Goal: Task Accomplishment & Management: Manage account settings

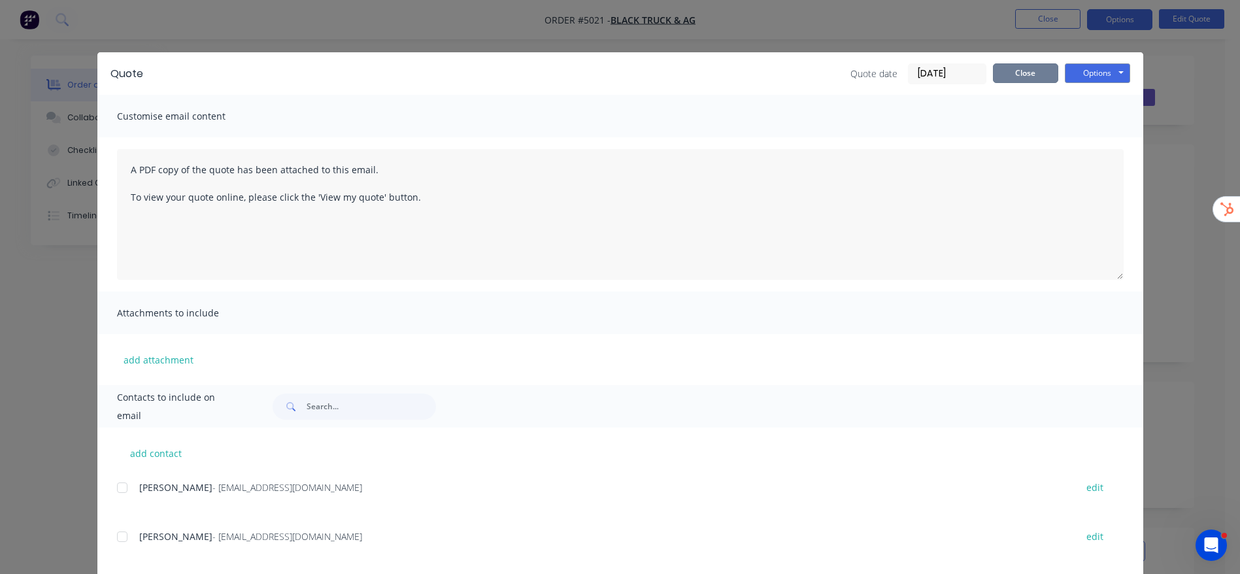
drag, startPoint x: 0, startPoint y: 0, endPoint x: 1018, endPoint y: 70, distance: 1020.5
click at [1014, 76] on button "Close" at bounding box center [1025, 73] width 65 height 20
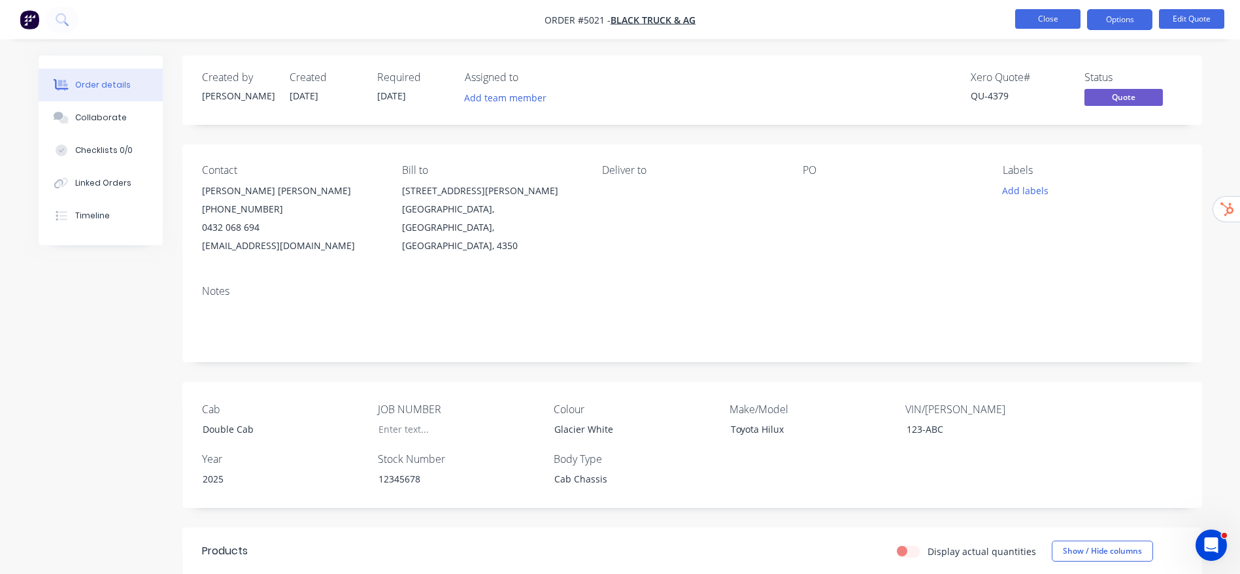
click at [1055, 21] on button "Close" at bounding box center [1047, 19] width 65 height 20
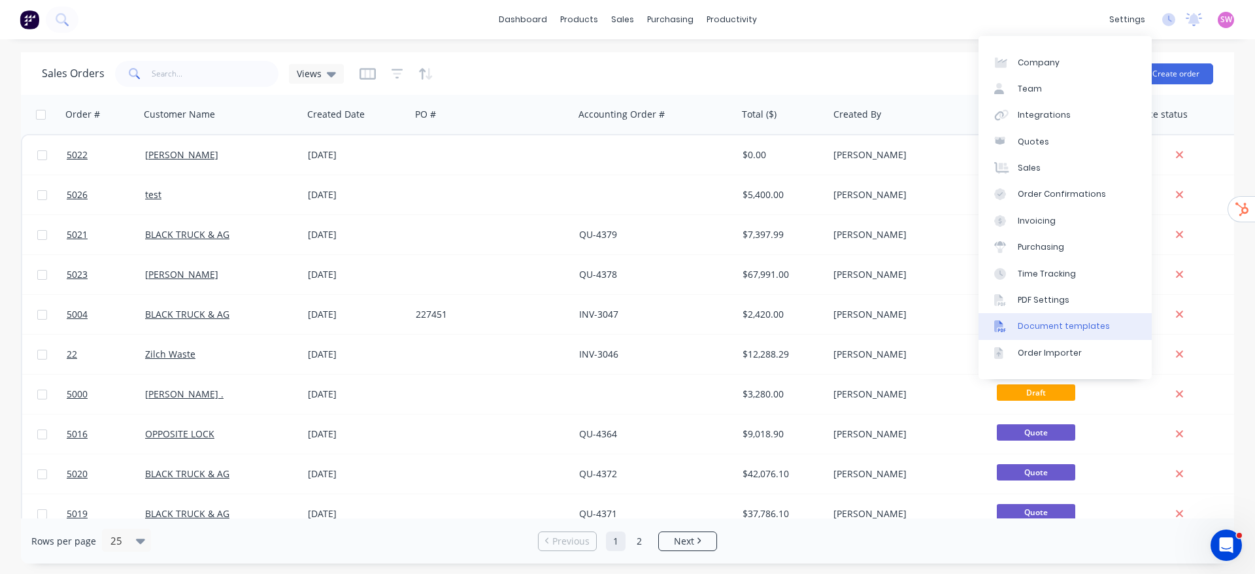
click at [1085, 325] on div "Document templates" at bounding box center [1064, 326] width 92 height 12
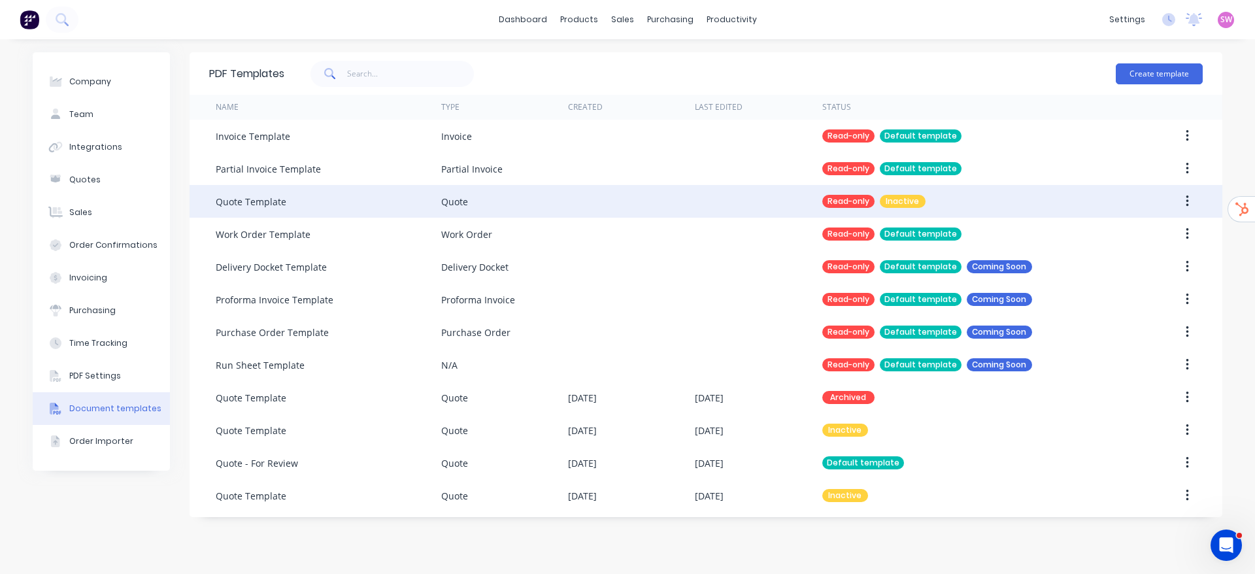
click at [1194, 205] on button "button" at bounding box center [1187, 202] width 31 height 24
click at [1155, 233] on div "Make default" at bounding box center [1141, 235] width 101 height 19
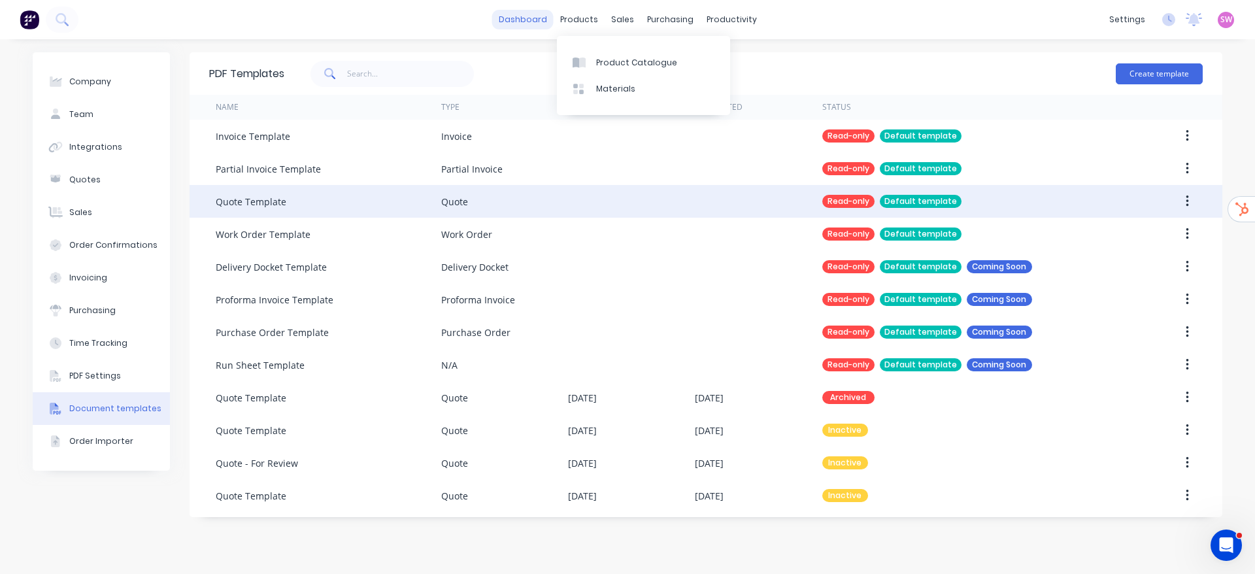
click at [524, 22] on link "dashboard" at bounding box center [522, 20] width 61 height 20
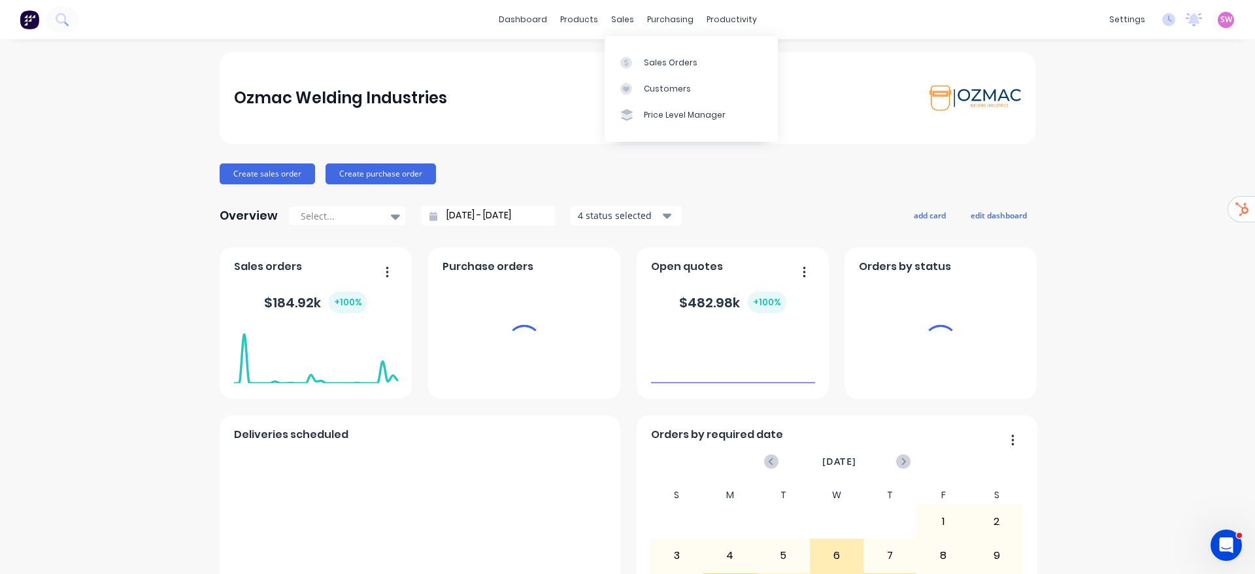
click at [1218, 27] on div "SW Ozmac Welding Industries Stuart Wheatley Administrator Profile Sign out" at bounding box center [1226, 20] width 16 height 16
click at [1221, 24] on span "SW" at bounding box center [1227, 20] width 12 height 12
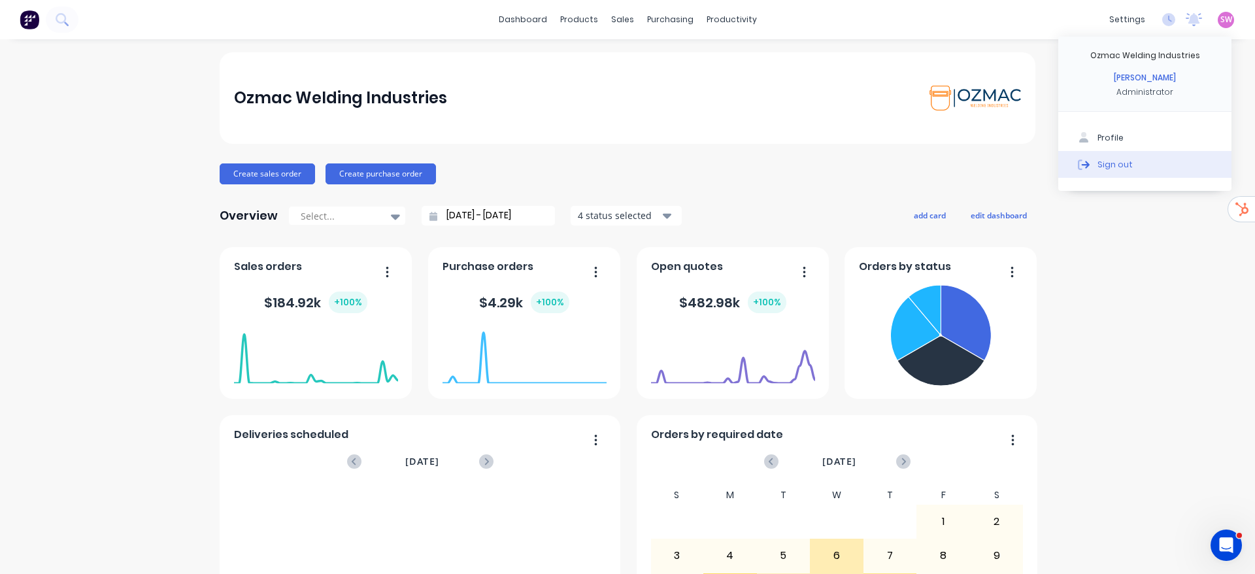
click at [1124, 158] on button "Sign out" at bounding box center [1145, 164] width 173 height 26
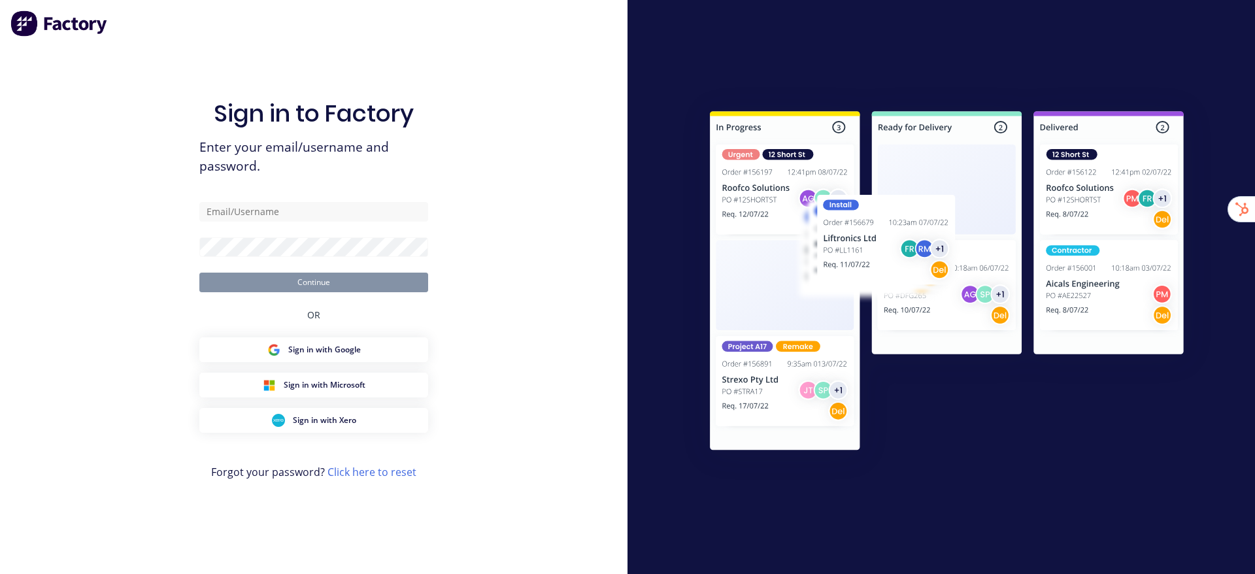
type input "[EMAIL_ADDRESS][DOMAIN_NAME]"
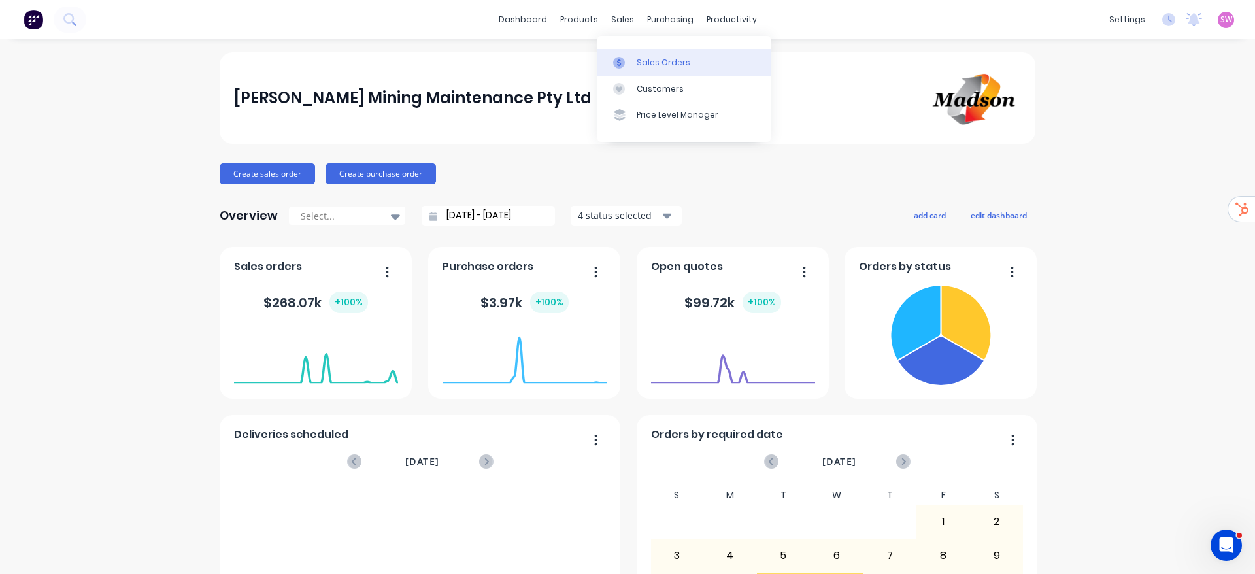
click at [643, 61] on div "Sales Orders" at bounding box center [664, 63] width 54 height 12
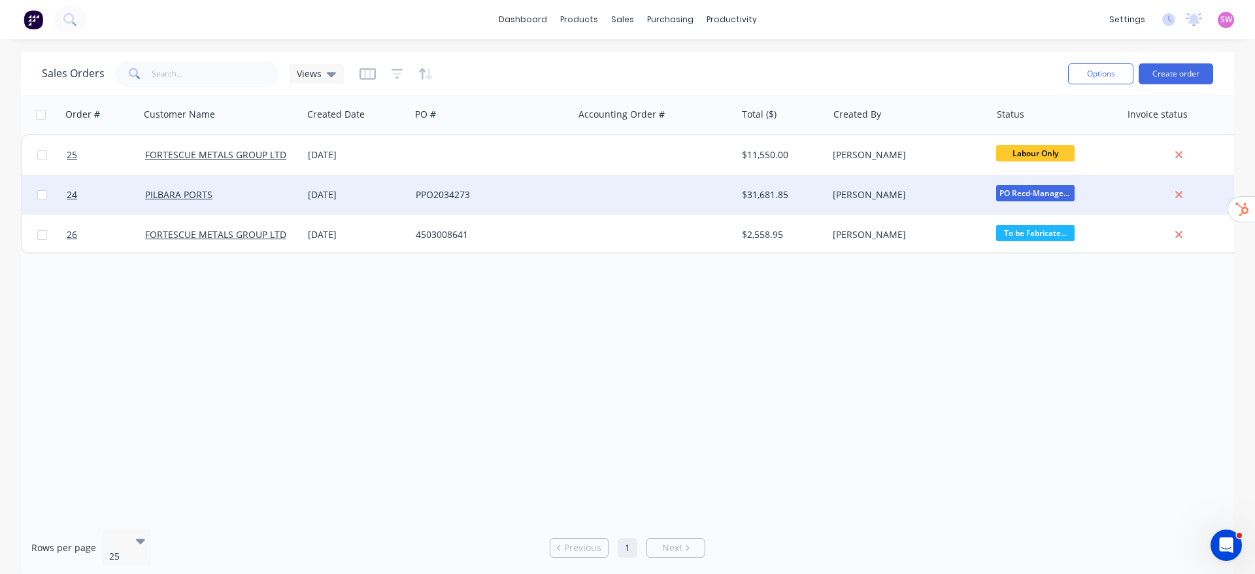
scroll to position [0, 99]
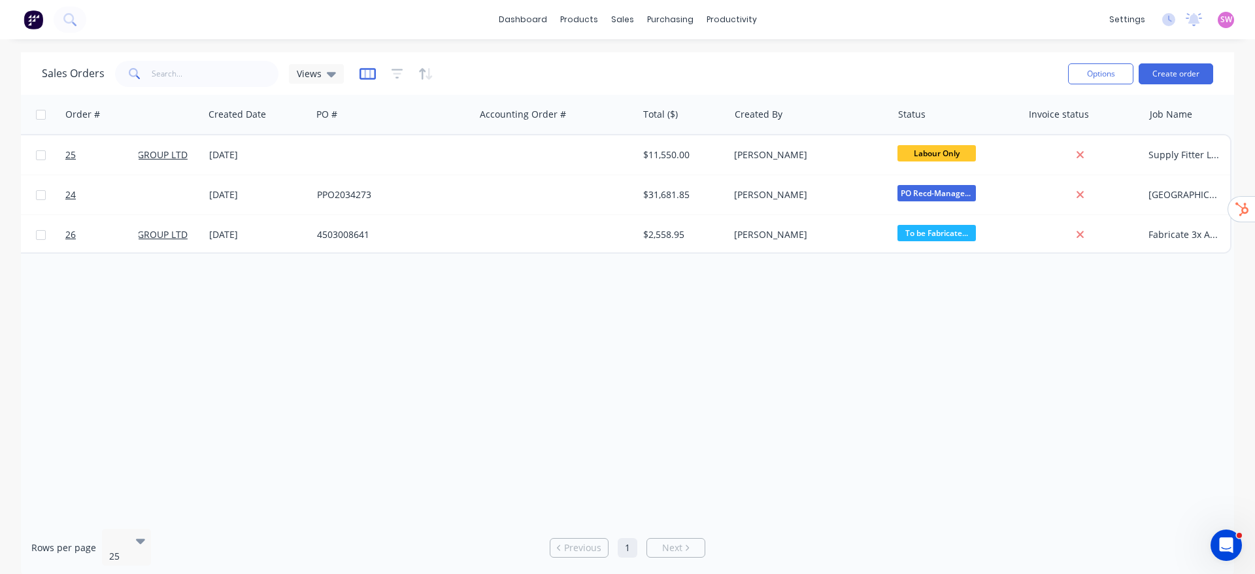
click at [369, 76] on icon "button" at bounding box center [368, 73] width 16 height 13
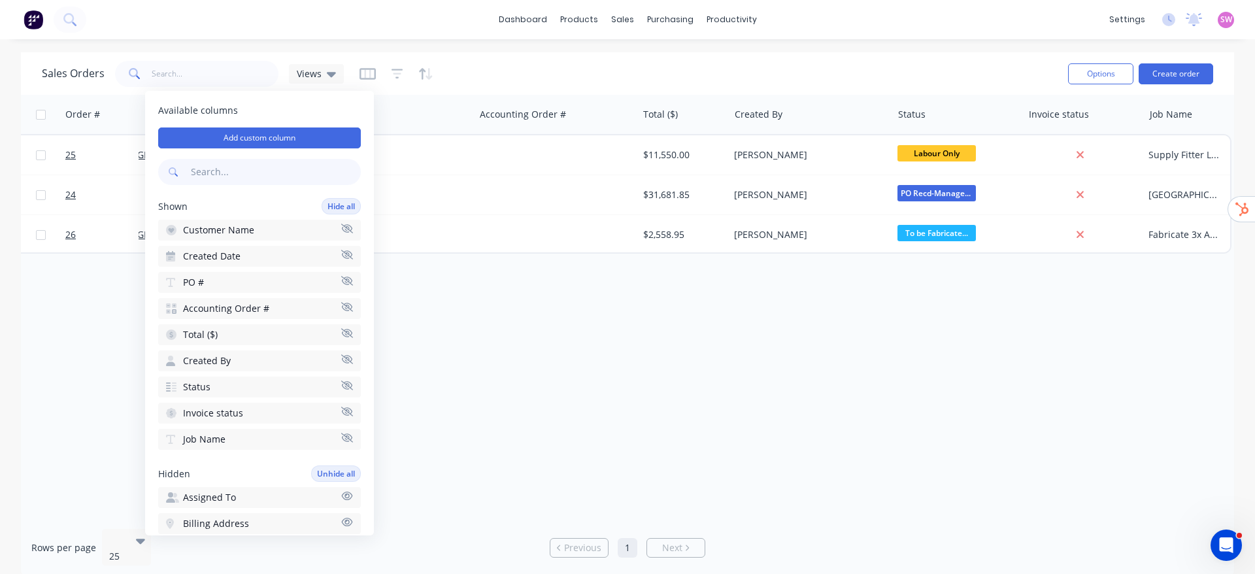
click at [250, 173] on input "text" at bounding box center [274, 172] width 173 height 26
type input "notes"
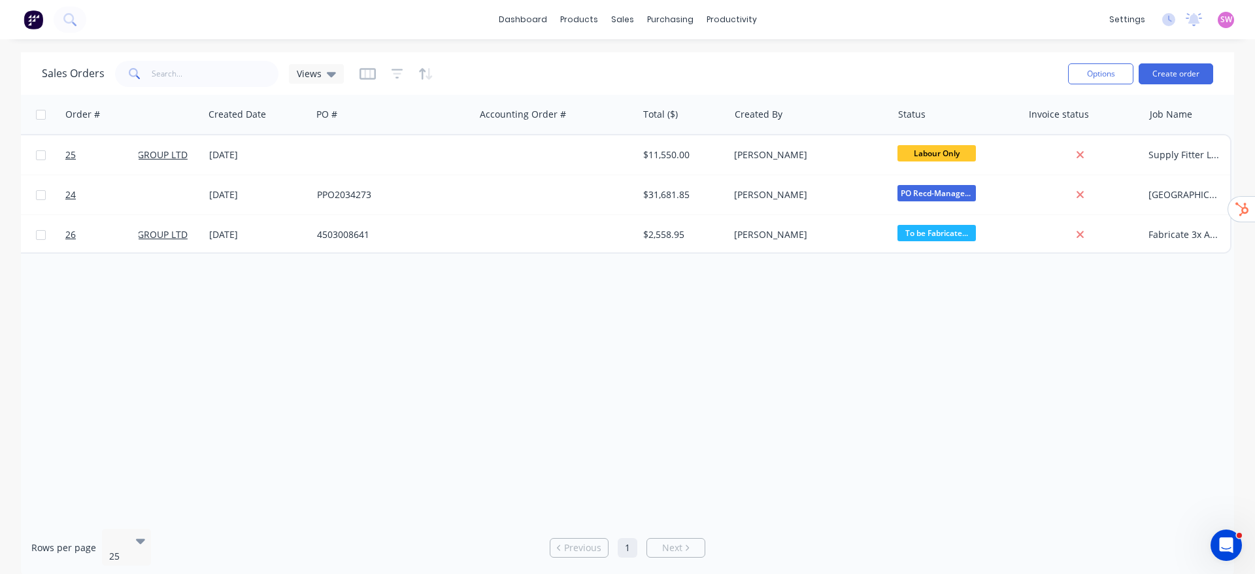
click at [512, 320] on div "Order # Customer Name Created Date PO # Accounting Order # Total ($) Created By…" at bounding box center [628, 307] width 1214 height 424
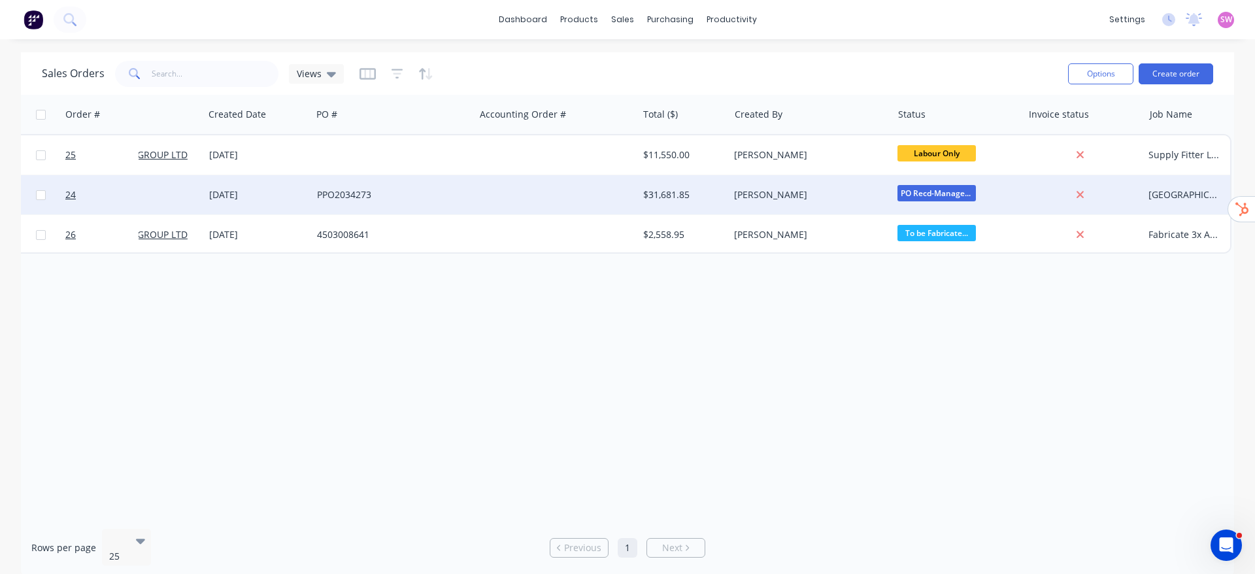
scroll to position [0, 0]
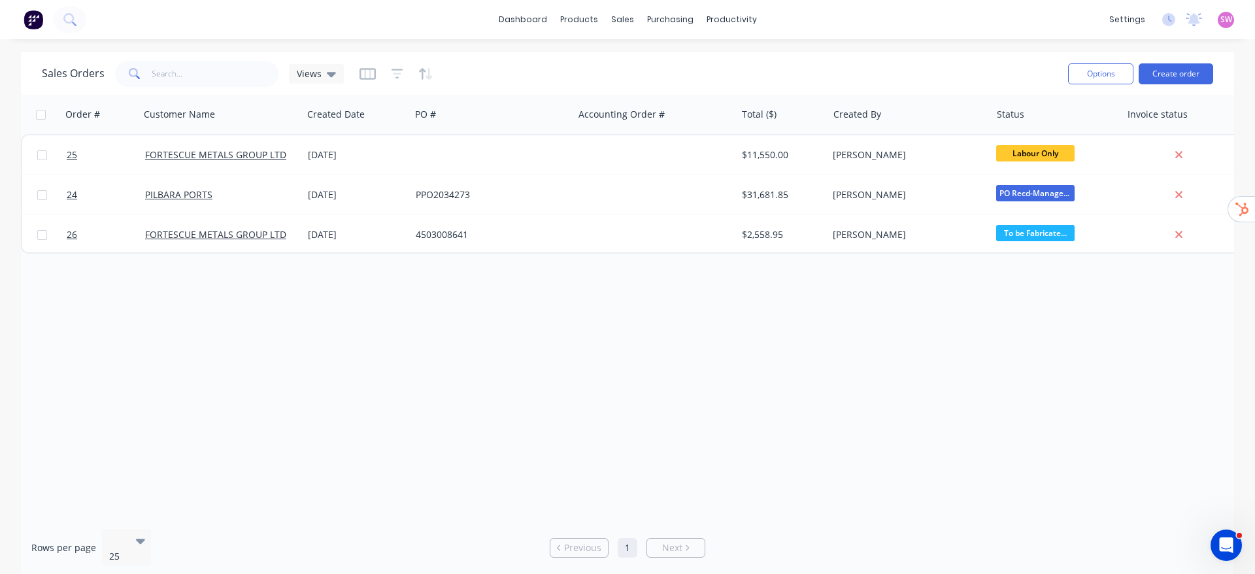
click at [587, 328] on div "Order # Customer Name Created Date PO # Accounting Order # Total ($) Created By…" at bounding box center [628, 307] width 1214 height 424
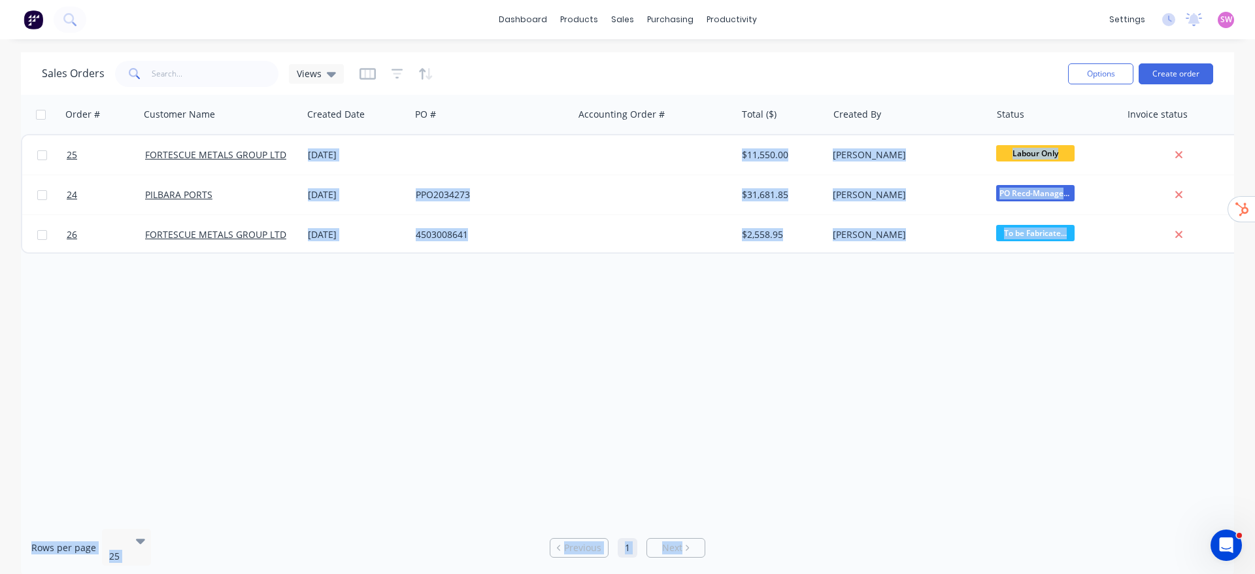
drag, startPoint x: 1117, startPoint y: 519, endPoint x: 1129, endPoint y: 515, distance: 11.8
click at [1129, 515] on div "Sales Orders Views Options Create order Order # Customer Name Created Date PO #…" at bounding box center [628, 314] width 1214 height 525
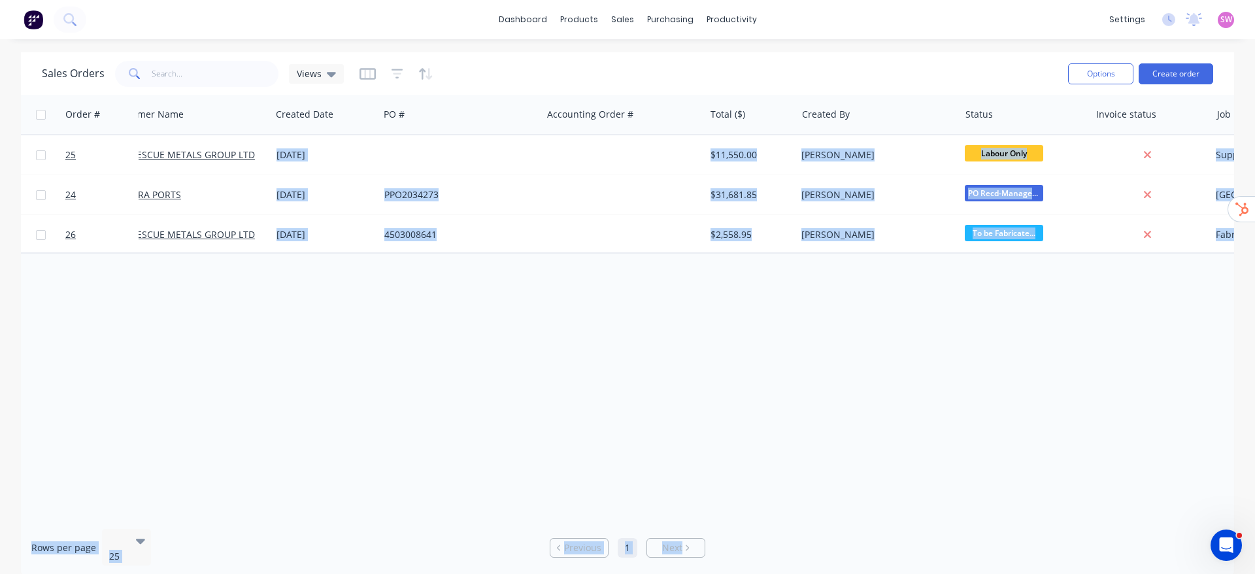
scroll to position [0, 37]
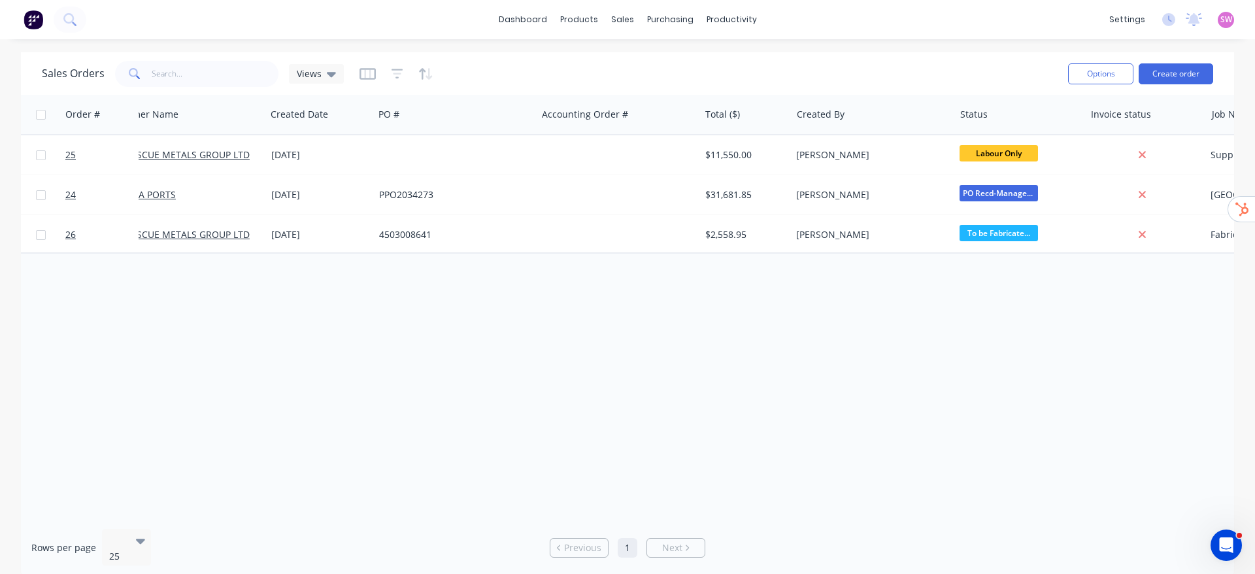
click at [1145, 373] on div "Order # Customer Name Created Date PO # Accounting Order # Total ($) Created By…" at bounding box center [628, 307] width 1214 height 424
click at [732, 56] on link "Workflow" at bounding box center [782, 62] width 173 height 26
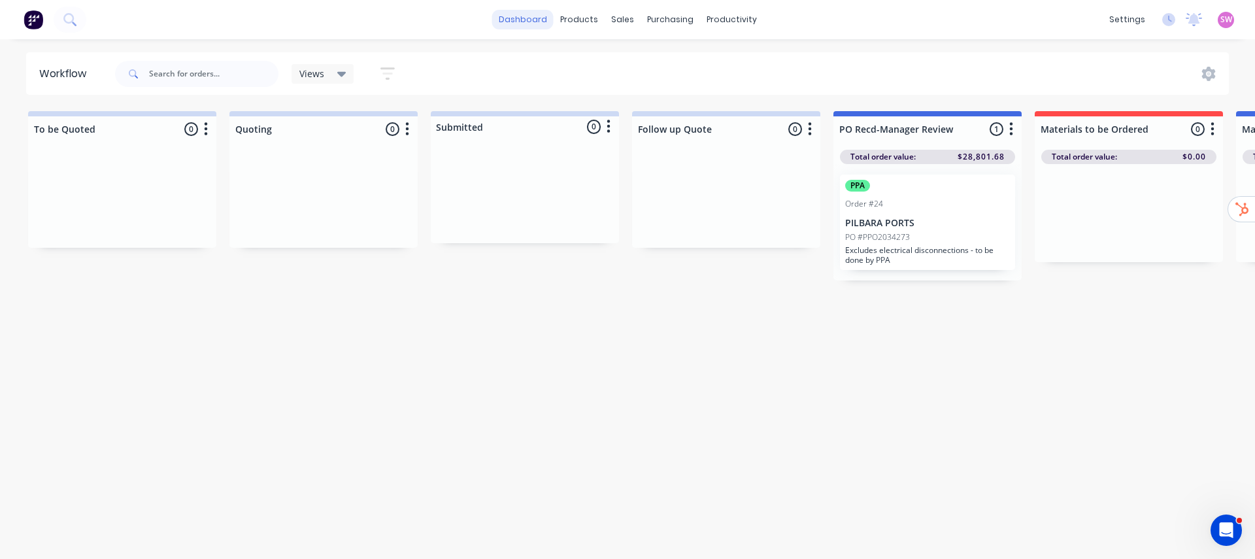
click at [530, 22] on link "dashboard" at bounding box center [522, 20] width 61 height 20
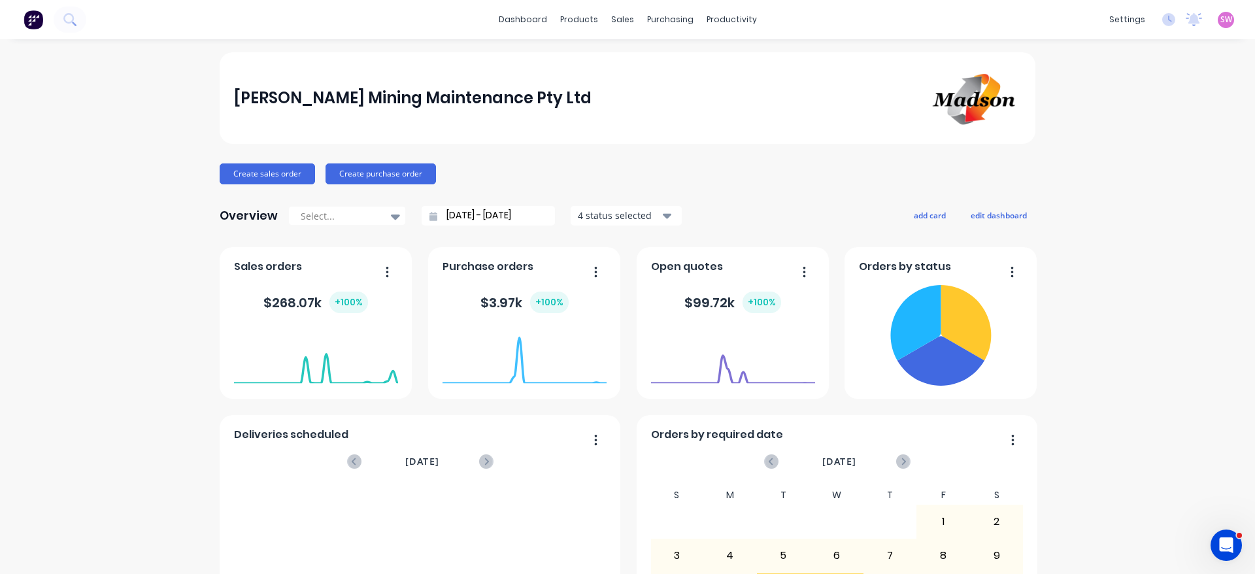
click at [1221, 23] on span "SW" at bounding box center [1227, 20] width 12 height 12
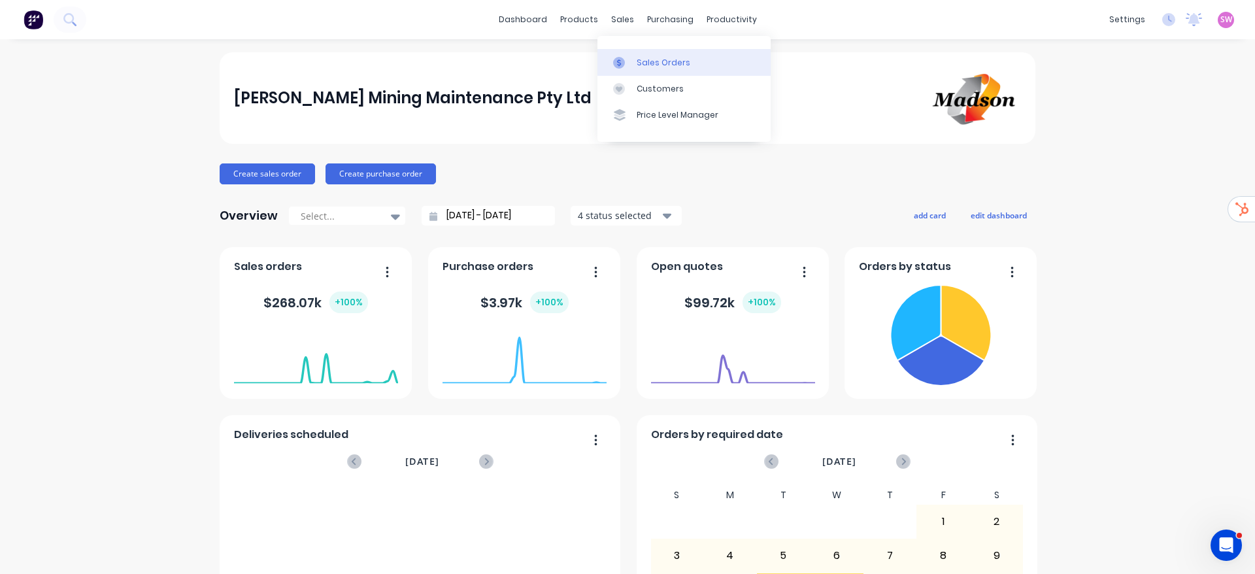
click at [628, 60] on div at bounding box center [623, 63] width 20 height 12
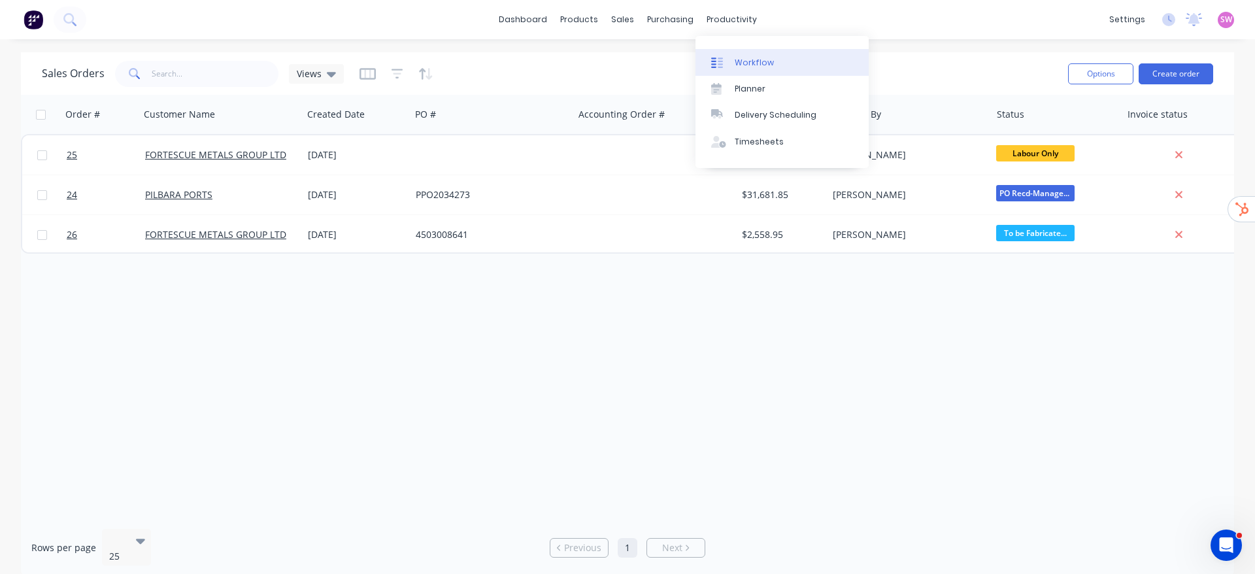
click at [744, 64] on div "Workflow" at bounding box center [754, 63] width 39 height 12
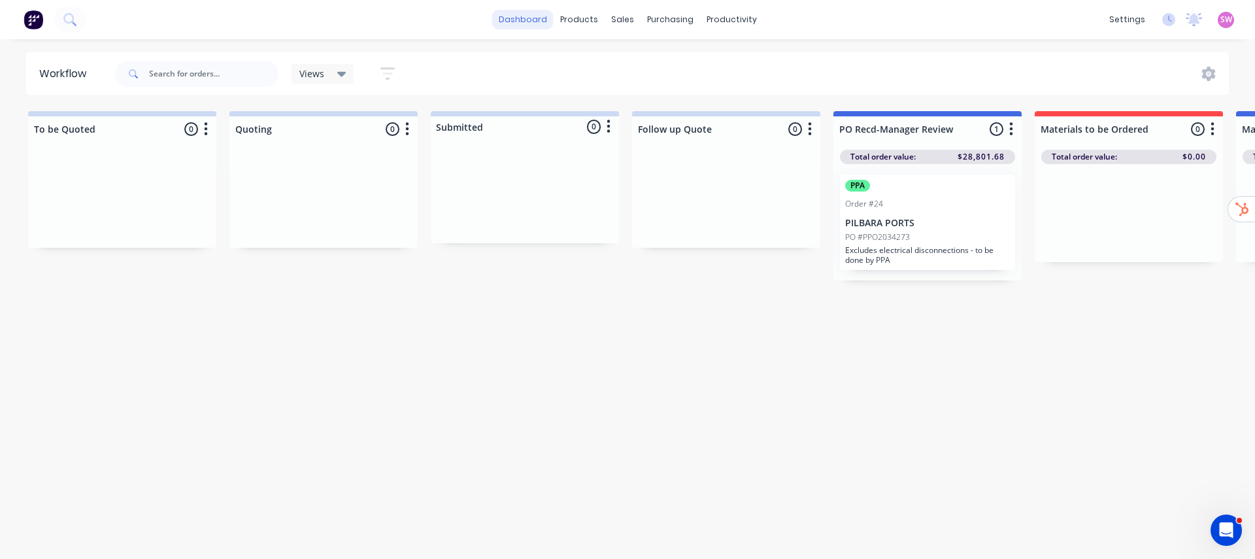
click at [536, 15] on link "dashboard" at bounding box center [522, 20] width 61 height 20
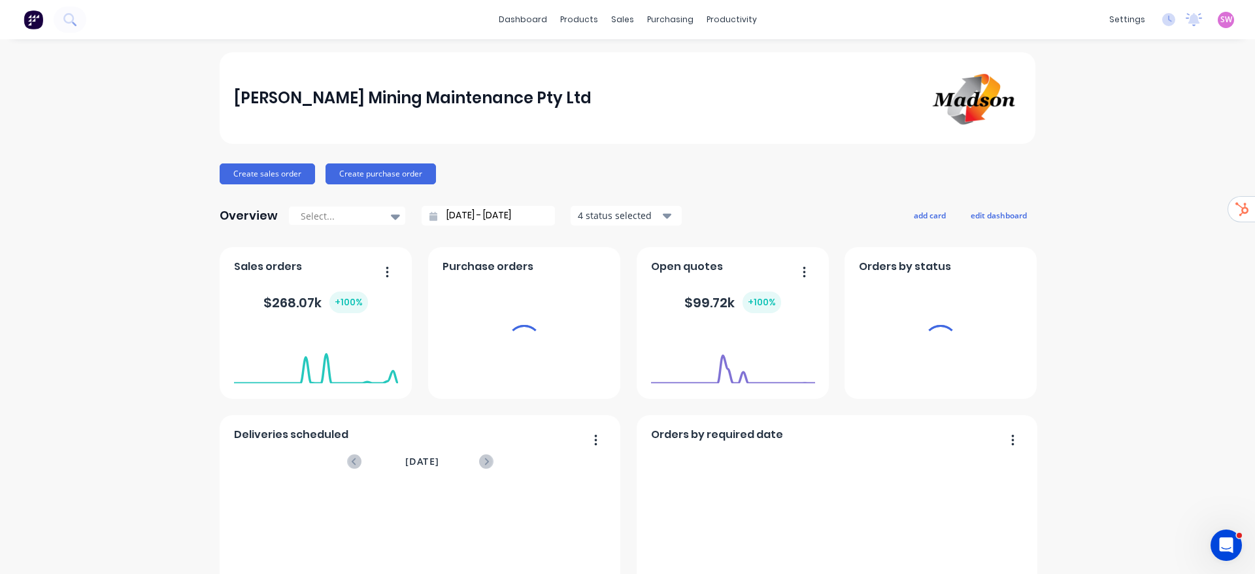
click at [1221, 24] on span "SW" at bounding box center [1227, 20] width 12 height 12
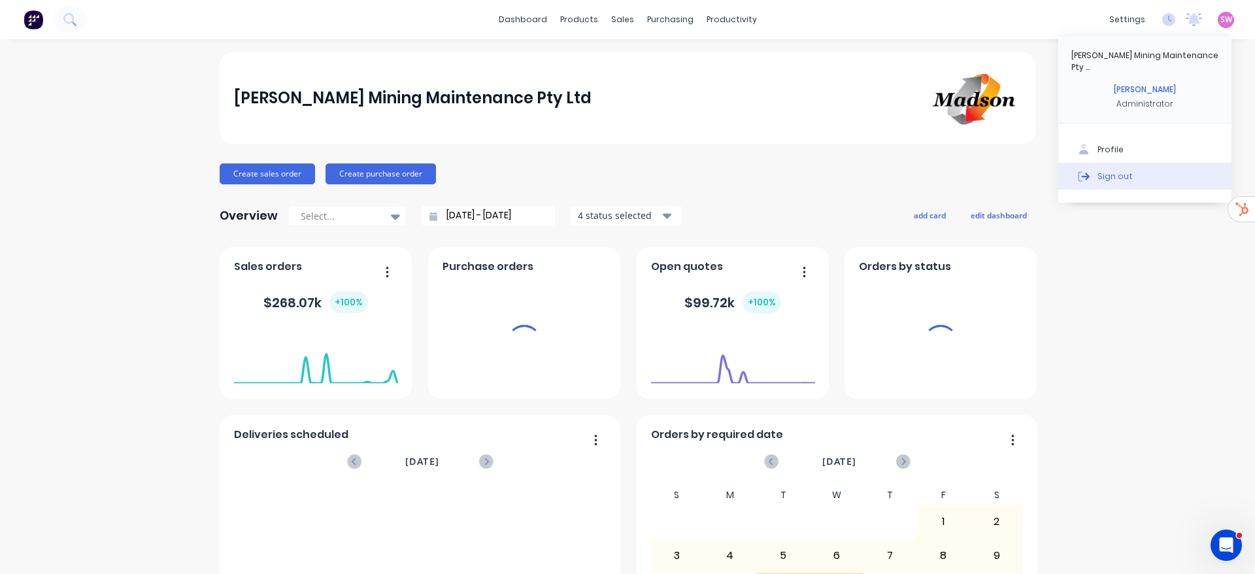
click at [1104, 163] on button "Sign out" at bounding box center [1145, 176] width 173 height 26
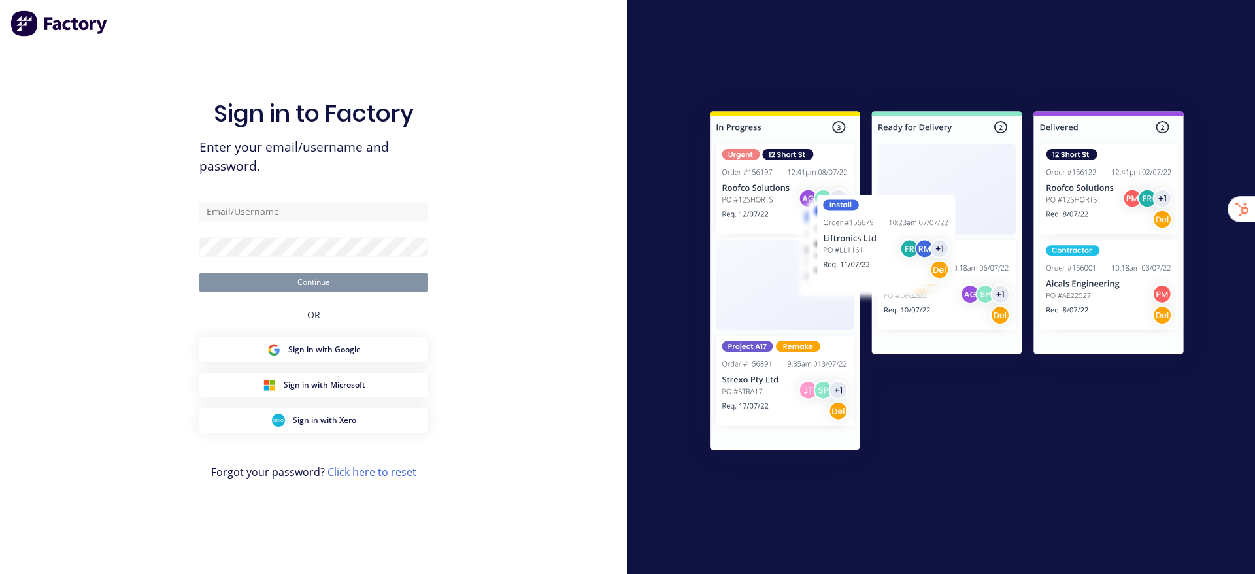
type input "[EMAIL_ADDRESS][DOMAIN_NAME]"
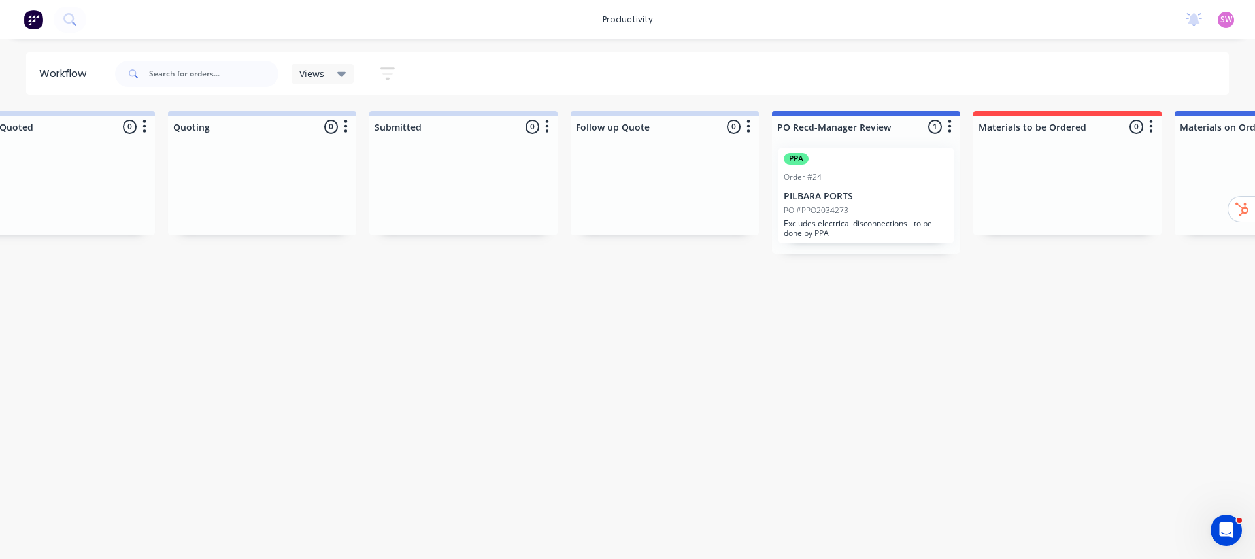
scroll to position [0, 63]
click at [755, 130] on div at bounding box center [663, 126] width 188 height 21
click at [751, 130] on button "button" at bounding box center [747, 127] width 16 height 16
click at [953, 135] on div at bounding box center [864, 126] width 188 height 21
click at [944, 124] on button "button" at bounding box center [948, 127] width 16 height 16
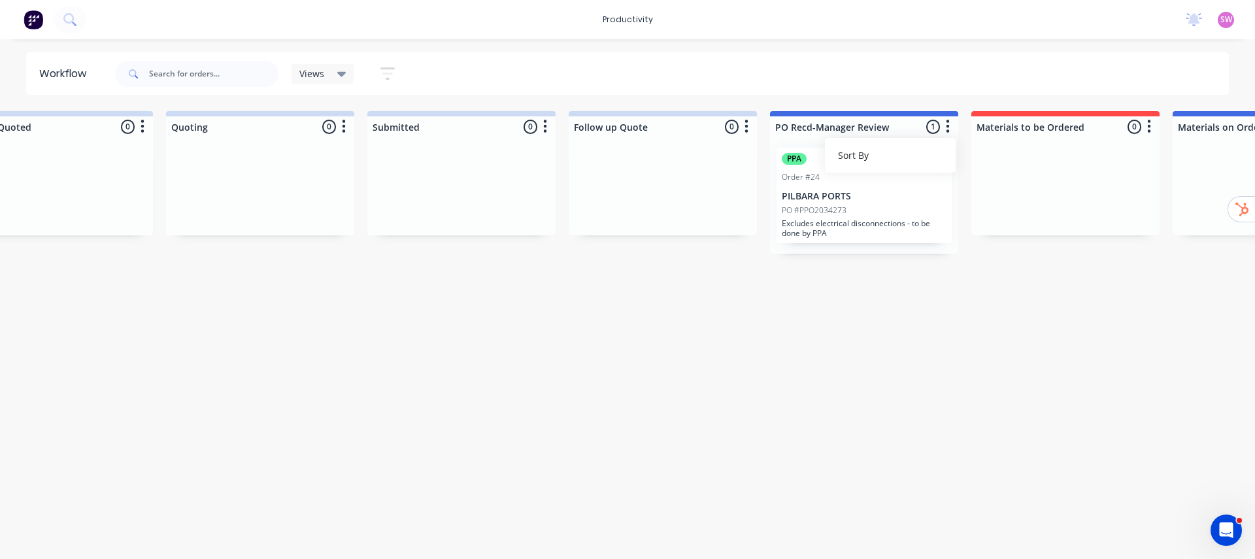
drag, startPoint x: 899, startPoint y: 373, endPoint x: 896, endPoint y: 381, distance: 8.5
click at [898, 374] on div "Workflow Views Save new view None (Default) edit VIEW ALL edit Show/Hide status…" at bounding box center [564, 292] width 1255 height 481
click at [41, 27] on img at bounding box center [34, 20] width 20 height 20
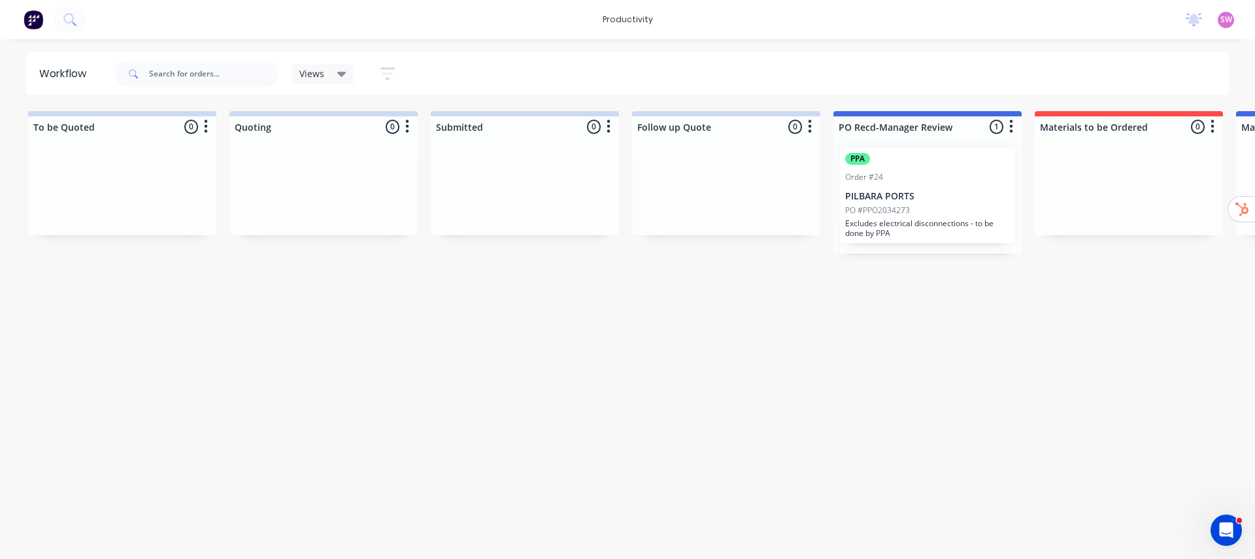
click at [1231, 17] on span "SW" at bounding box center [1227, 20] width 12 height 12
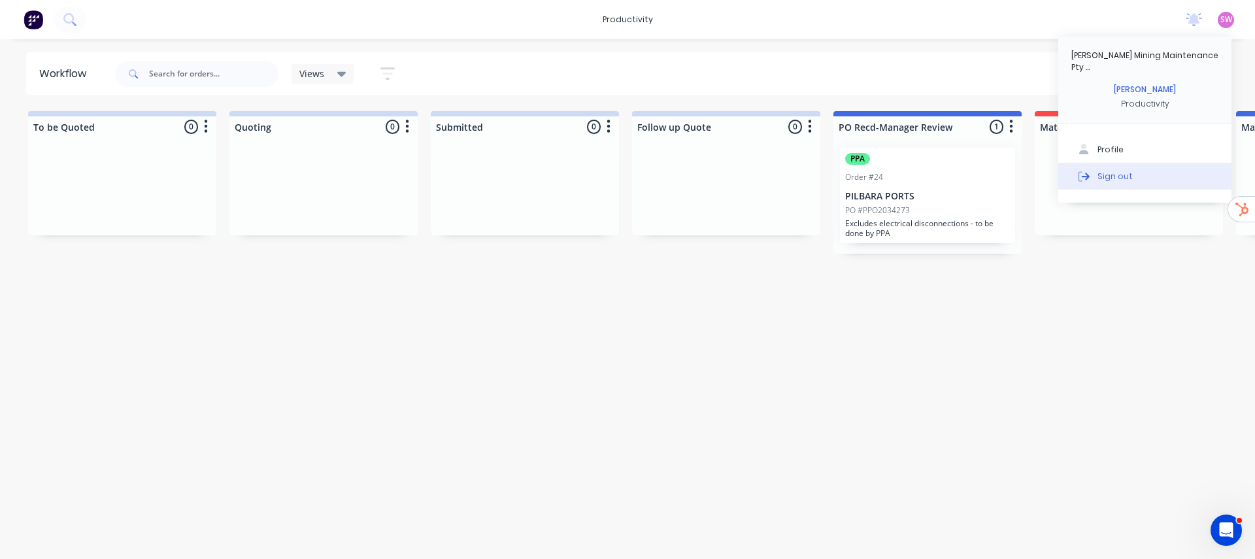
click at [1120, 171] on button "Sign out" at bounding box center [1145, 176] width 173 height 26
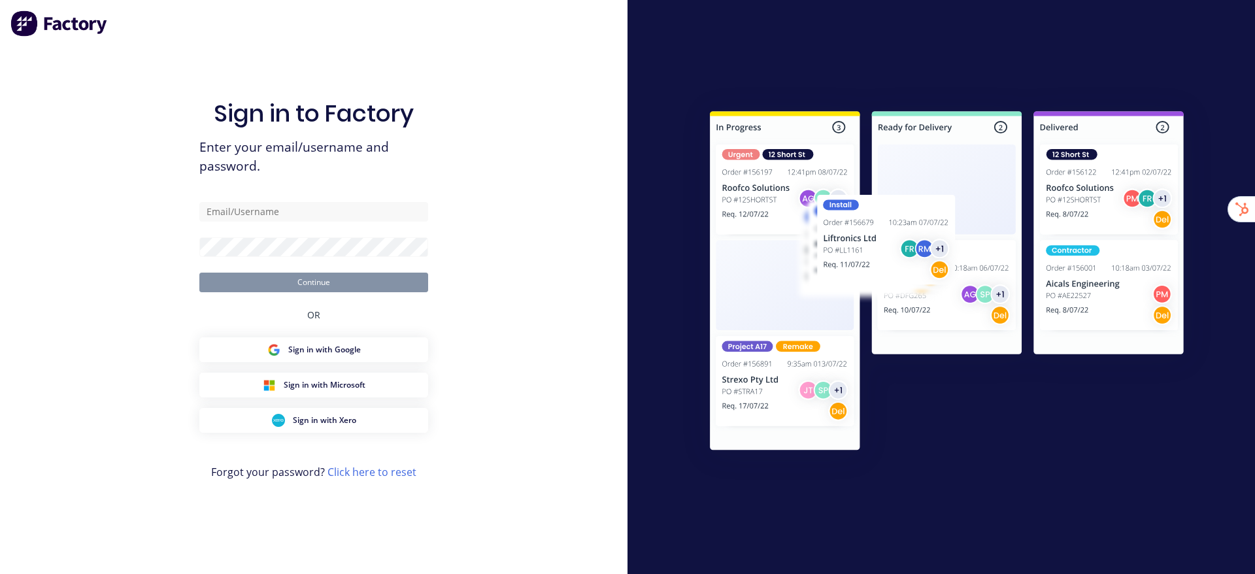
type input "[EMAIL_ADDRESS][DOMAIN_NAME]"
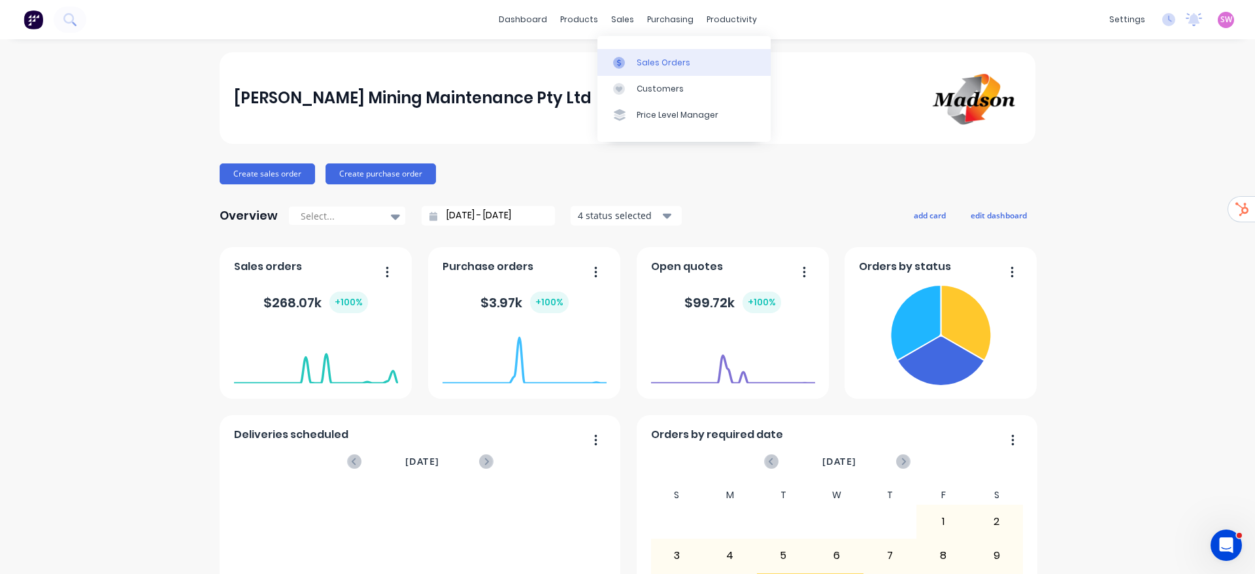
click at [626, 55] on link "Sales Orders" at bounding box center [684, 62] width 173 height 26
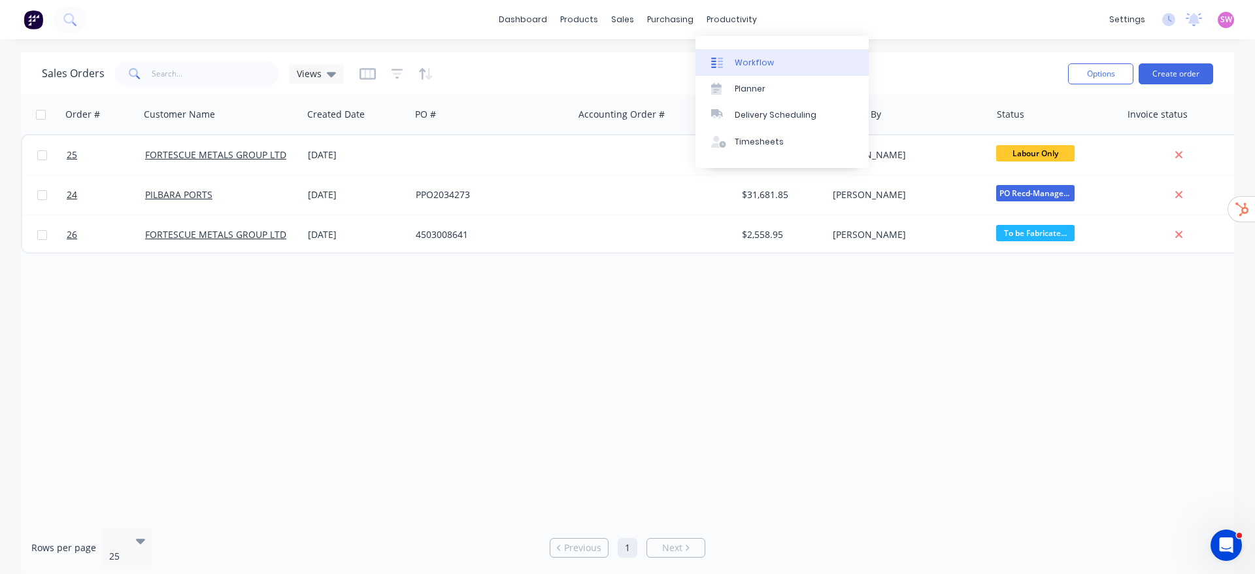
click at [760, 54] on link "Workflow" at bounding box center [782, 62] width 173 height 26
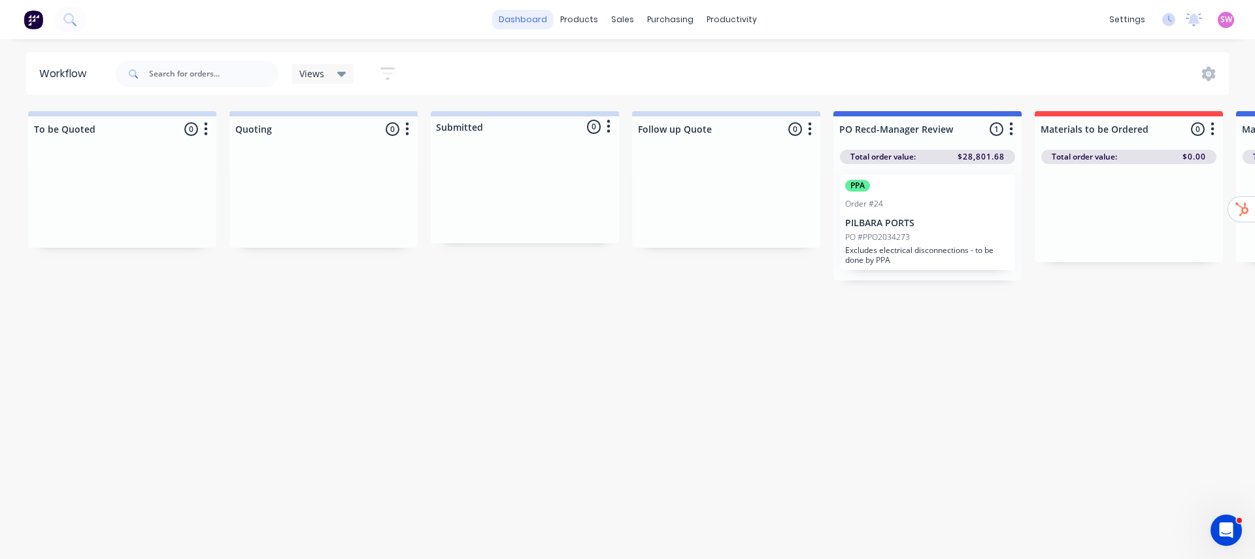
click at [515, 23] on link "dashboard" at bounding box center [522, 20] width 61 height 20
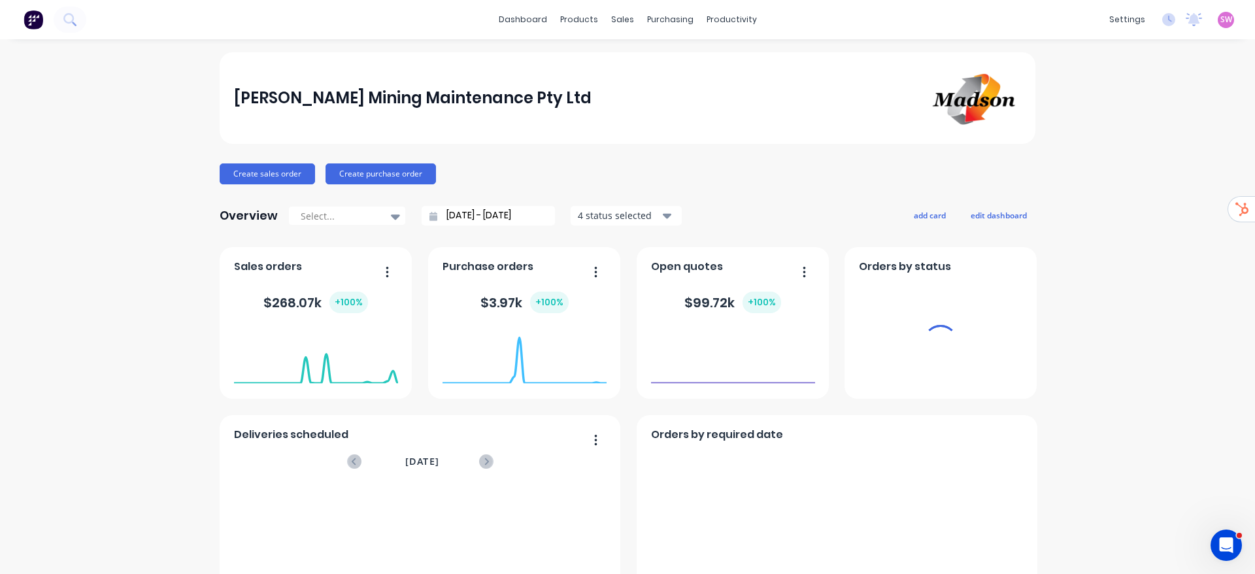
click at [1221, 19] on span "SW" at bounding box center [1227, 20] width 12 height 12
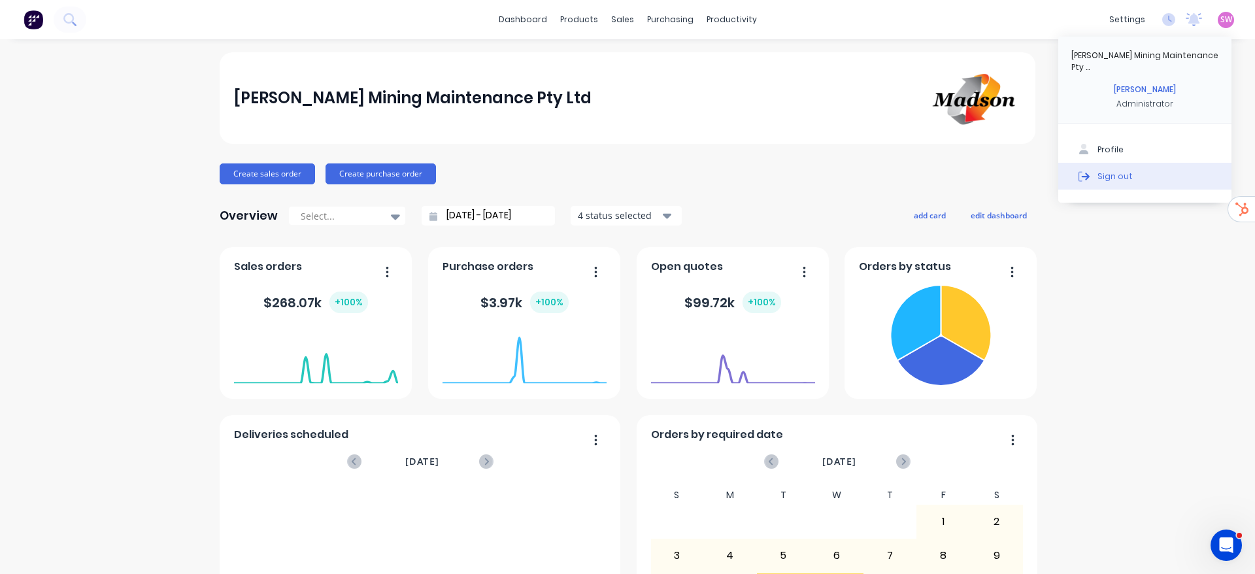
click at [1106, 170] on div "Sign out" at bounding box center [1115, 176] width 35 height 12
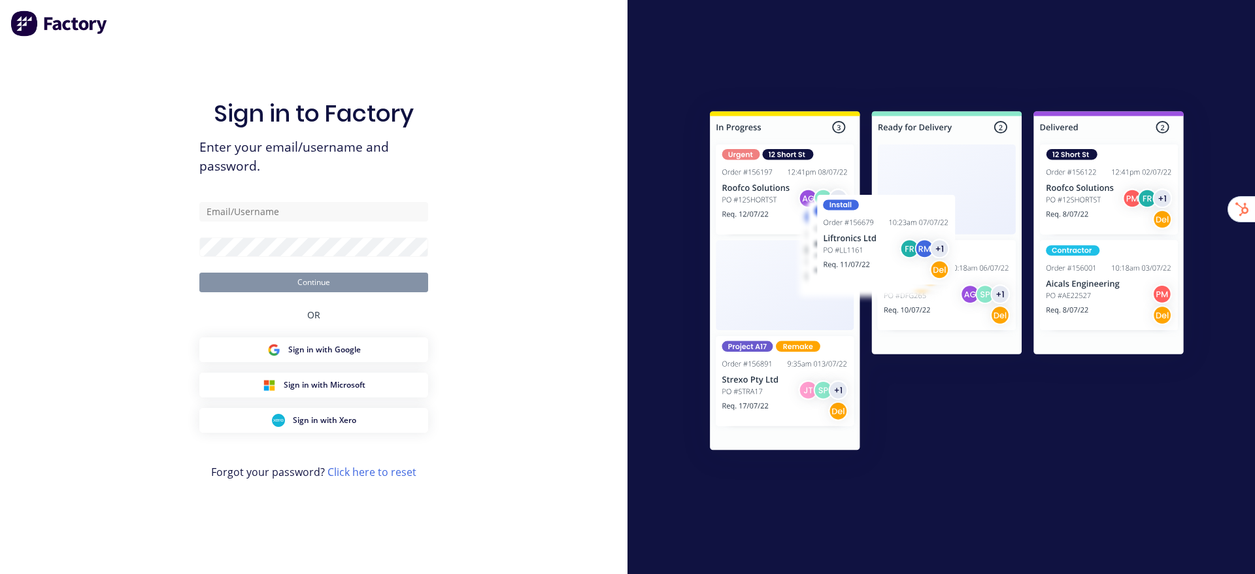
type input "[EMAIL_ADDRESS][DOMAIN_NAME]"
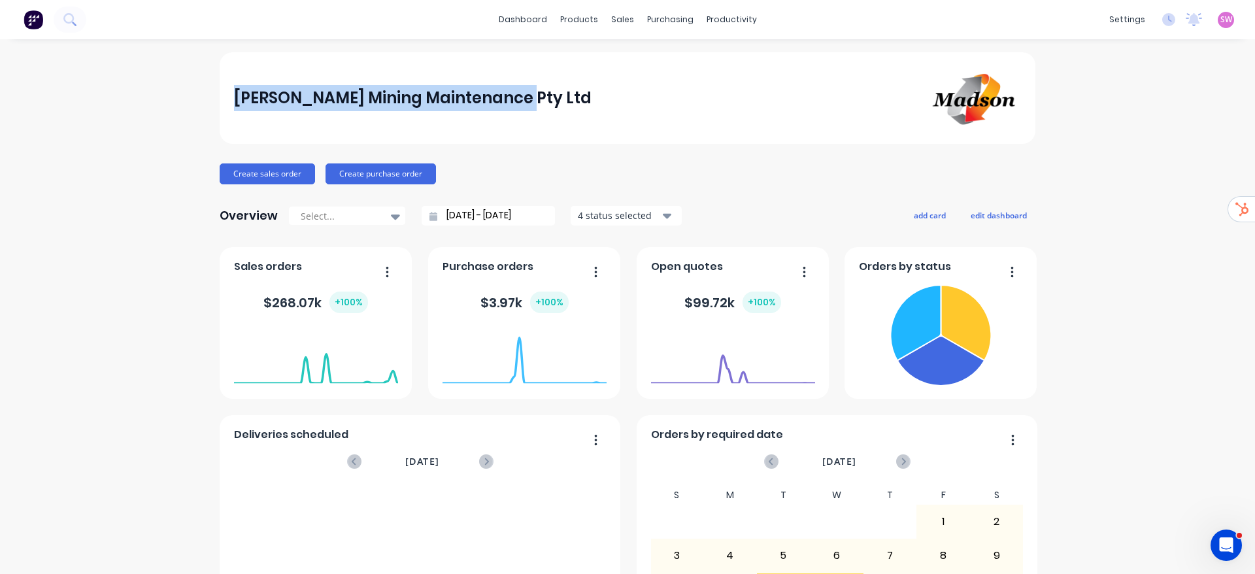
drag, startPoint x: 232, startPoint y: 103, endPoint x: 548, endPoint y: 134, distance: 317.4
click at [548, 134] on div "[PERSON_NAME] Mining Maintenance Pty Ltd" at bounding box center [628, 98] width 816 height 92
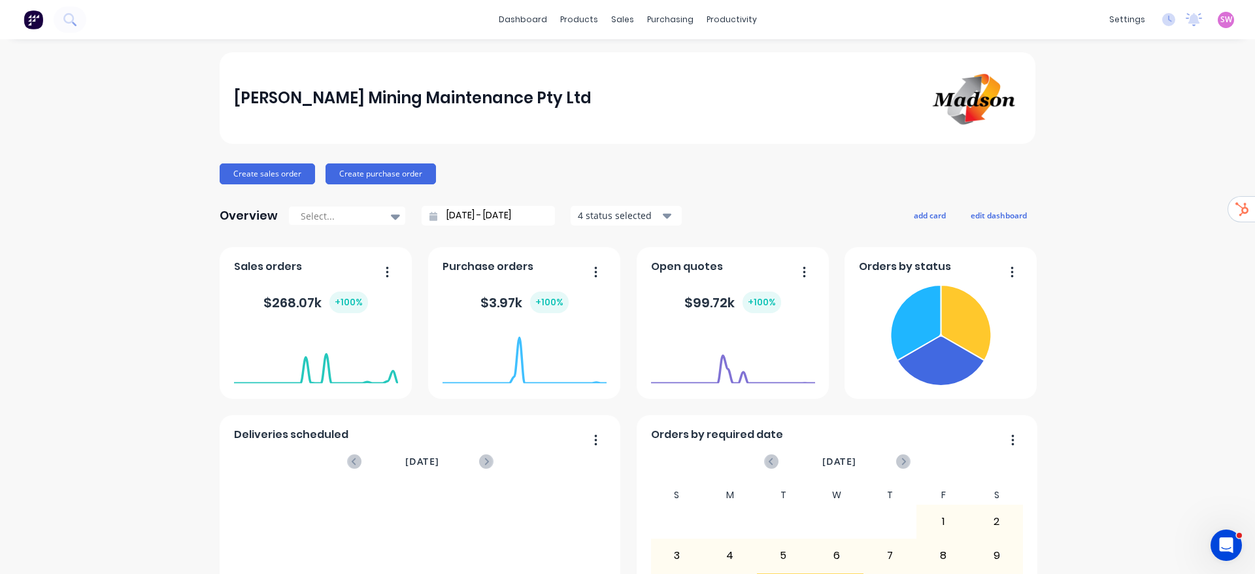
click at [1218, 25] on div "[PERSON_NAME] Mining Maintenance Pty ... [PERSON_NAME] Administrator Profile Si…" at bounding box center [1226, 20] width 16 height 16
click at [1221, 24] on span "SW" at bounding box center [1227, 20] width 12 height 12
click at [1120, 163] on button "Sign out" at bounding box center [1145, 176] width 173 height 26
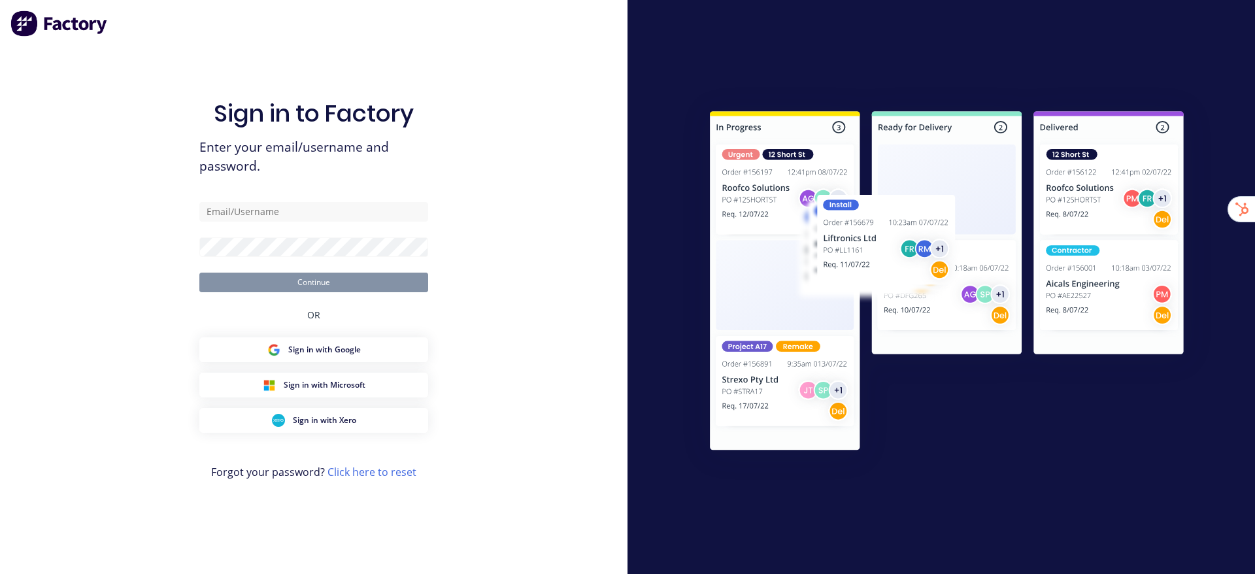
type input "stuart@factory.app"
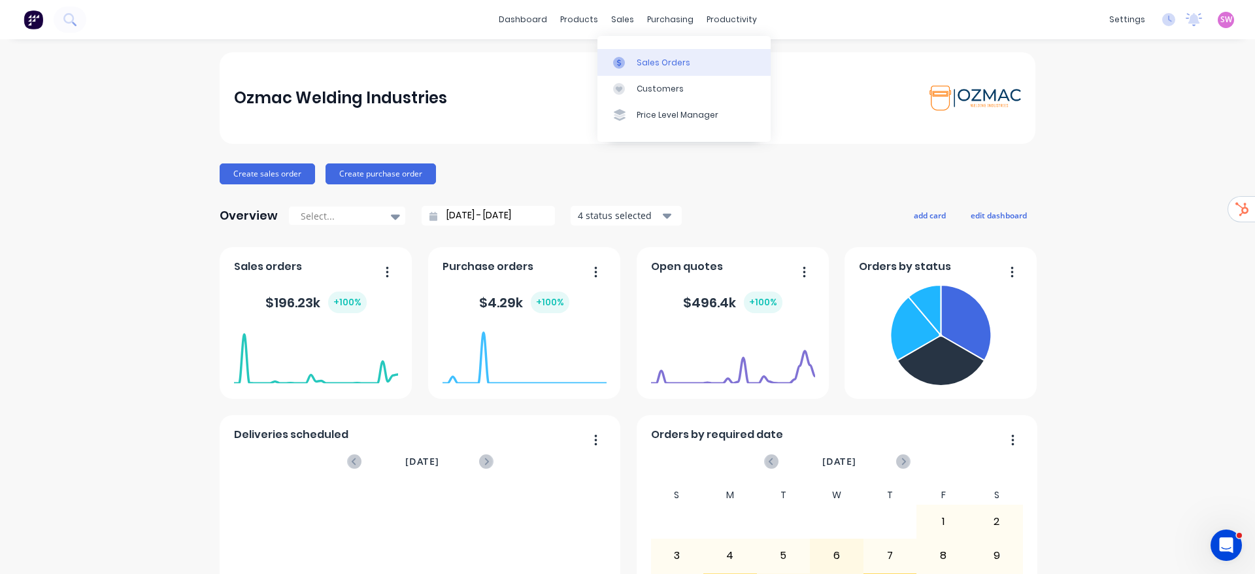
click at [652, 55] on link "Sales Orders" at bounding box center [684, 62] width 173 height 26
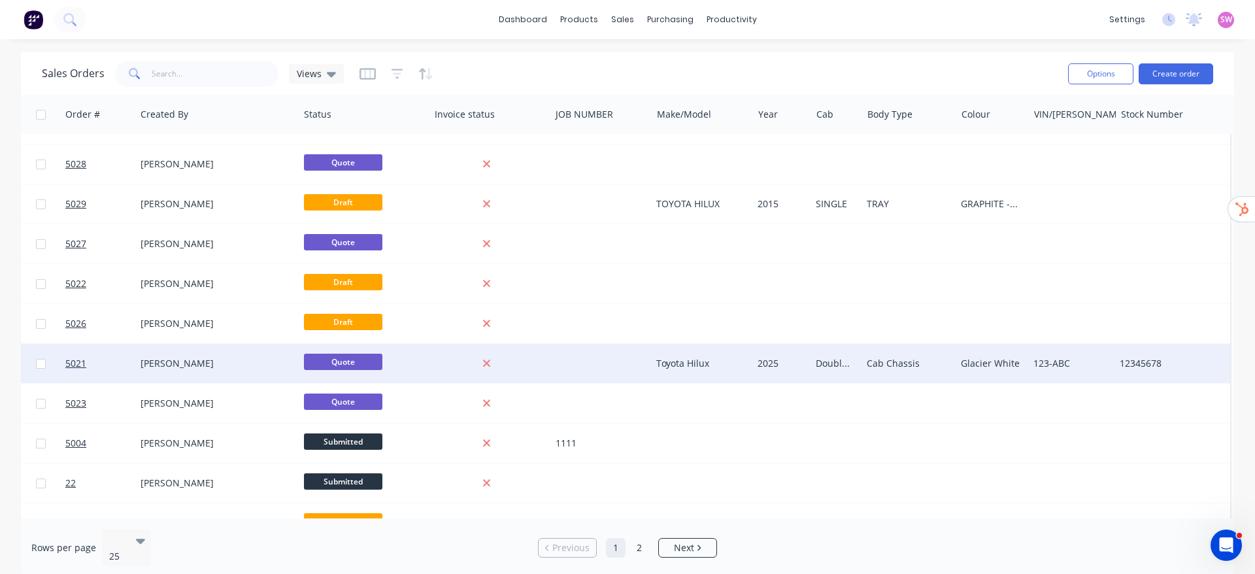
scroll to position [0, 700]
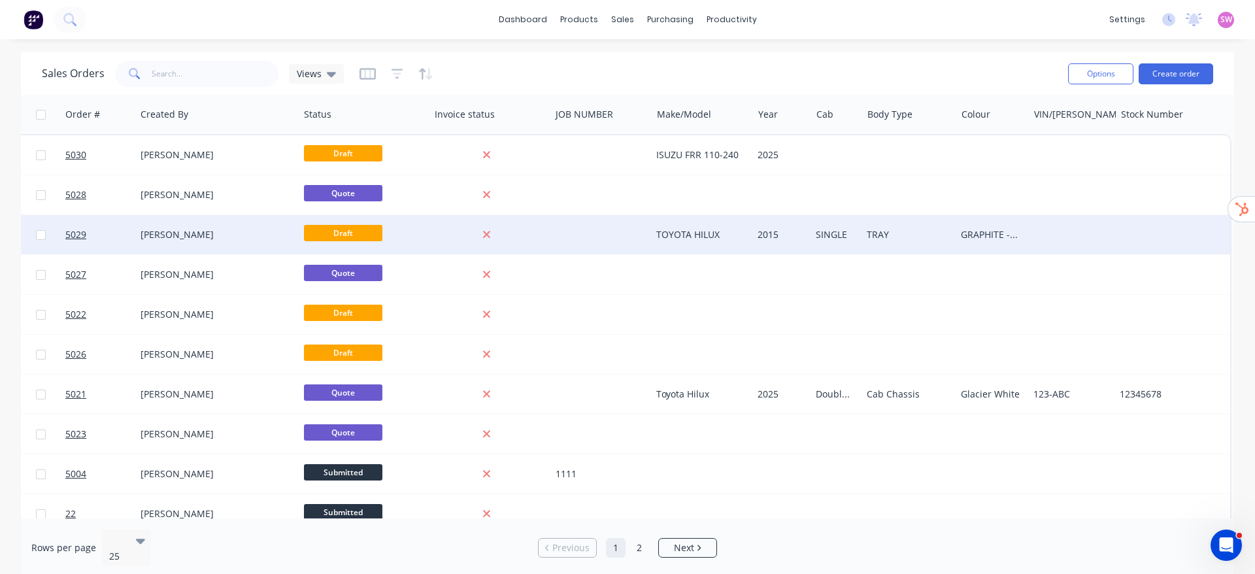
click at [825, 239] on div "SINGLE" at bounding box center [835, 234] width 39 height 13
click at [837, 65] on div "Sales Orders Views" at bounding box center [550, 74] width 1016 height 32
click at [817, 116] on div at bounding box center [836, 114] width 39 height 26
click at [879, 73] on div "Sales Orders Views" at bounding box center [550, 74] width 1016 height 32
click at [866, 77] on div "Sales Orders Views" at bounding box center [550, 74] width 1016 height 32
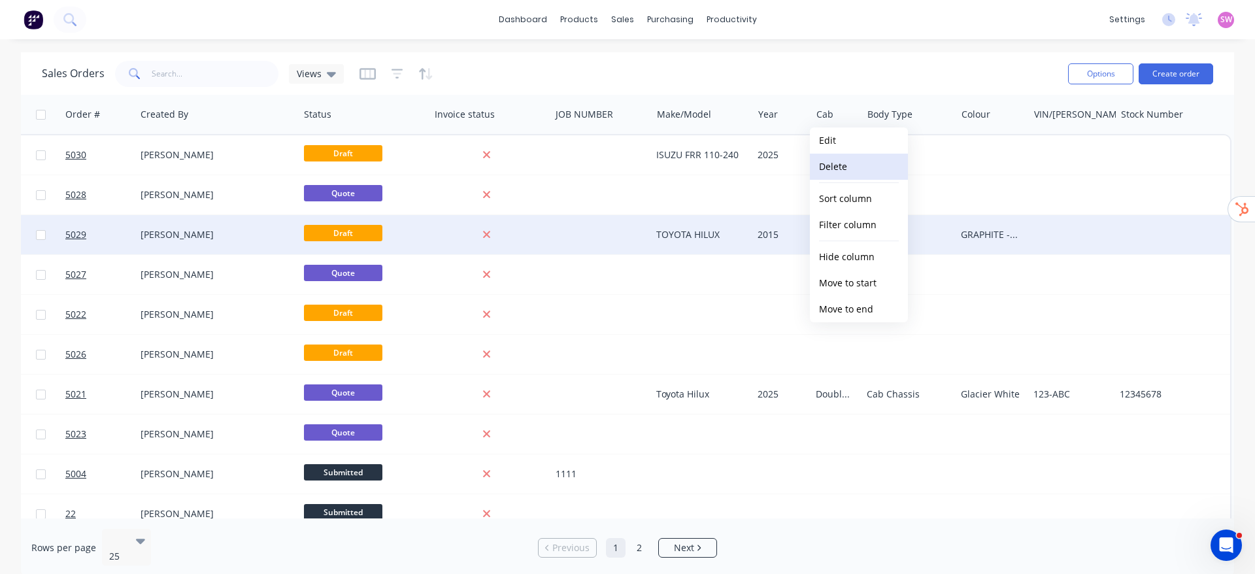
click at [842, 158] on button "Delete" at bounding box center [859, 167] width 98 height 26
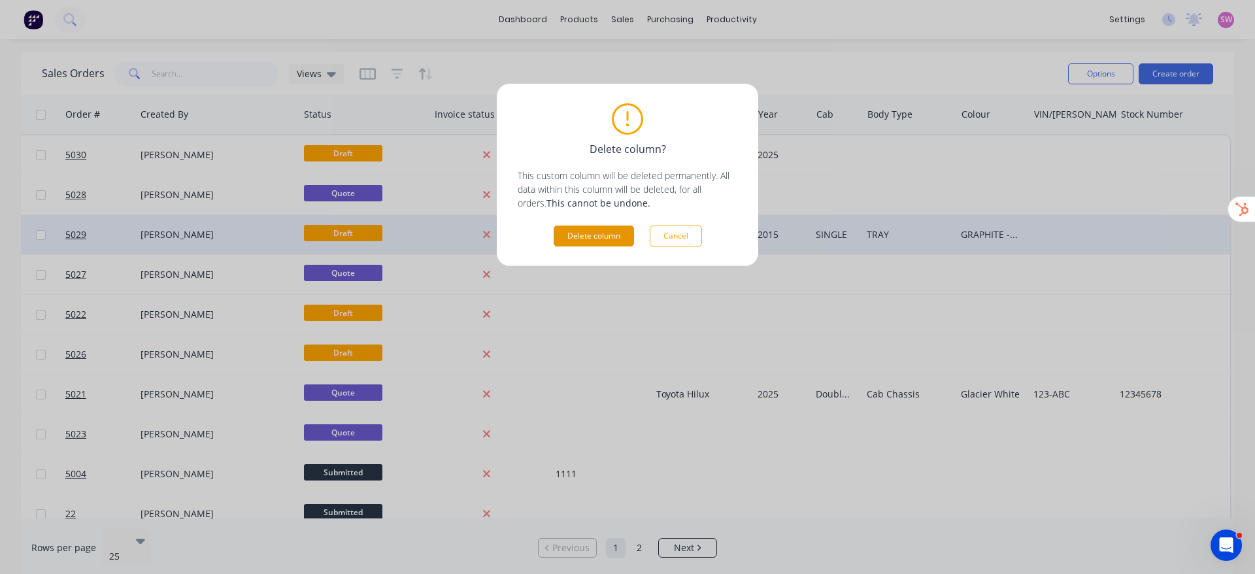
click at [609, 234] on button "Delete column" at bounding box center [594, 236] width 80 height 21
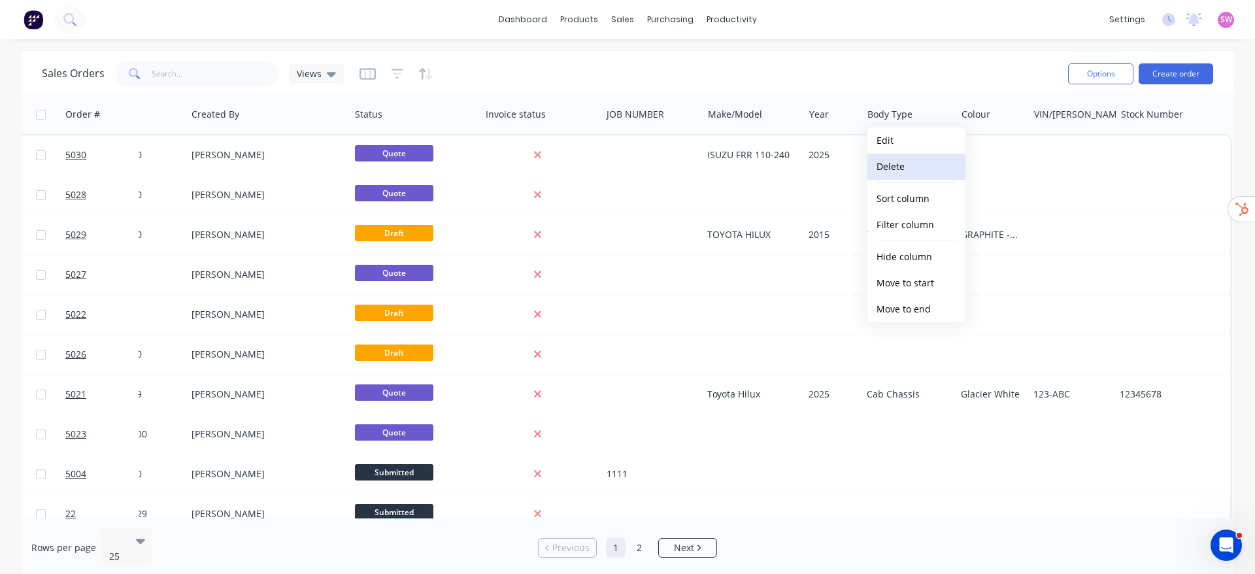
click at [908, 165] on button "Delete" at bounding box center [917, 167] width 98 height 26
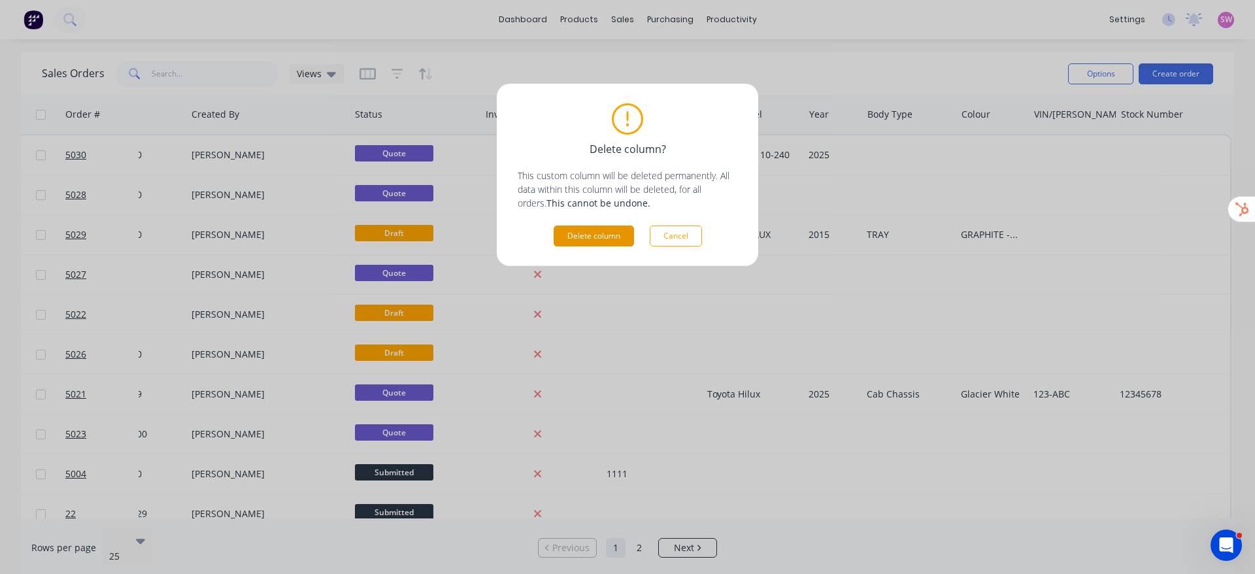
click at [601, 237] on button "Delete column" at bounding box center [594, 236] width 80 height 21
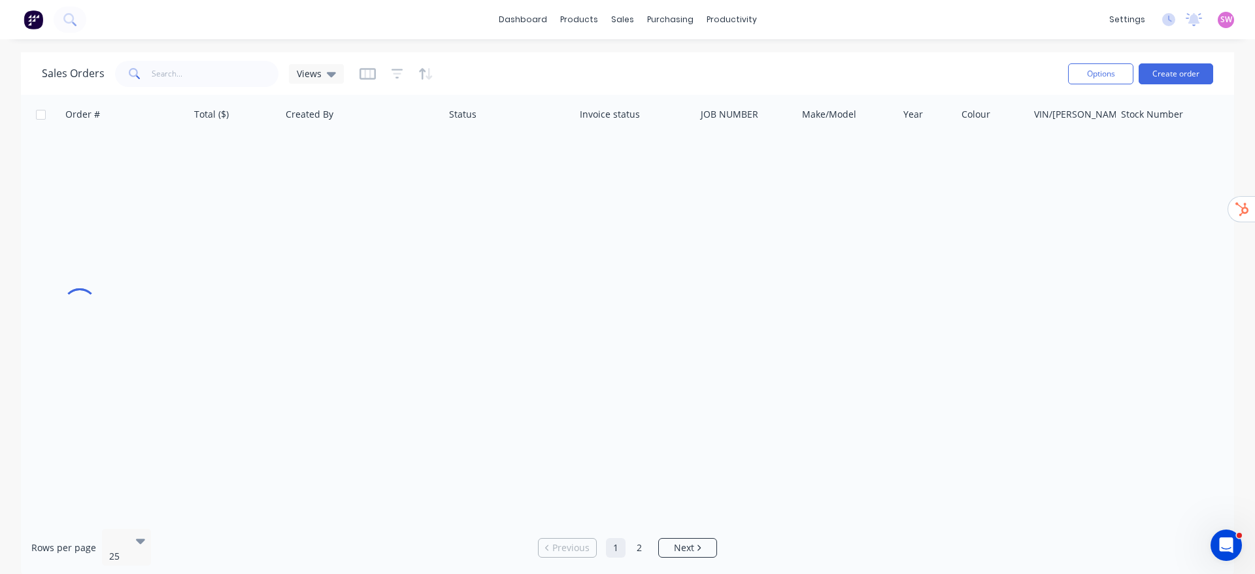
scroll to position [0, 548]
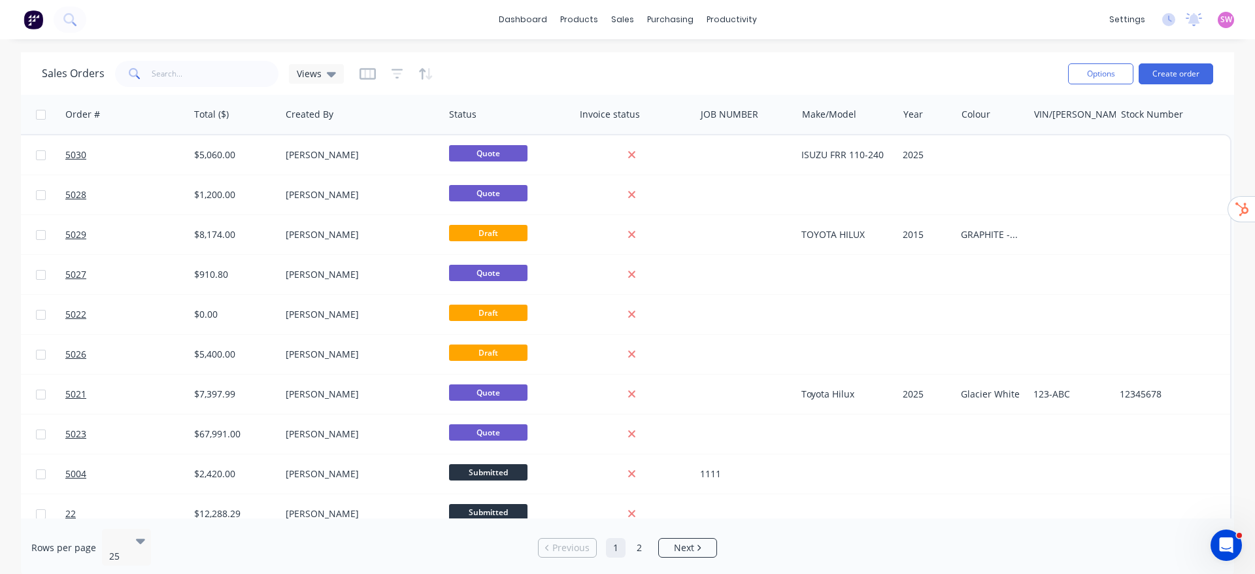
click at [864, 76] on div "Sales Orders Views" at bounding box center [550, 74] width 1016 height 32
click at [367, 75] on icon "button" at bounding box center [368, 73] width 16 height 13
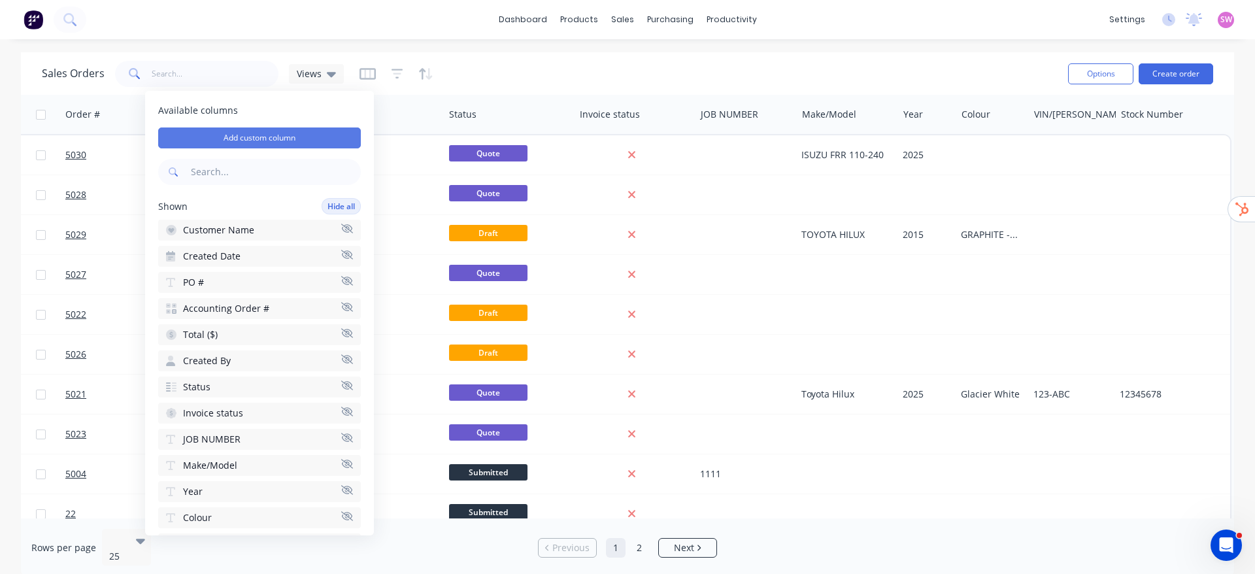
click at [265, 140] on button "Add custom column" at bounding box center [259, 138] width 203 height 21
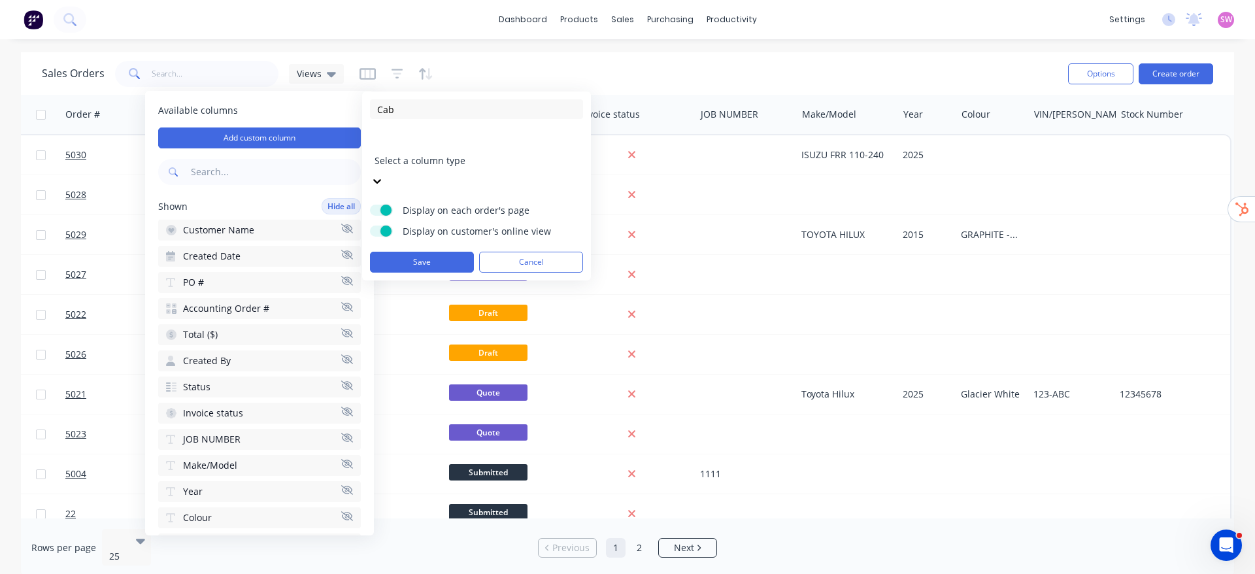
type input "Cab"
click at [419, 145] on div at bounding box center [469, 143] width 188 height 16
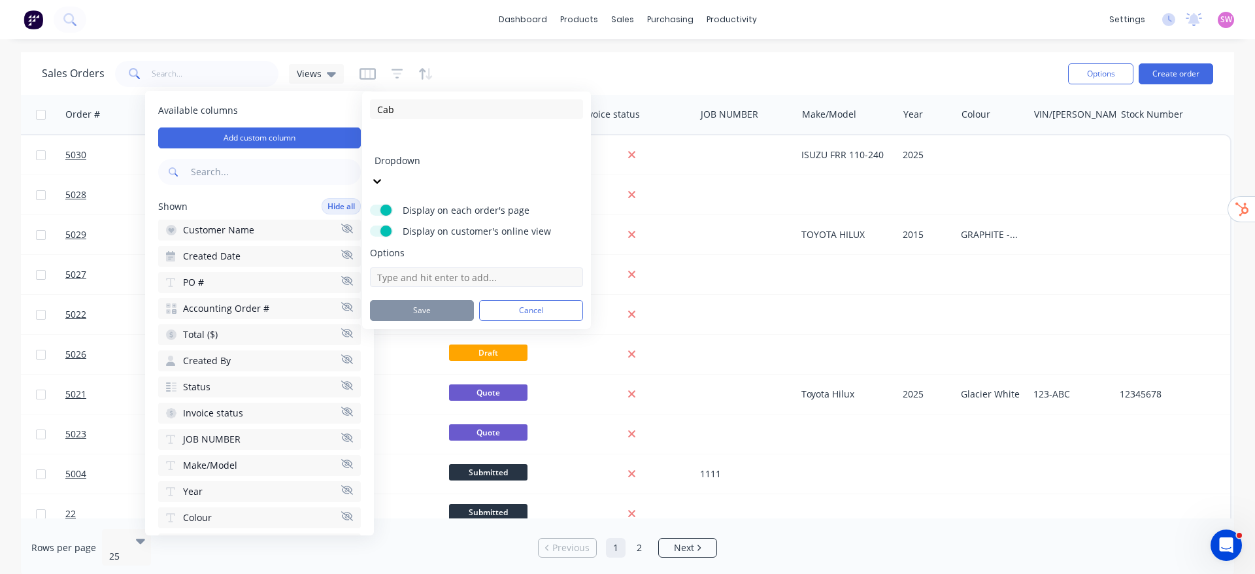
click at [422, 267] on input at bounding box center [476, 277] width 213 height 20
type input "Single Cab"
click at [447, 267] on input "Single Cab" at bounding box center [476, 277] width 213 height 20
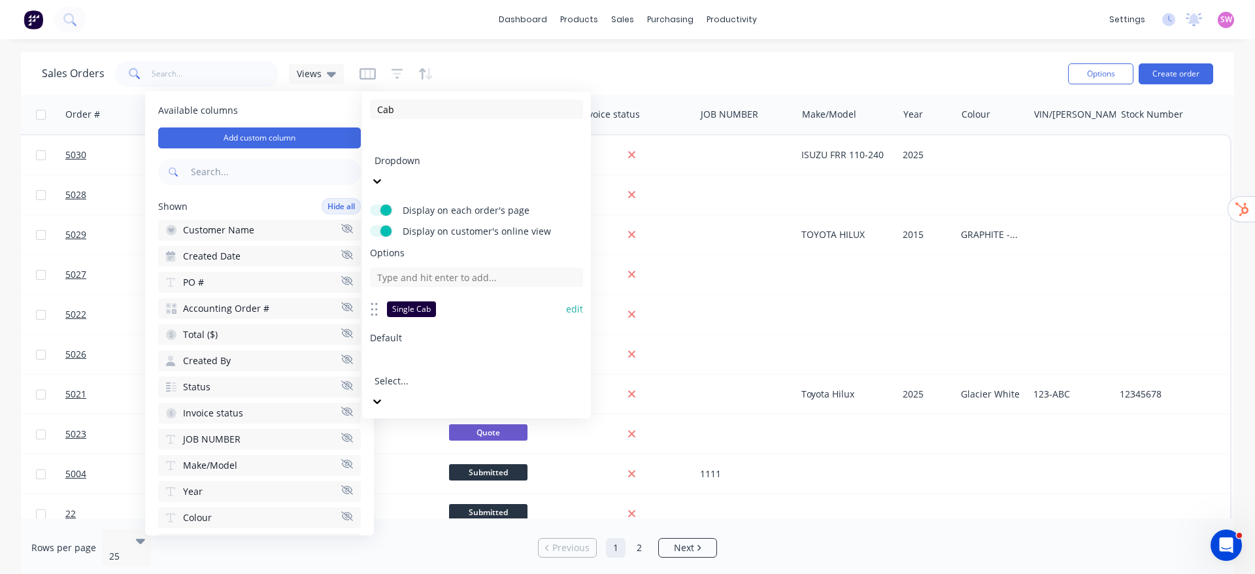
click at [418, 301] on div "Single Cab" at bounding box center [411, 309] width 49 height 16
click at [583, 303] on button "edit" at bounding box center [574, 309] width 17 height 13
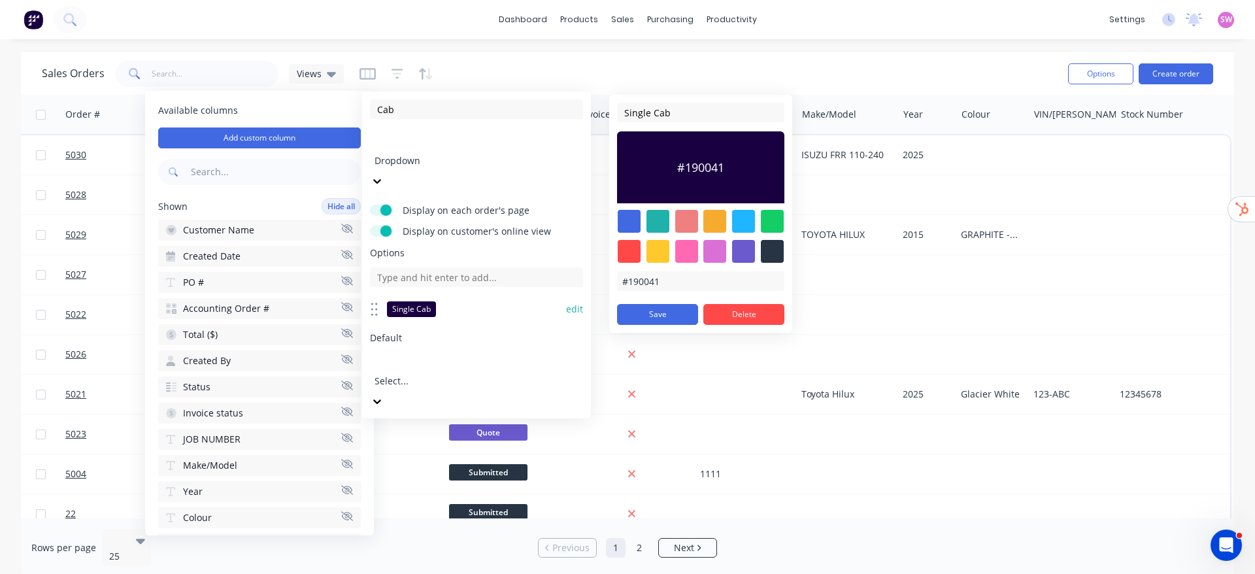
click at [726, 281] on div "#190041" at bounding box center [700, 281] width 167 height 20
click at [645, 275] on div "#190041" at bounding box center [700, 281] width 167 height 20
drag, startPoint x: 684, startPoint y: 290, endPoint x: 668, endPoint y: 284, distance: 17.0
click at [684, 290] on div "#190041" at bounding box center [700, 281] width 167 height 20
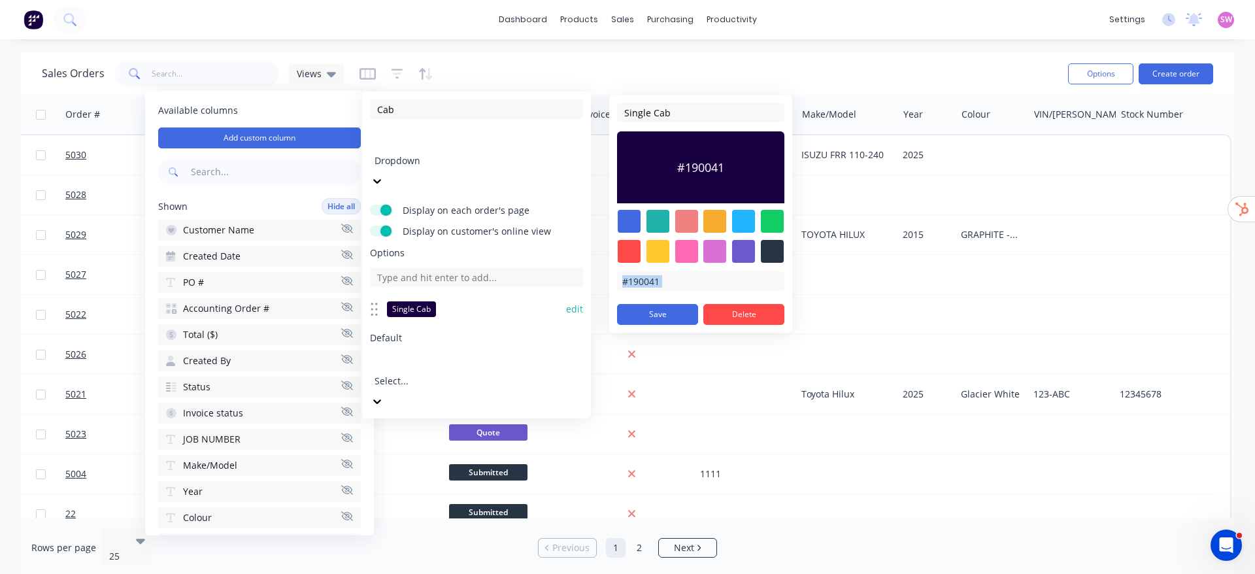
click at [656, 282] on div "#190041" at bounding box center [700, 281] width 167 height 20
click at [688, 283] on div "#190041" at bounding box center [700, 281] width 167 height 20
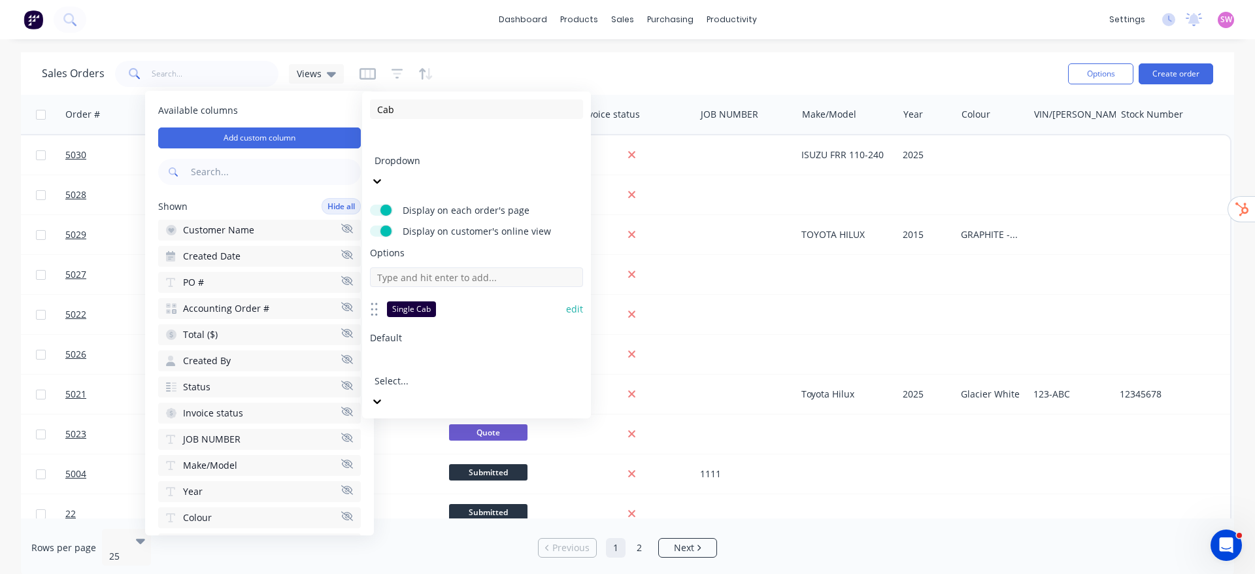
click at [448, 267] on input at bounding box center [476, 277] width 213 height 20
type input "Double Cab"
click at [504, 267] on input at bounding box center [476, 277] width 213 height 20
type input "Dual Cab"
click at [435, 451] on button "Save" at bounding box center [422, 461] width 104 height 21
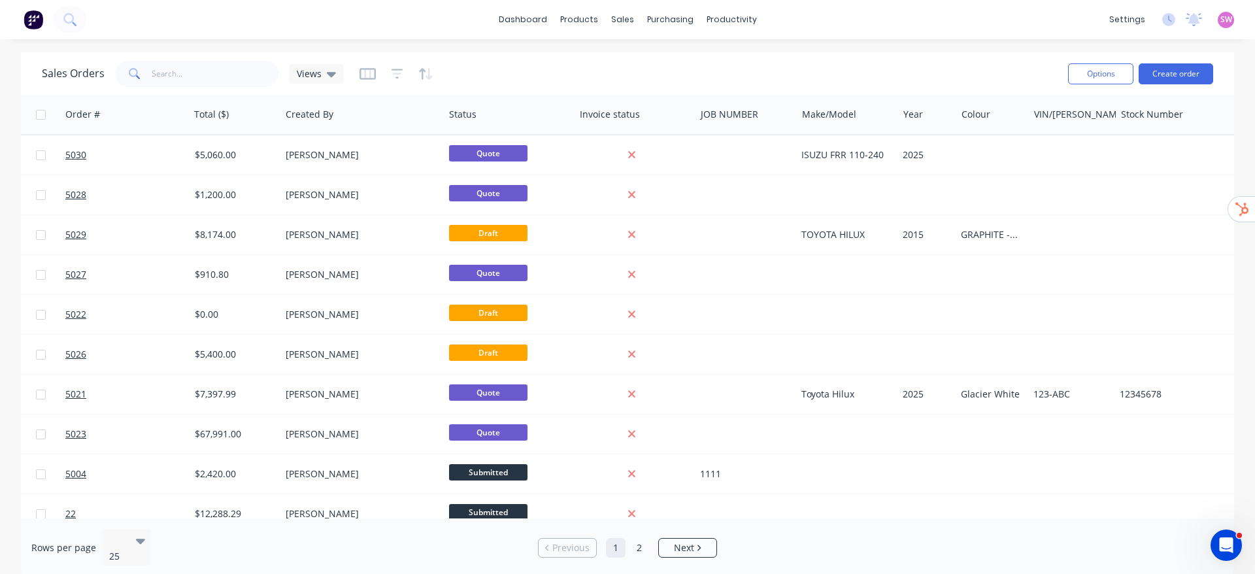
click at [368, 80] on button "button" at bounding box center [368, 73] width 16 height 21
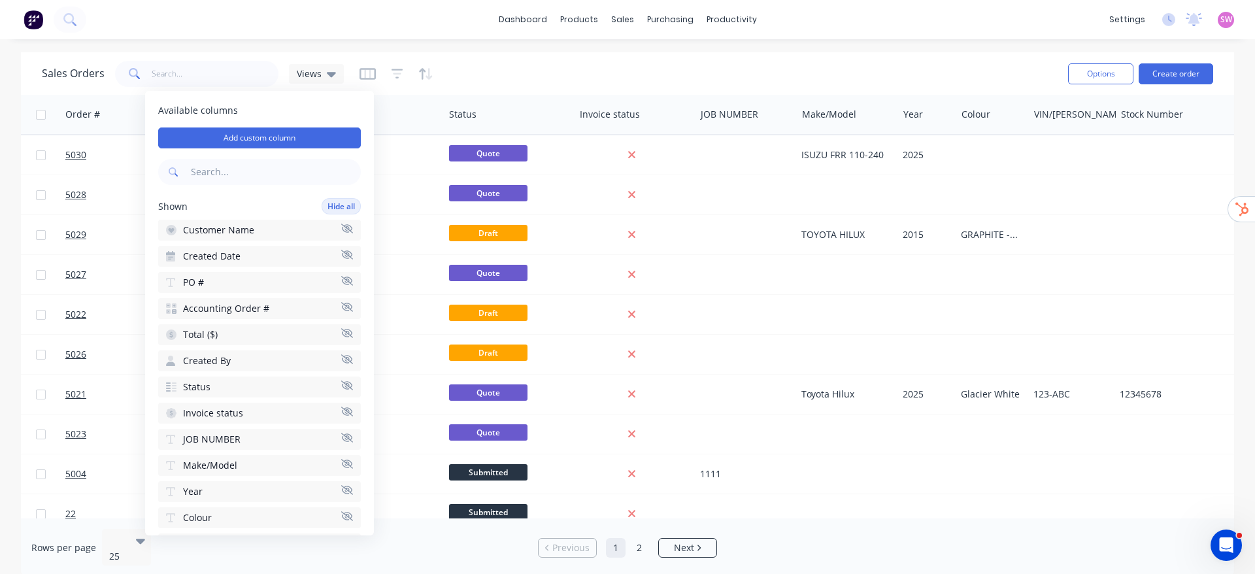
click at [957, 88] on div "Sales Orders Views" at bounding box center [550, 74] width 1016 height 32
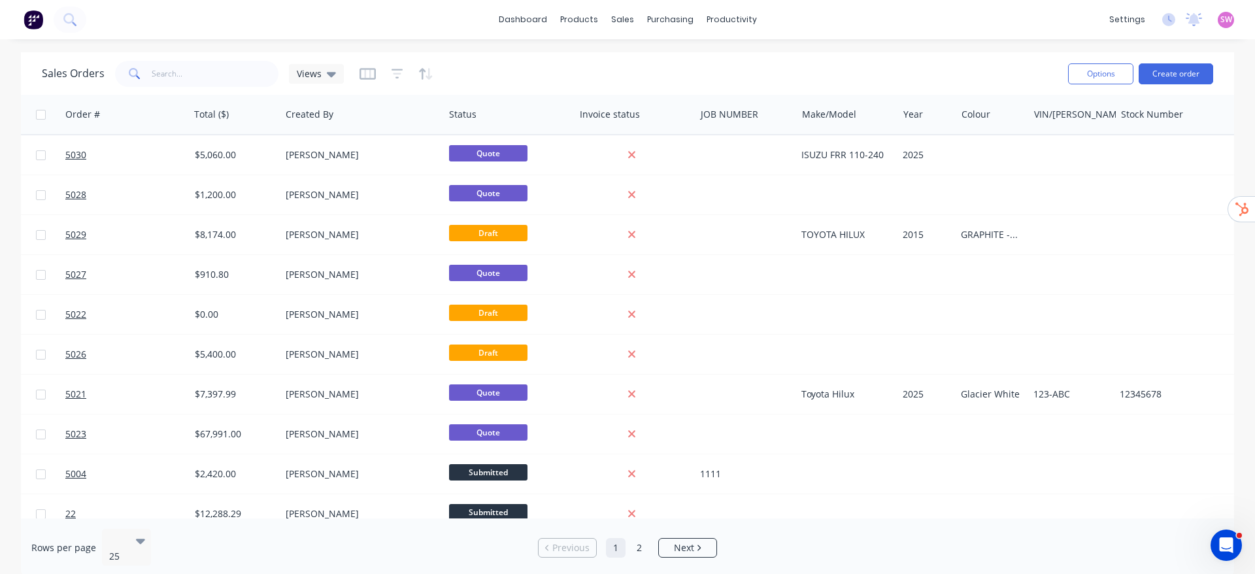
scroll to position [0, 605]
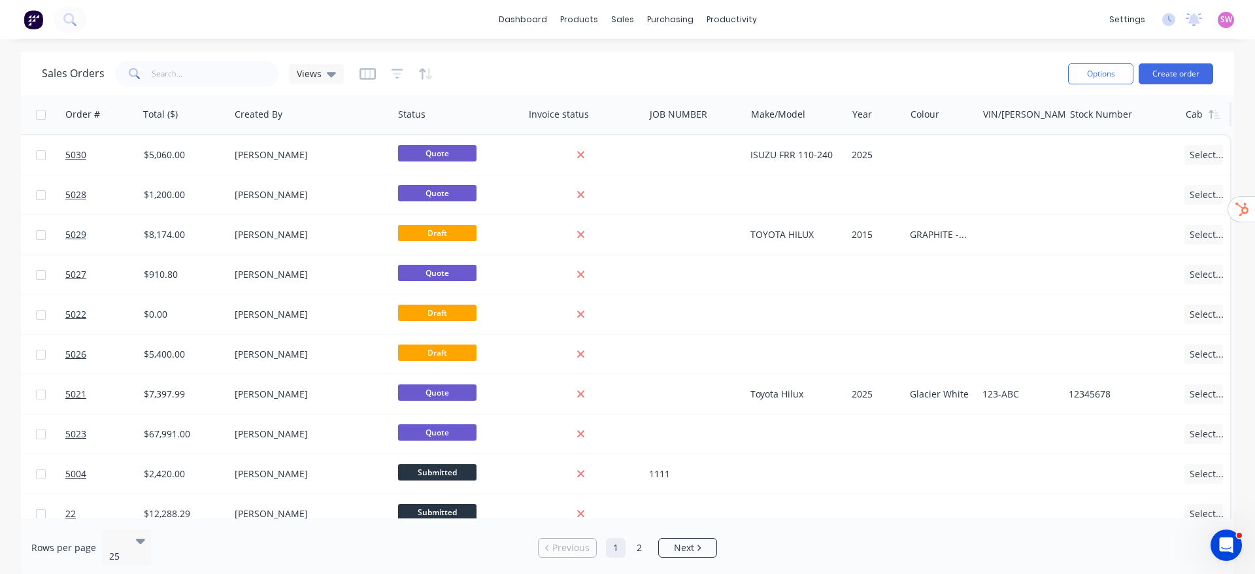
click at [1186, 109] on div at bounding box center [1205, 114] width 39 height 26
click at [1146, 147] on button "Edit" at bounding box center [1147, 141] width 98 height 26
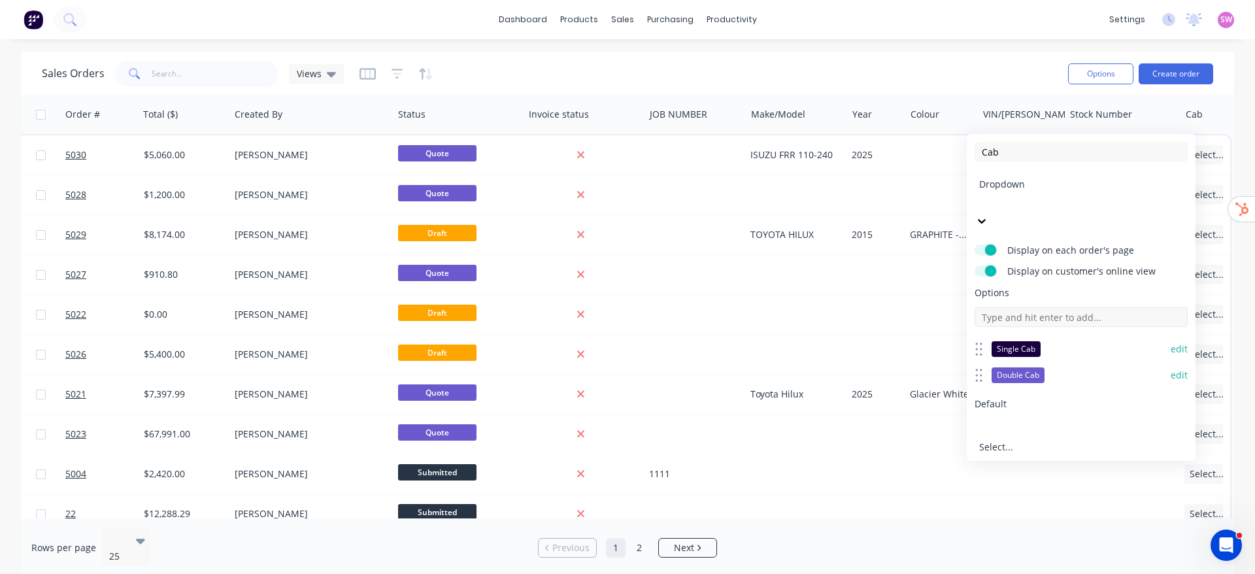
click at [1076, 307] on input at bounding box center [1081, 317] width 213 height 20
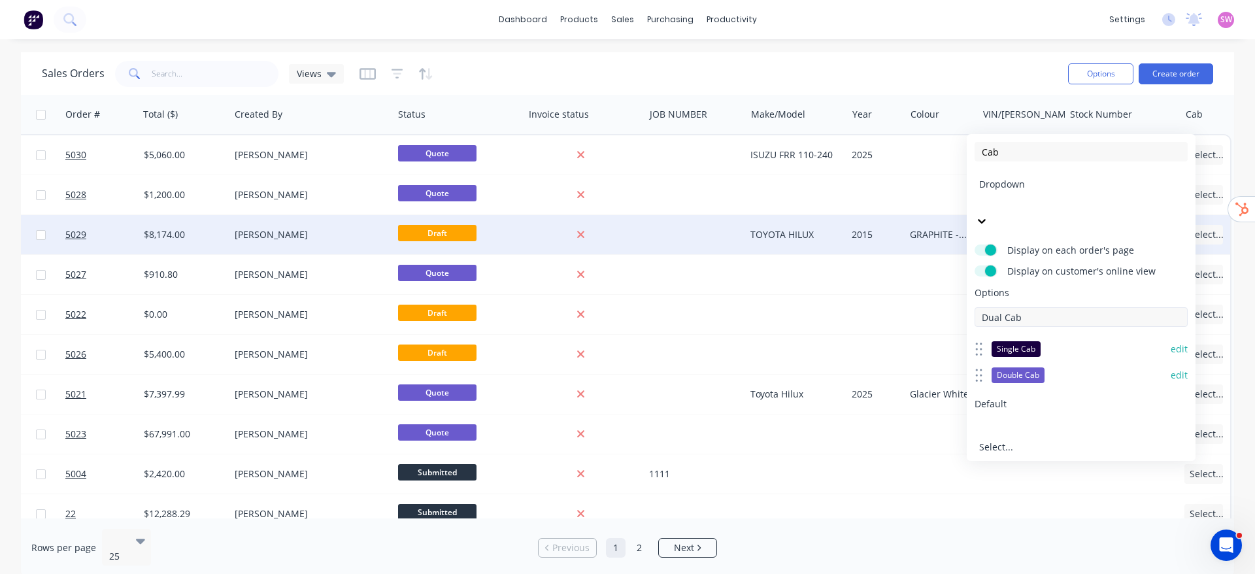
type input "Dual Cab"
type input "Extra Cab"
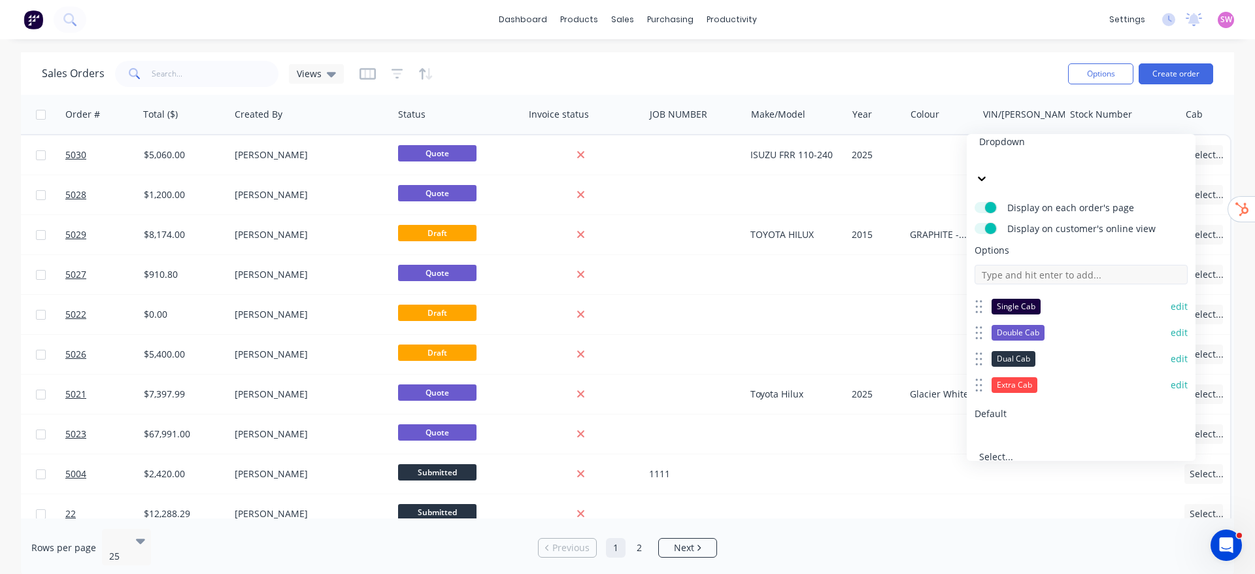
scroll to position [43, 0]
type input "Club Cab"
click at [1065, 264] on input at bounding box center [1081, 274] width 213 height 20
type input "King Cab"
click at [1044, 264] on input at bounding box center [1081, 274] width 213 height 20
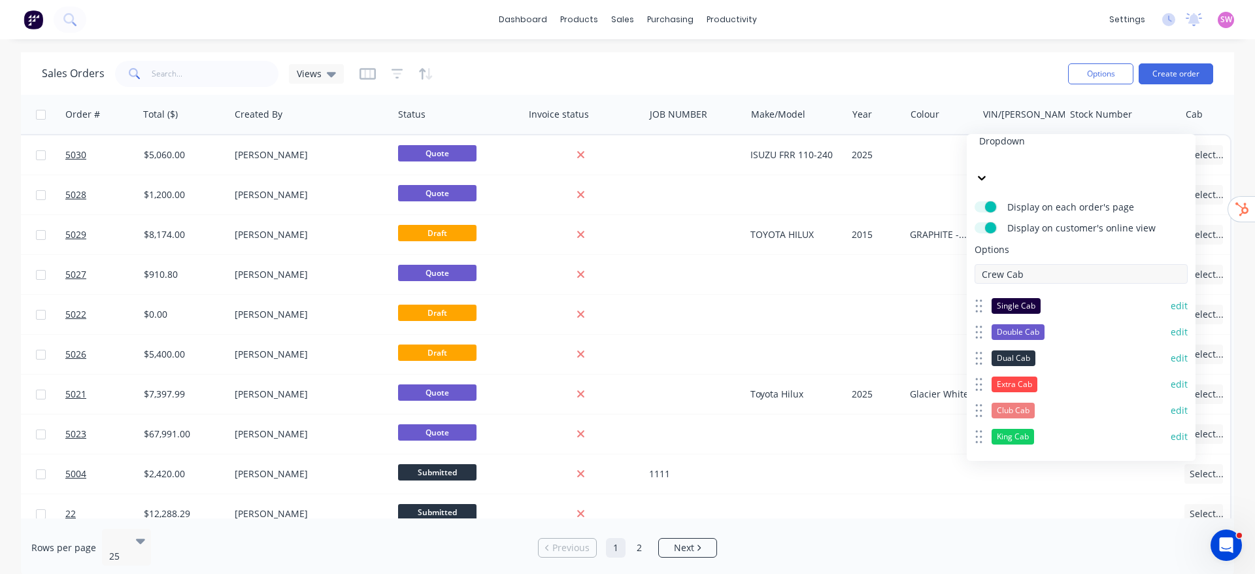
type input "Crew Cab"
drag, startPoint x: 980, startPoint y: 426, endPoint x: 983, endPoint y: 395, distance: 30.9
click at [983, 424] on icon at bounding box center [982, 432] width 9 height 17
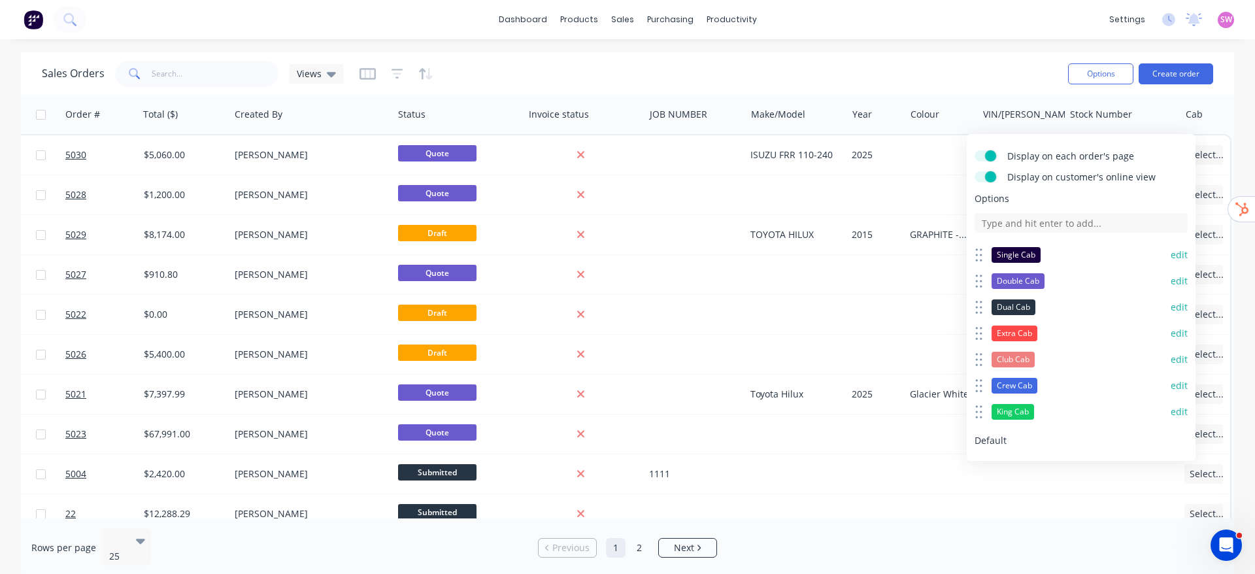
scroll to position [122, 0]
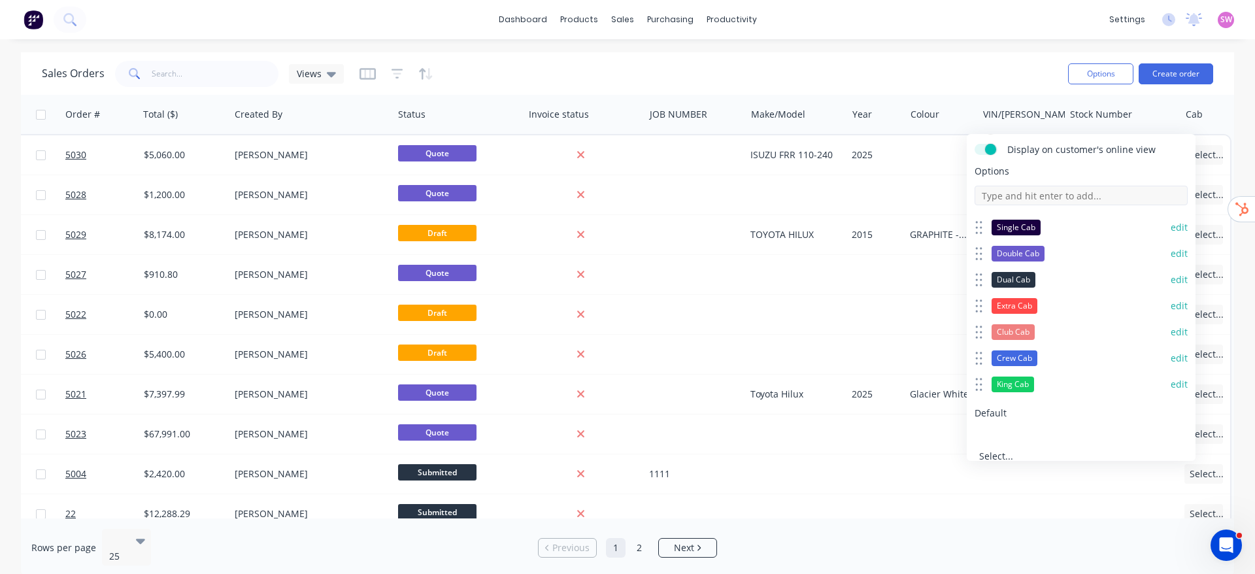
click at [1102, 186] on input at bounding box center [1081, 196] width 213 height 20
type input "Space Cab"
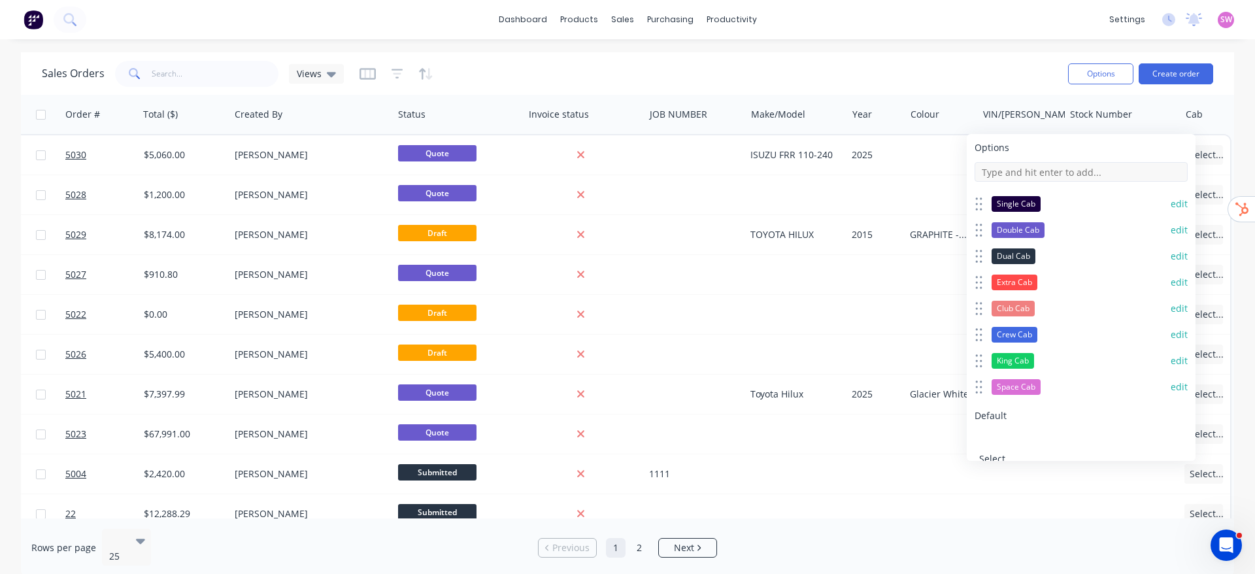
scroll to position [148, 0]
click at [1046, 500] on button "Save" at bounding box center [1027, 510] width 104 height 21
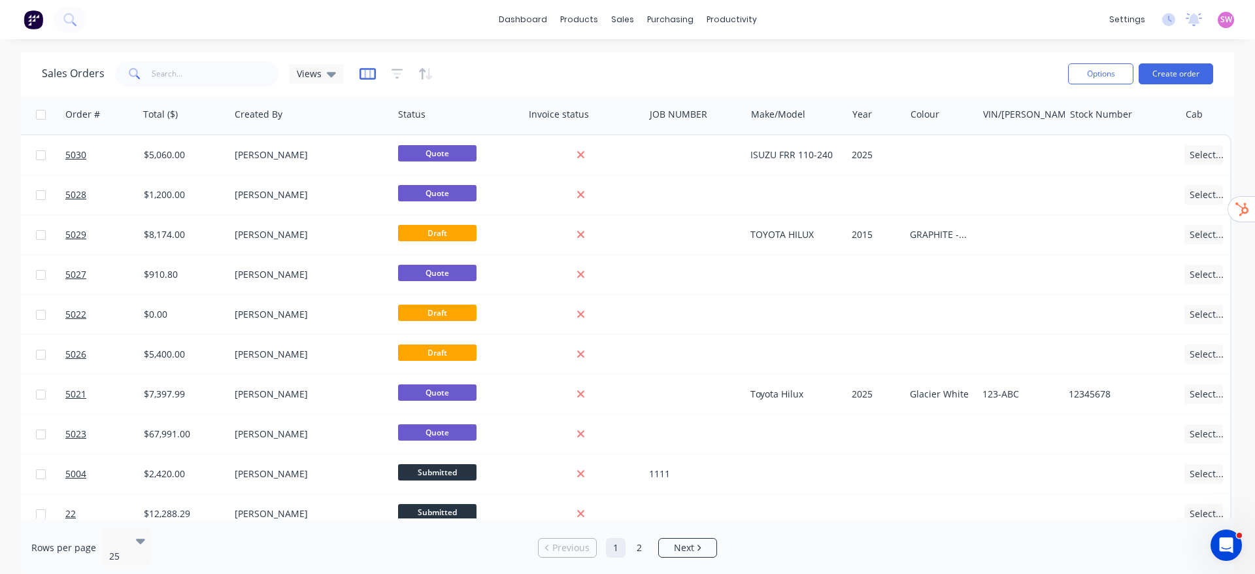
click at [361, 74] on icon "button" at bounding box center [368, 73] width 16 height 13
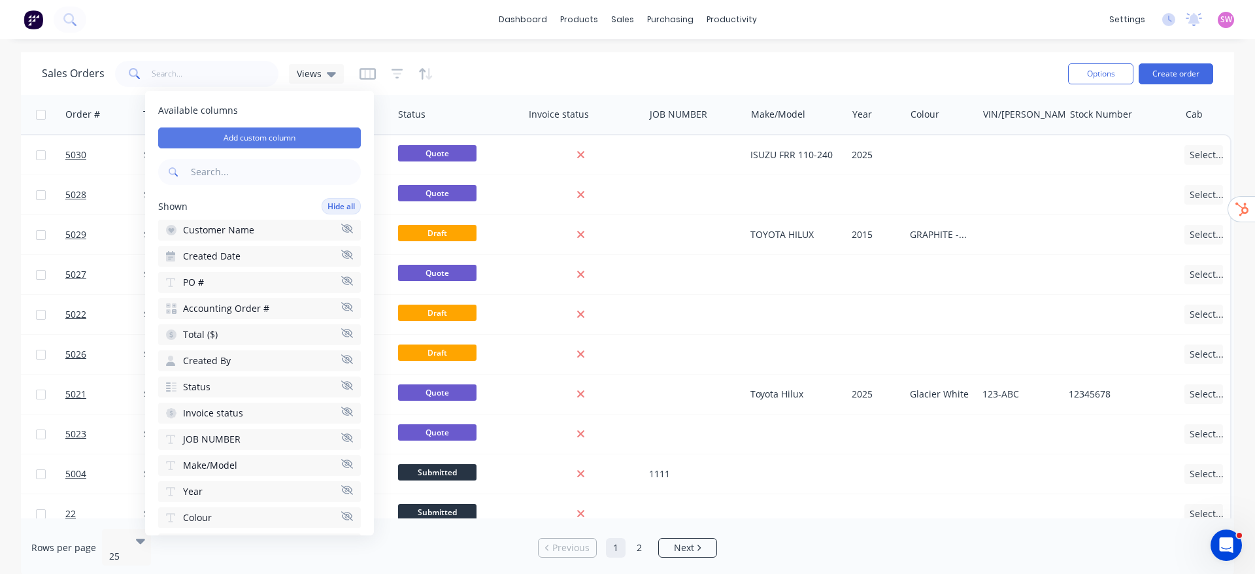
click at [270, 136] on button "Add custom column" at bounding box center [259, 138] width 203 height 21
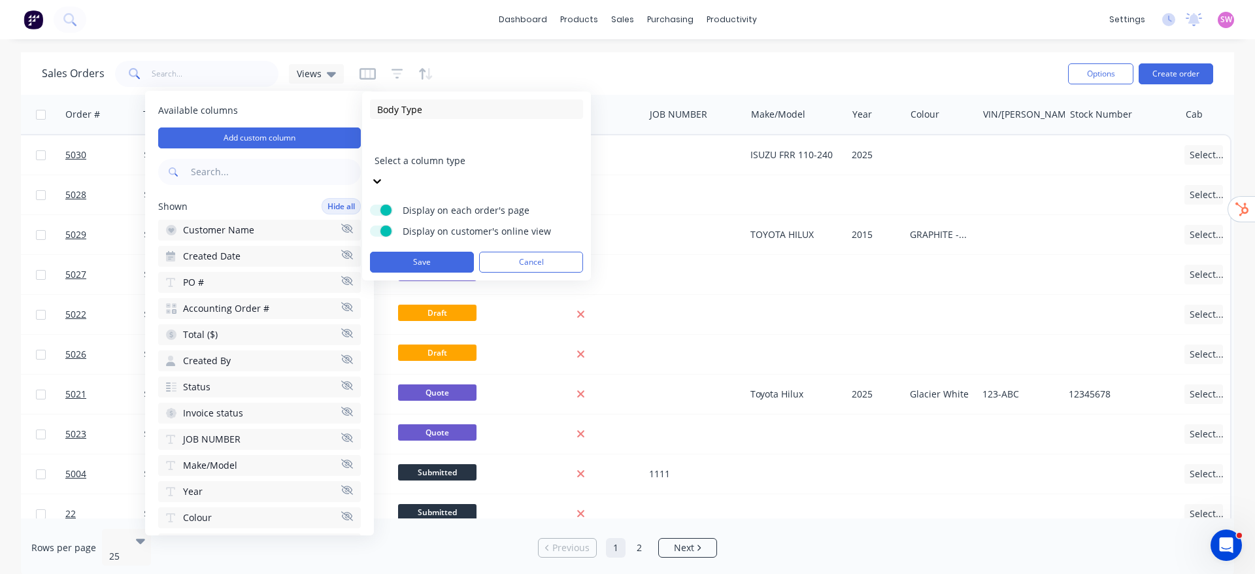
type input "Body Type"
click at [474, 148] on div at bounding box center [469, 143] width 188 height 16
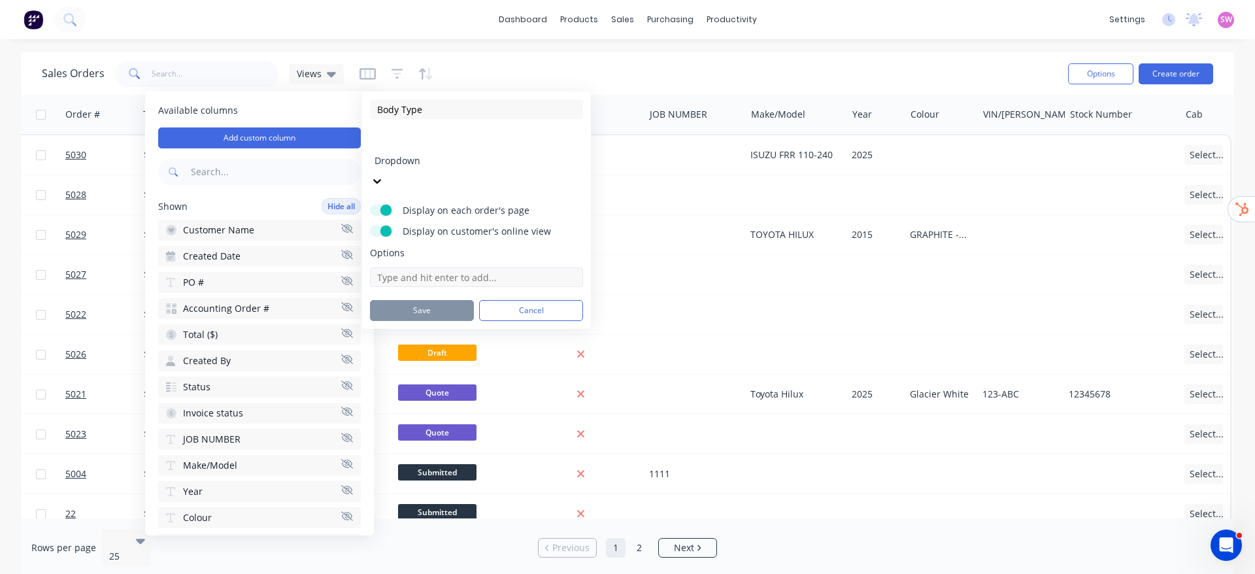
click at [435, 267] on input at bounding box center [476, 277] width 213 height 20
type input "Cab Chassis"
click at [467, 267] on input "Cab Chassis" at bounding box center [476, 277] width 213 height 20
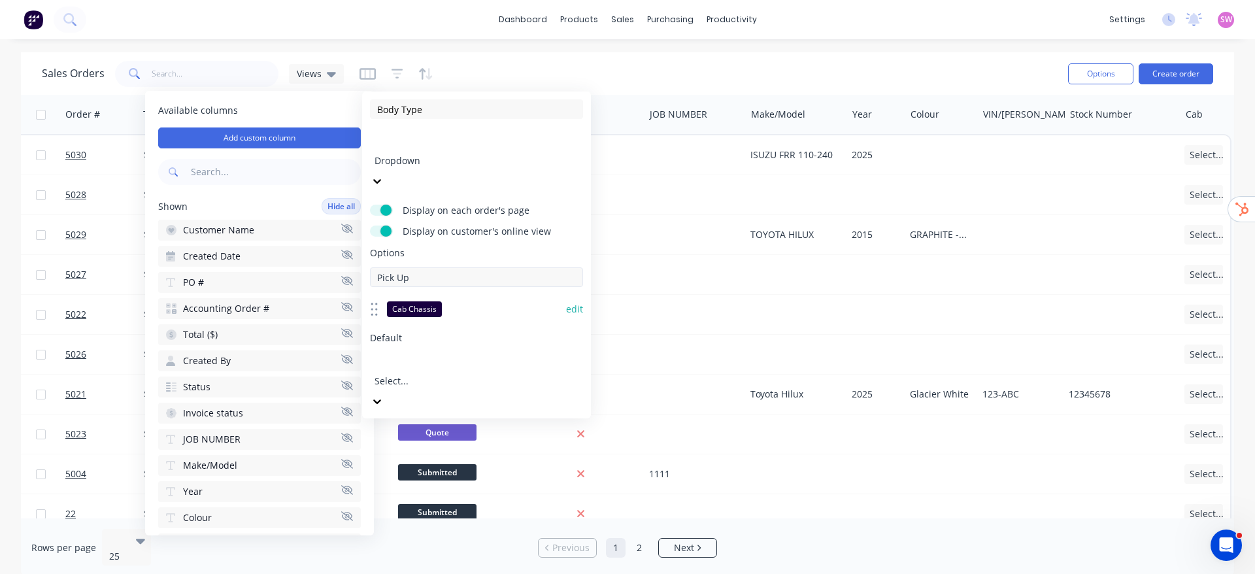
type input "Pick Up"
type input "Tray"
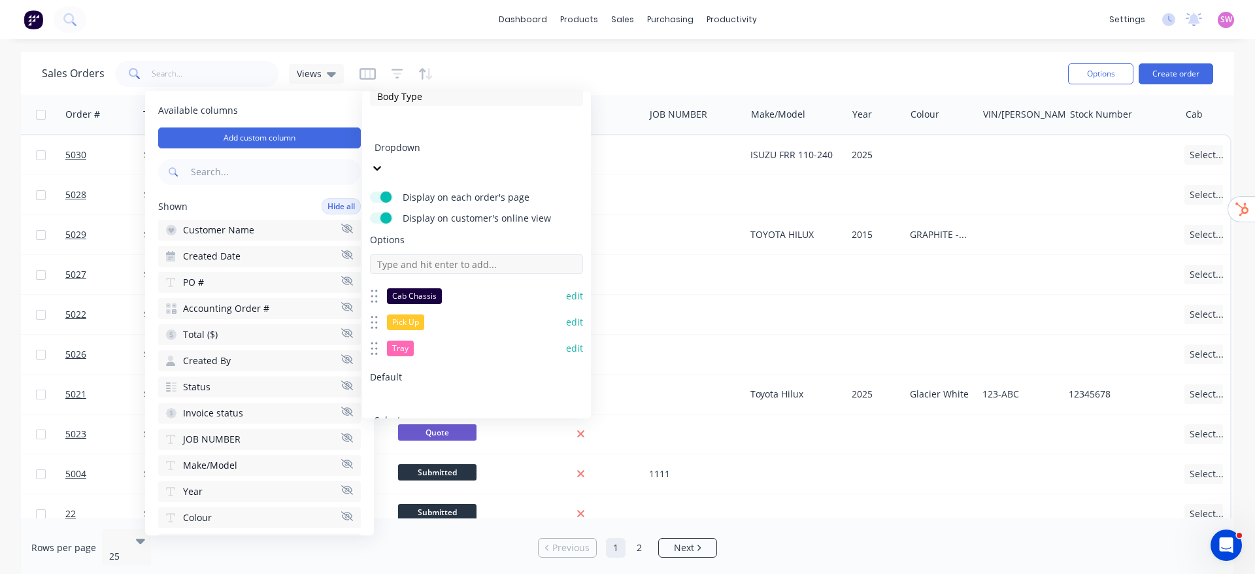
scroll to position [17, 0]
click at [430, 460] on button "Save" at bounding box center [422, 470] width 104 height 21
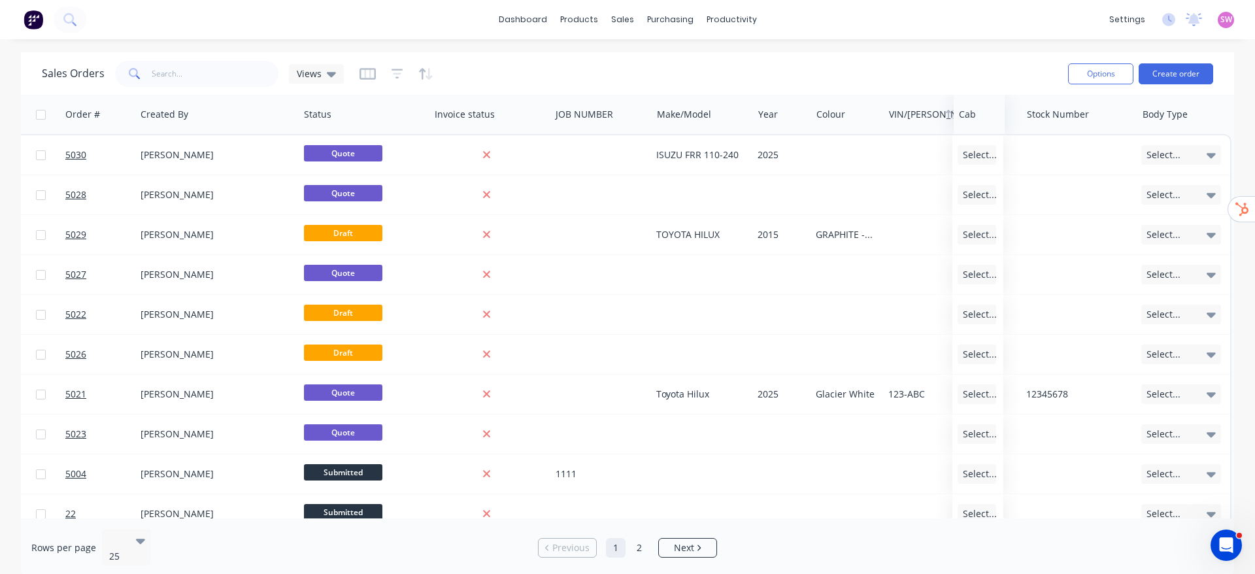
scroll to position [0, 693]
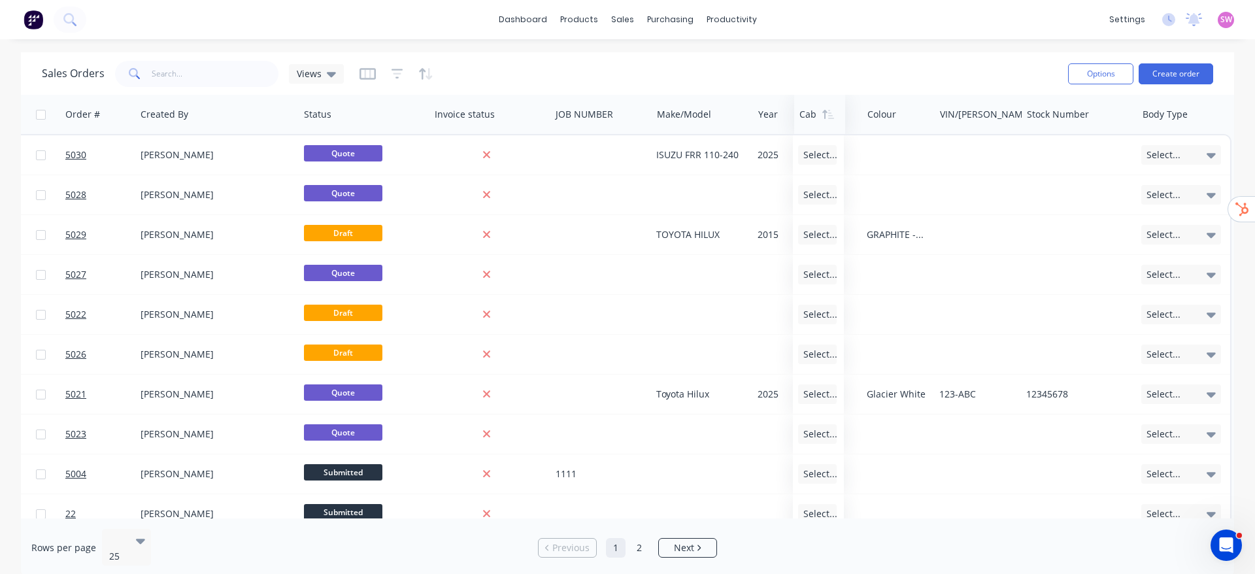
drag, startPoint x: 1097, startPoint y: 119, endPoint x: 805, endPoint y: 116, distance: 292.3
click at [805, 116] on div at bounding box center [819, 114] width 39 height 26
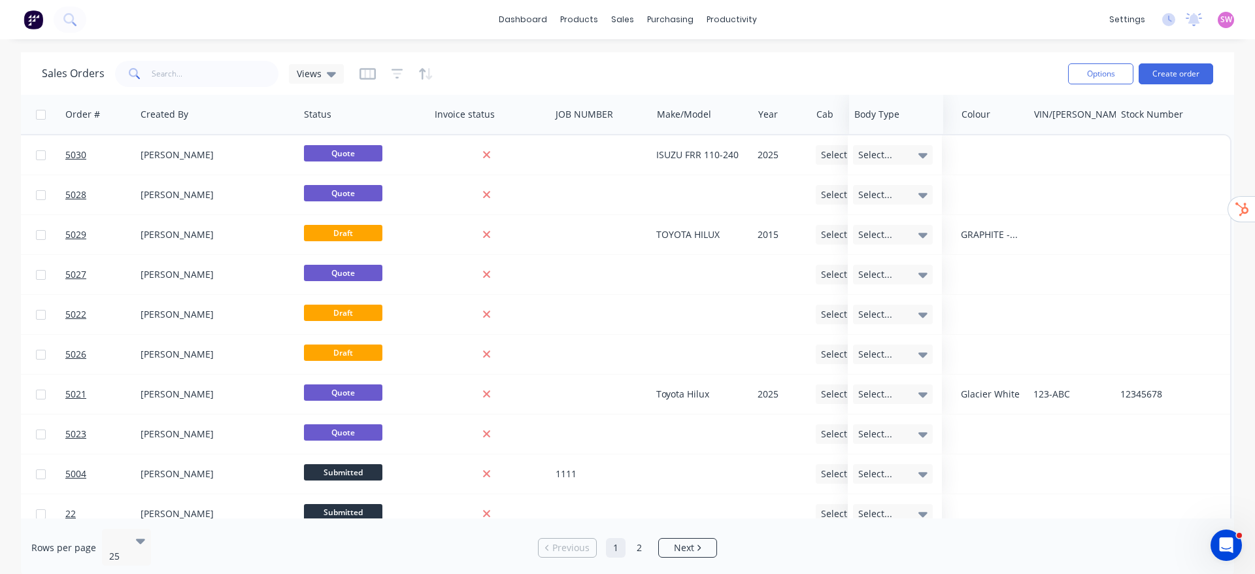
drag, startPoint x: 1177, startPoint y: 116, endPoint x: 889, endPoint y: 129, distance: 288.7
click at [889, 129] on div "Body Type" at bounding box center [896, 114] width 94 height 39
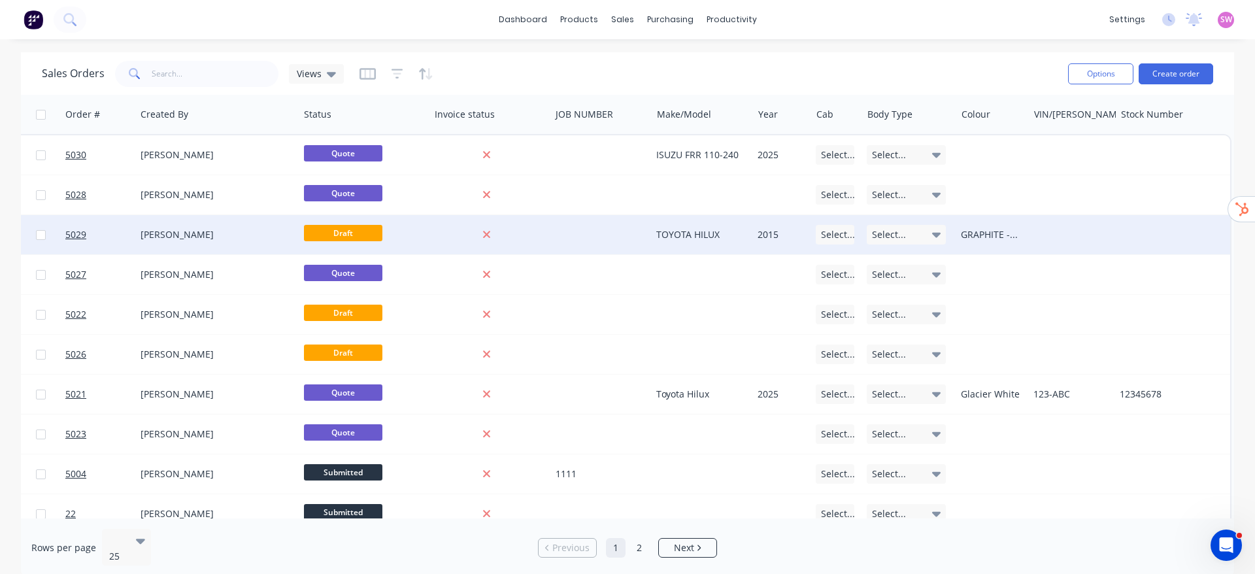
click at [838, 232] on span "Select..." at bounding box center [838, 234] width 34 height 13
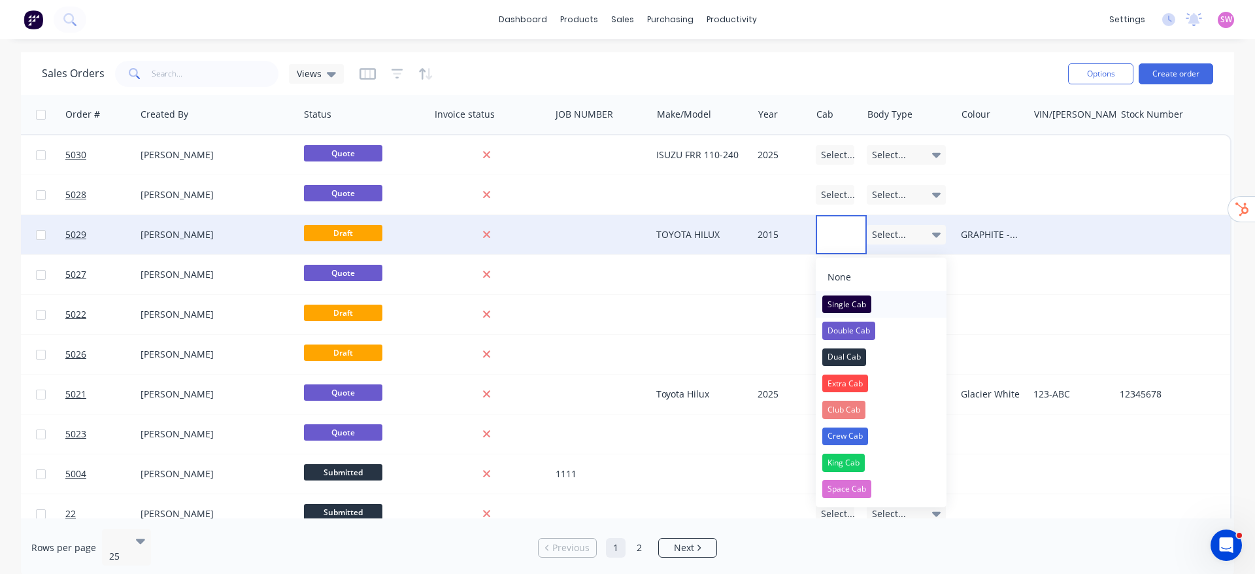
click at [852, 309] on div "Single Cab" at bounding box center [847, 305] width 49 height 18
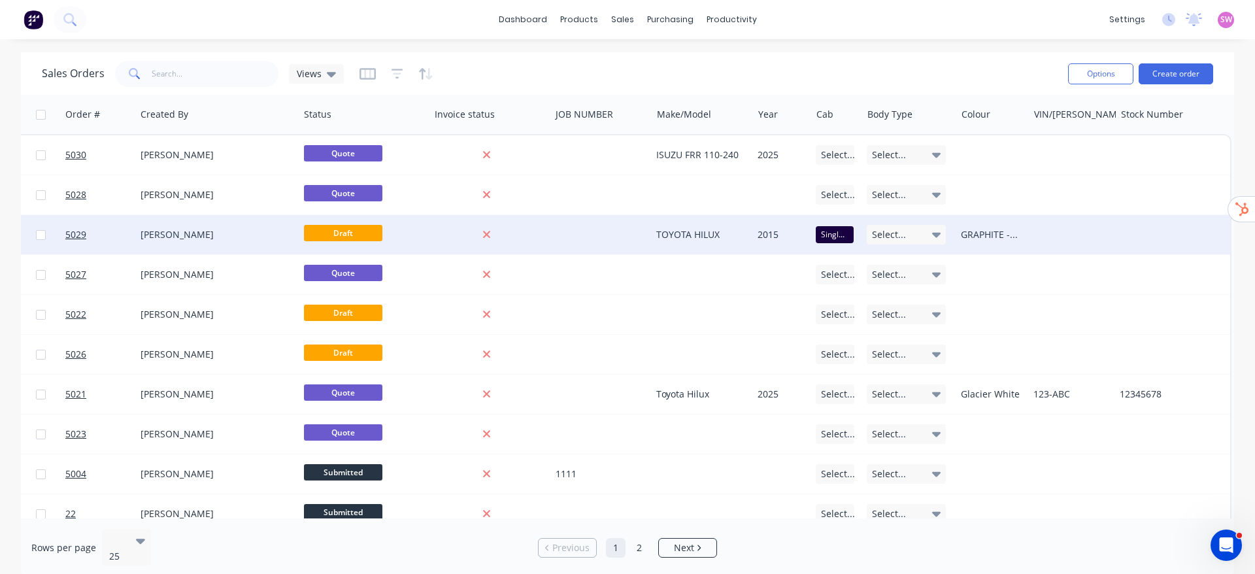
click at [907, 67] on div "Sales Orders Views" at bounding box center [550, 74] width 1016 height 32
click at [839, 69] on div "Sales Orders Views" at bounding box center [550, 74] width 1016 height 32
click at [882, 233] on span "Select..." at bounding box center [889, 234] width 34 height 13
click at [888, 350] on div "Tray" at bounding box center [887, 358] width 27 height 18
click at [940, 72] on div "Sales Orders Views" at bounding box center [550, 74] width 1016 height 32
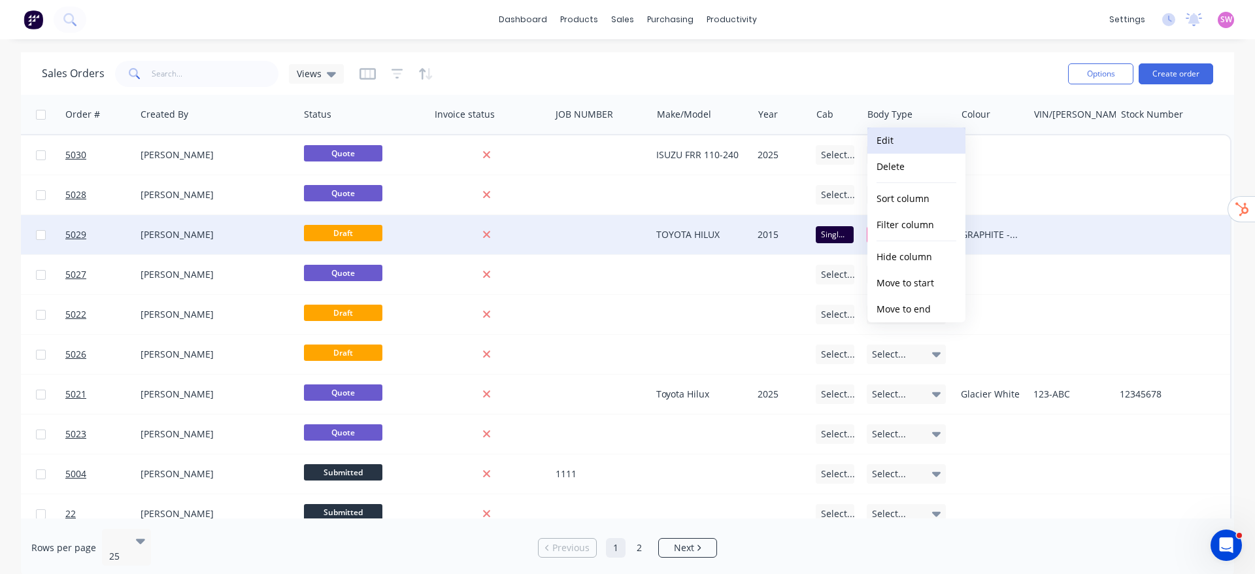
click at [921, 143] on button "Edit" at bounding box center [917, 141] width 98 height 26
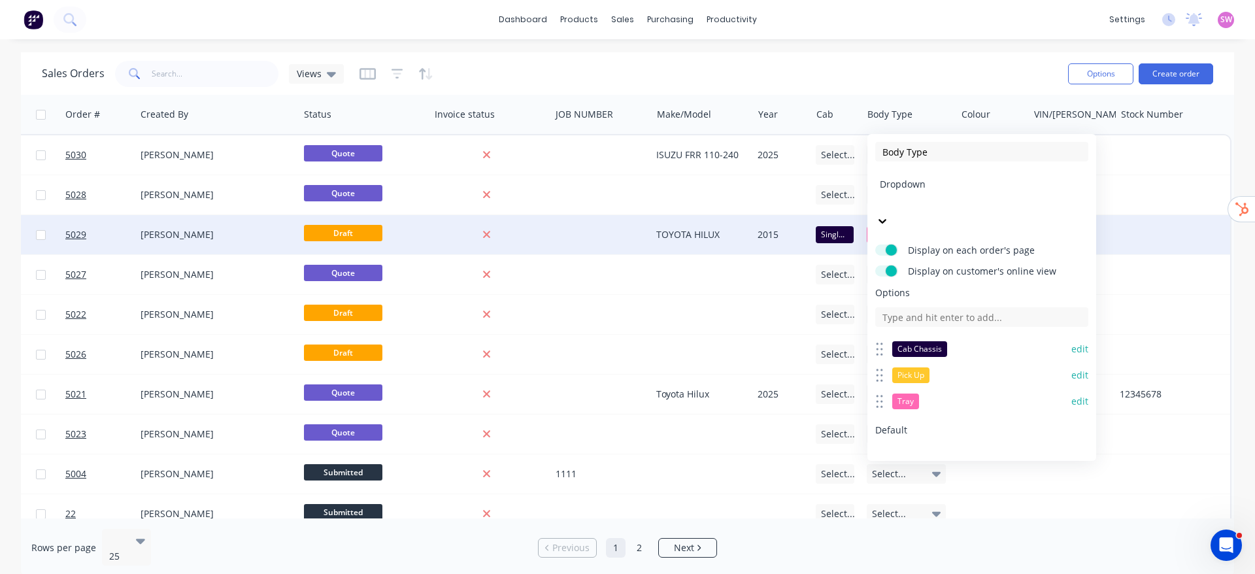
click at [952, 69] on div "Sales Orders Views" at bounding box center [550, 74] width 1016 height 32
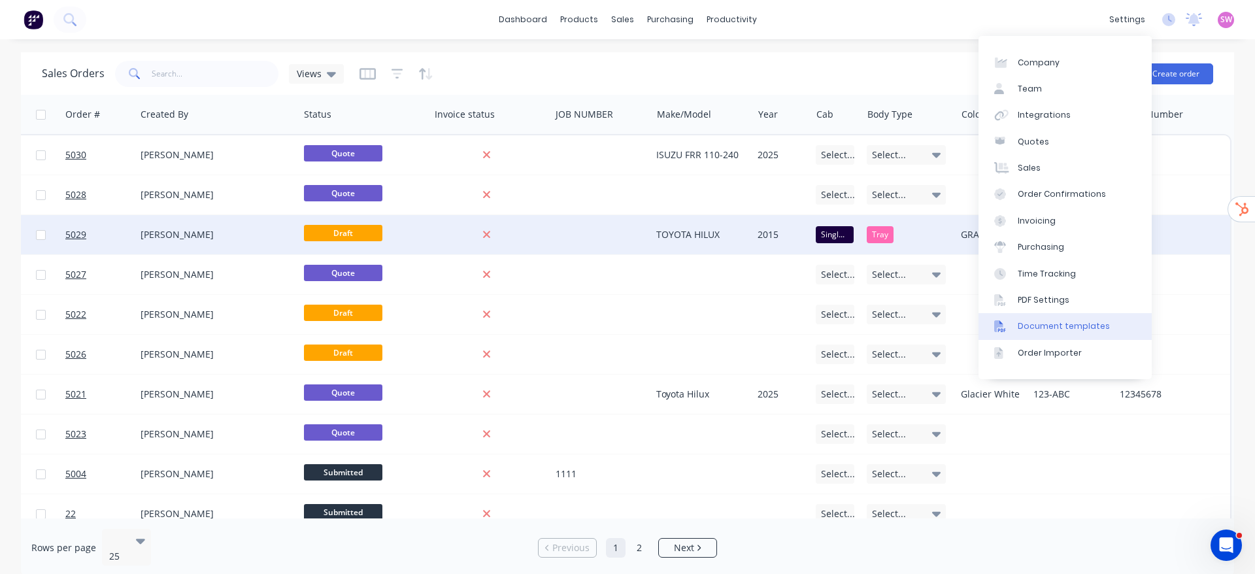
click at [1053, 322] on div "Document templates" at bounding box center [1064, 326] width 92 height 12
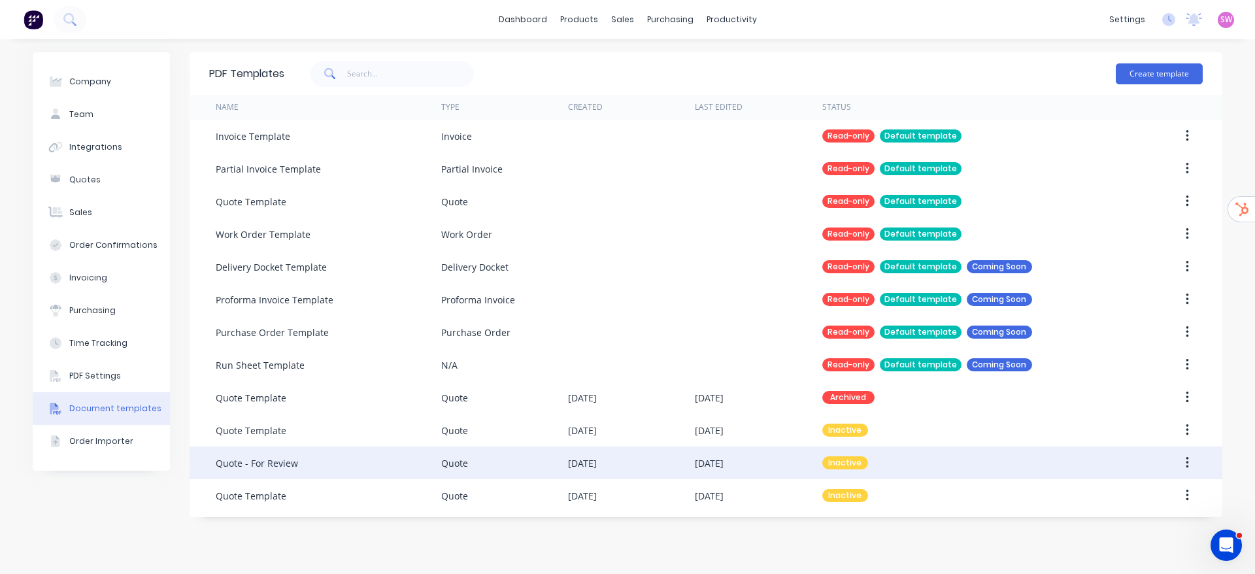
click at [870, 458] on div "Inactive" at bounding box center [971, 463] width 296 height 33
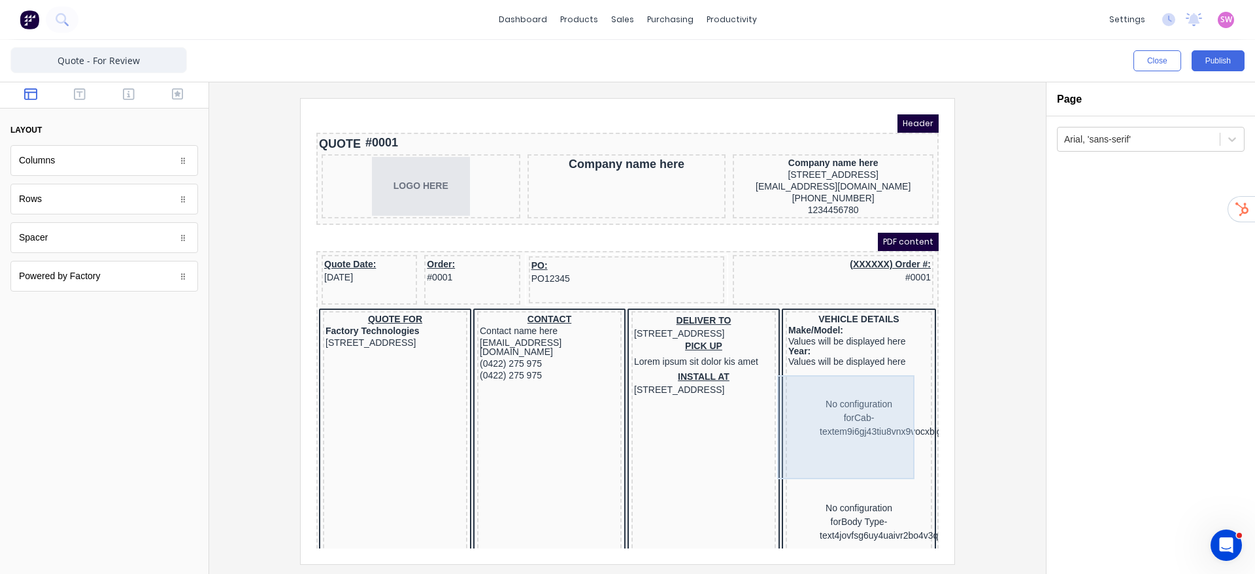
click at [873, 413] on div "No configuration for Cab-textem9i6gj43tiu8vnx9vocxbigl4qfokzo5wpedb6fdiz230pmiu…" at bounding box center [843, 402] width 141 height 104
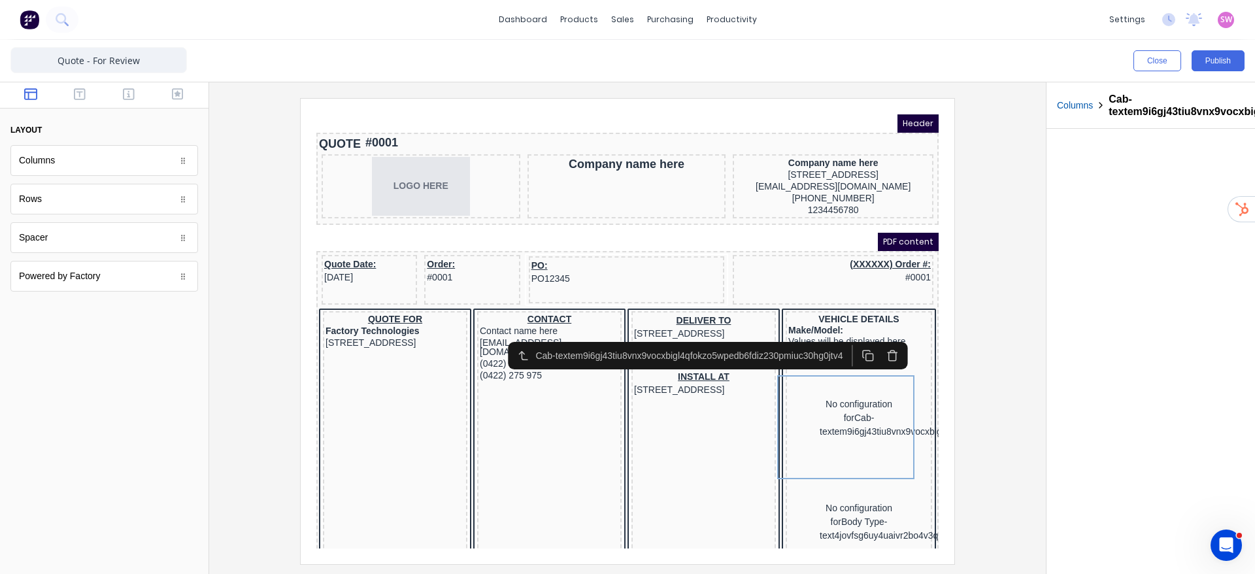
click at [873, 334] on icon "button" at bounding box center [878, 339] width 12 height 12
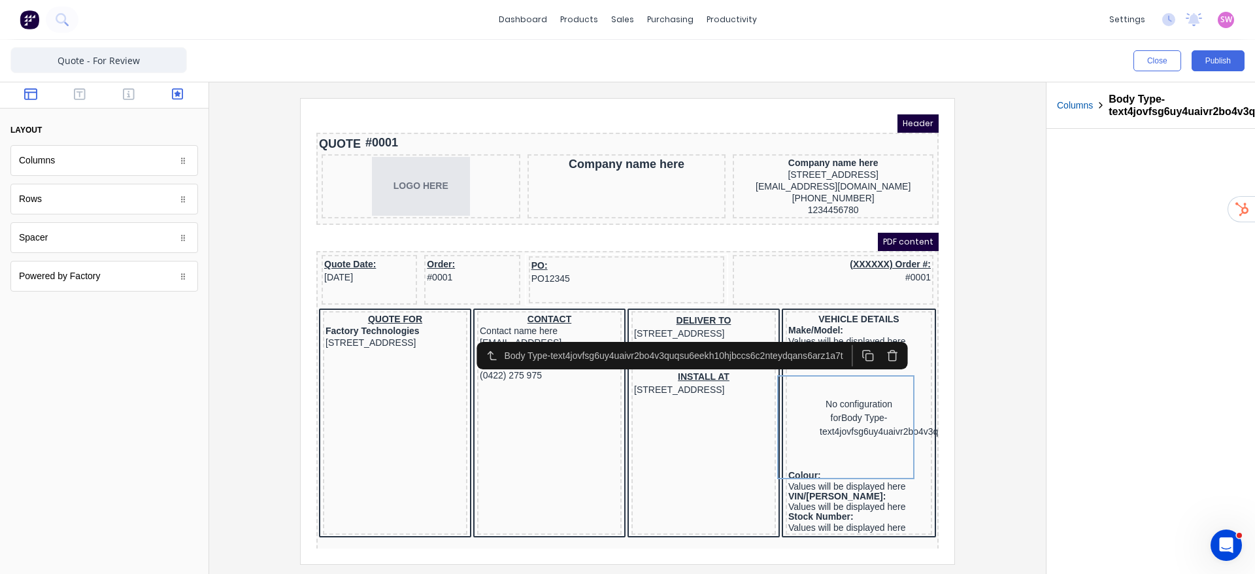
click at [187, 101] on button "button" at bounding box center [177, 96] width 41 height 16
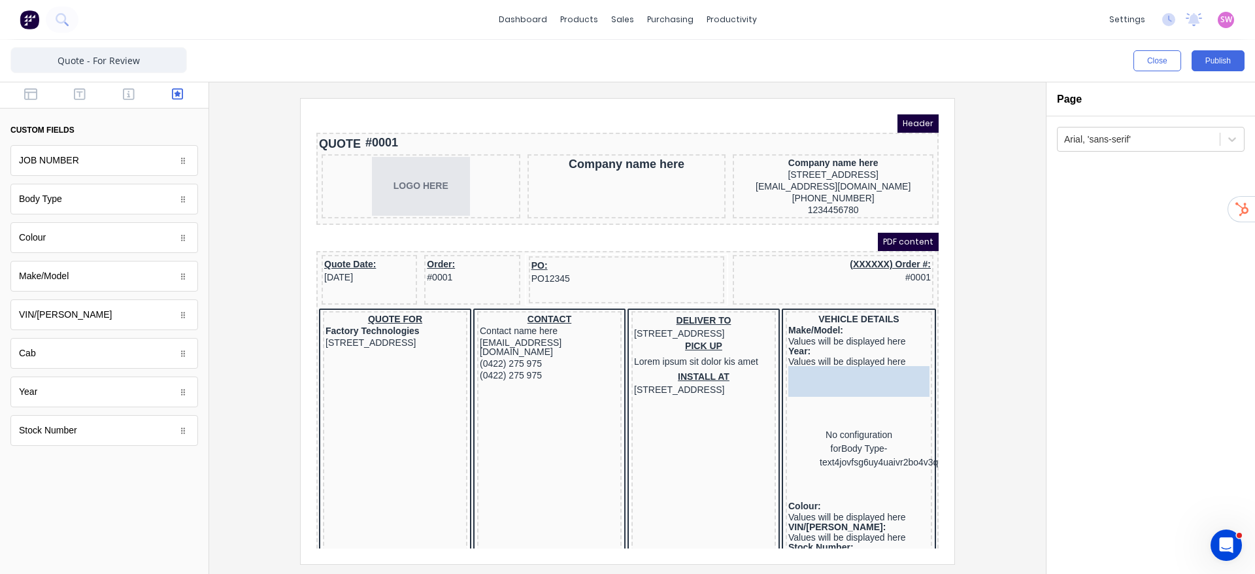
drag, startPoint x: 176, startPoint y: 372, endPoint x: 847, endPoint y: 390, distance: 671.8
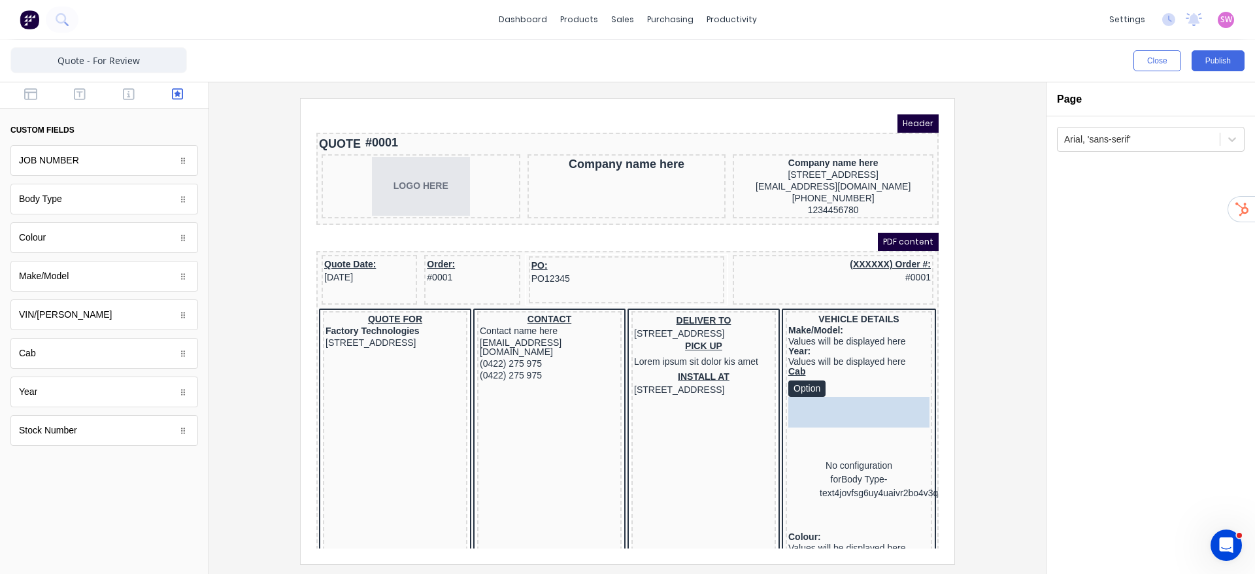
drag, startPoint x: 67, startPoint y: 200, endPoint x: 860, endPoint y: 429, distance: 825.5
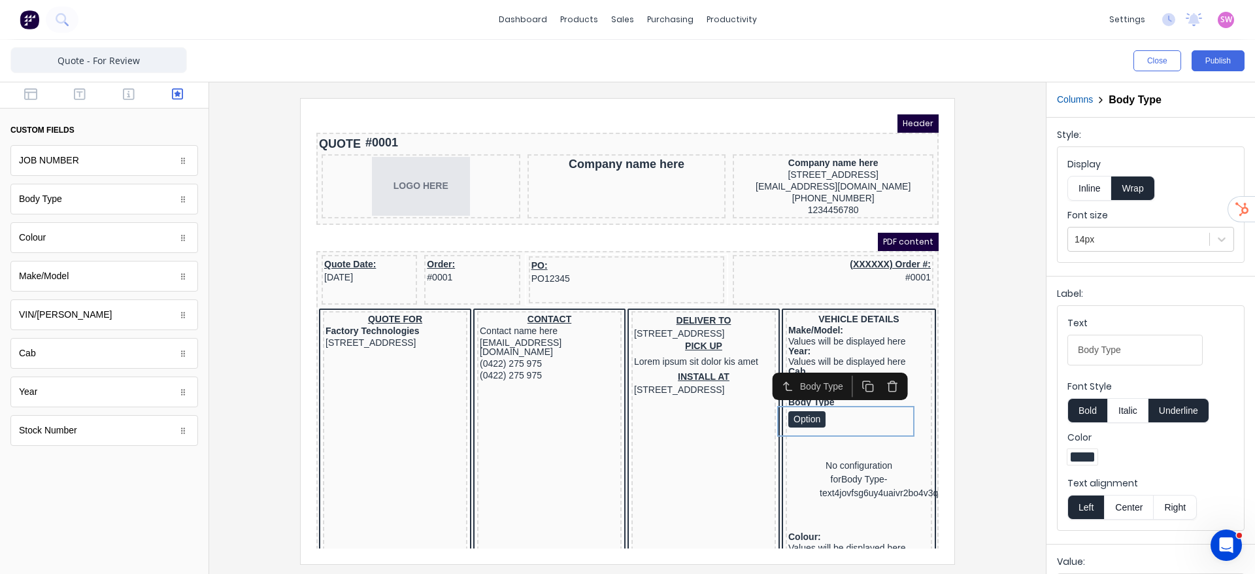
click at [1191, 417] on button "Underline" at bounding box center [1179, 410] width 61 height 25
click at [1074, 190] on button "Inline" at bounding box center [1090, 188] width 44 height 25
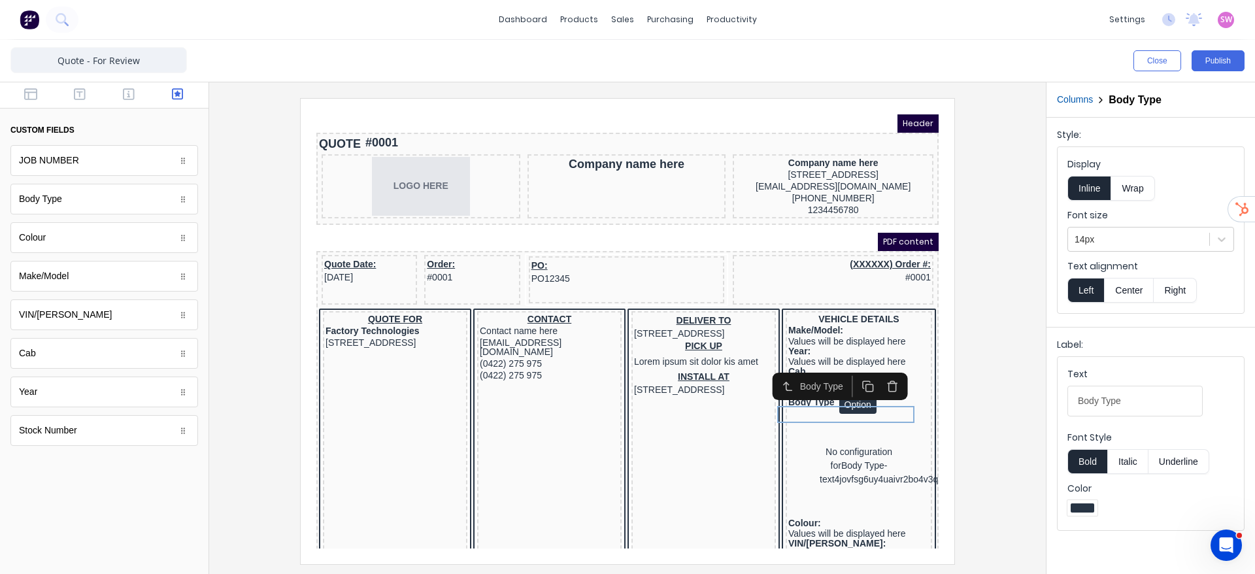
click at [1068, 503] on div at bounding box center [1083, 508] width 30 height 16
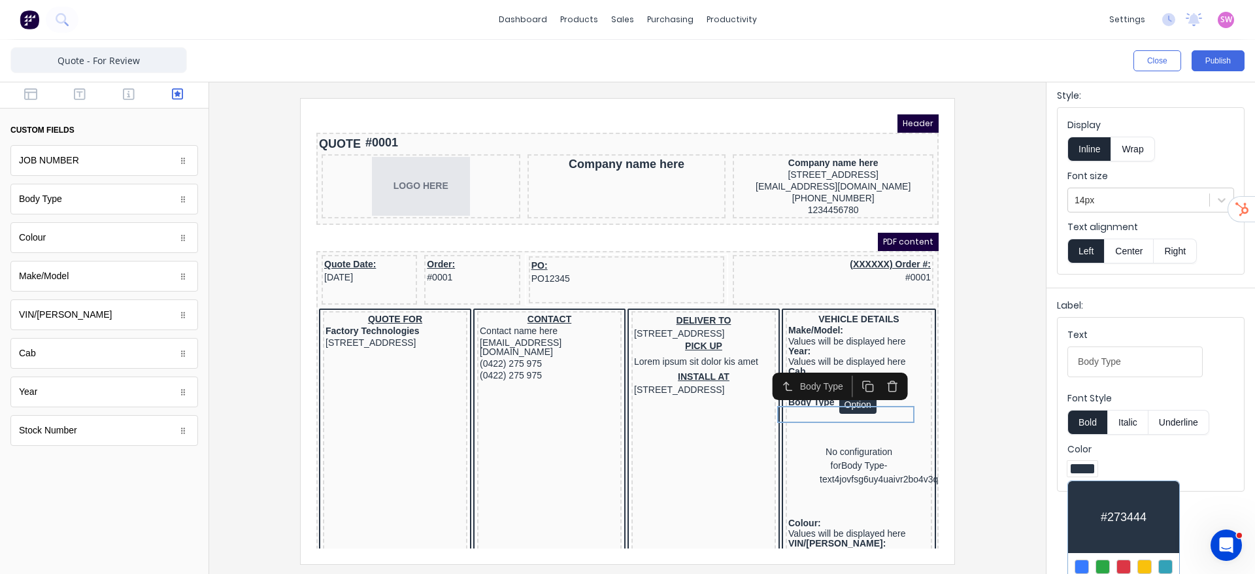
scroll to position [73, 0]
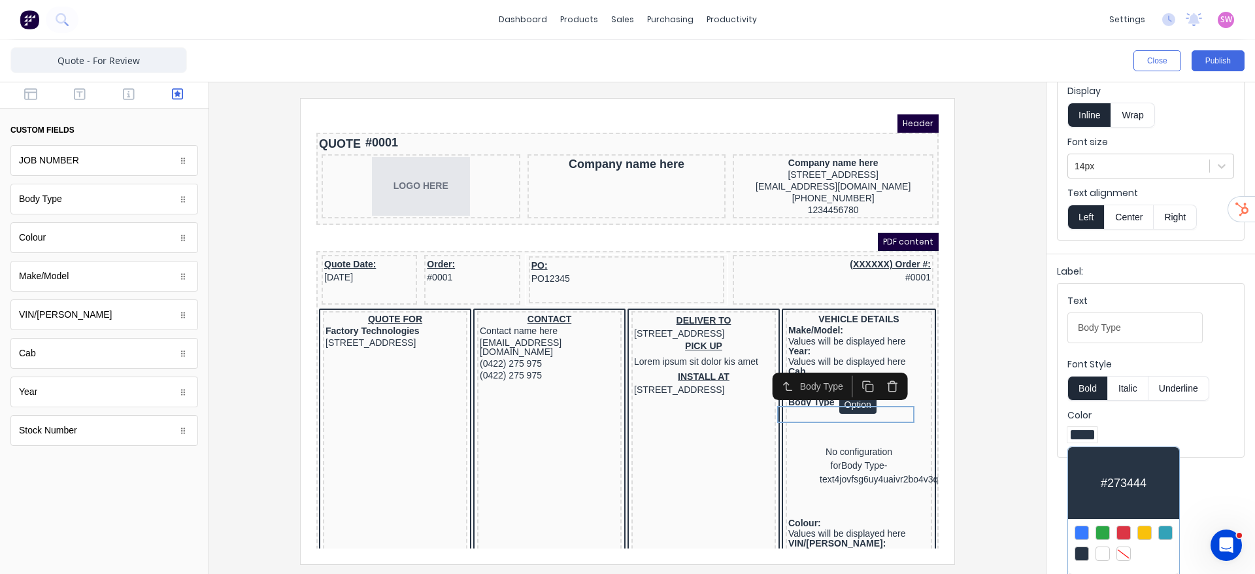
click at [1128, 558] on div at bounding box center [1124, 554] width 14 height 14
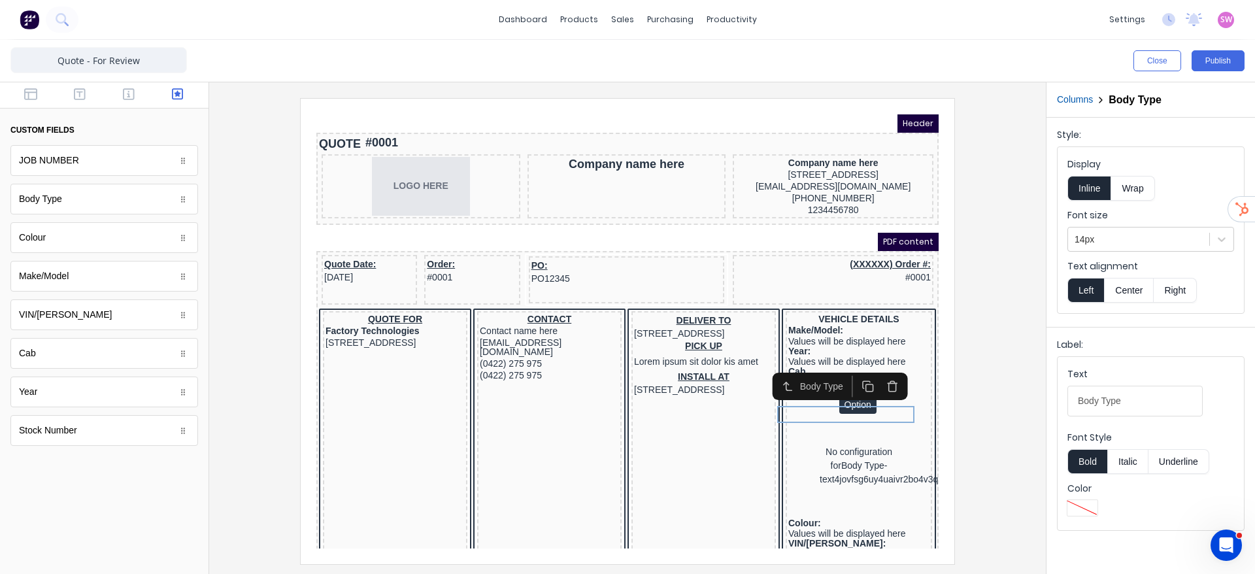
click at [1082, 505] on div at bounding box center [1083, 507] width 24 height 9
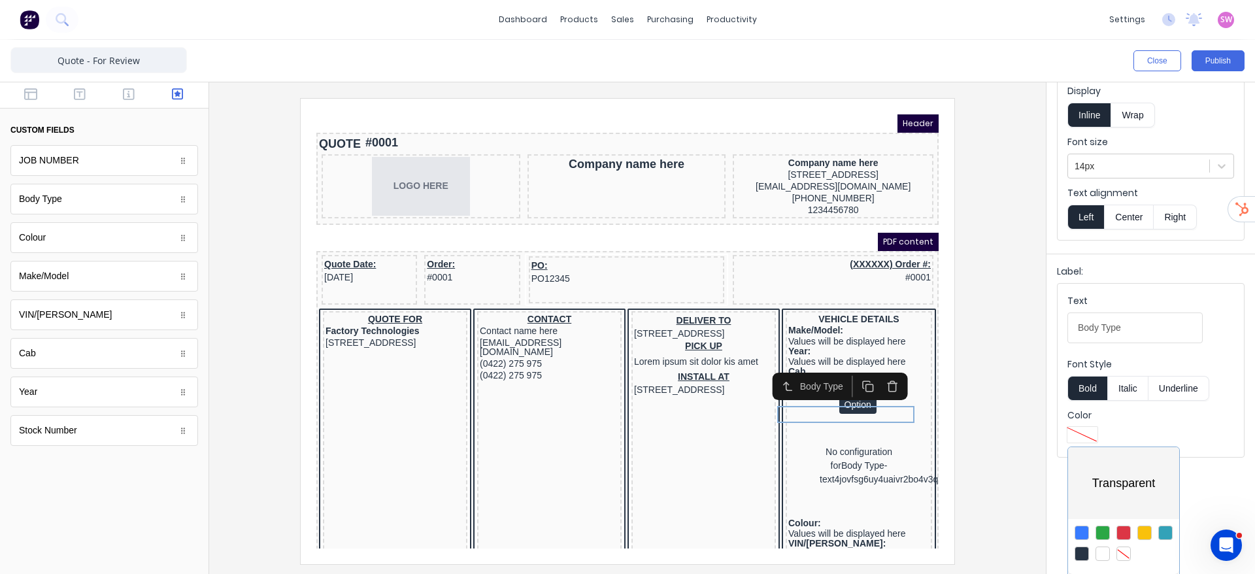
click at [1082, 547] on div at bounding box center [1082, 554] width 14 height 14
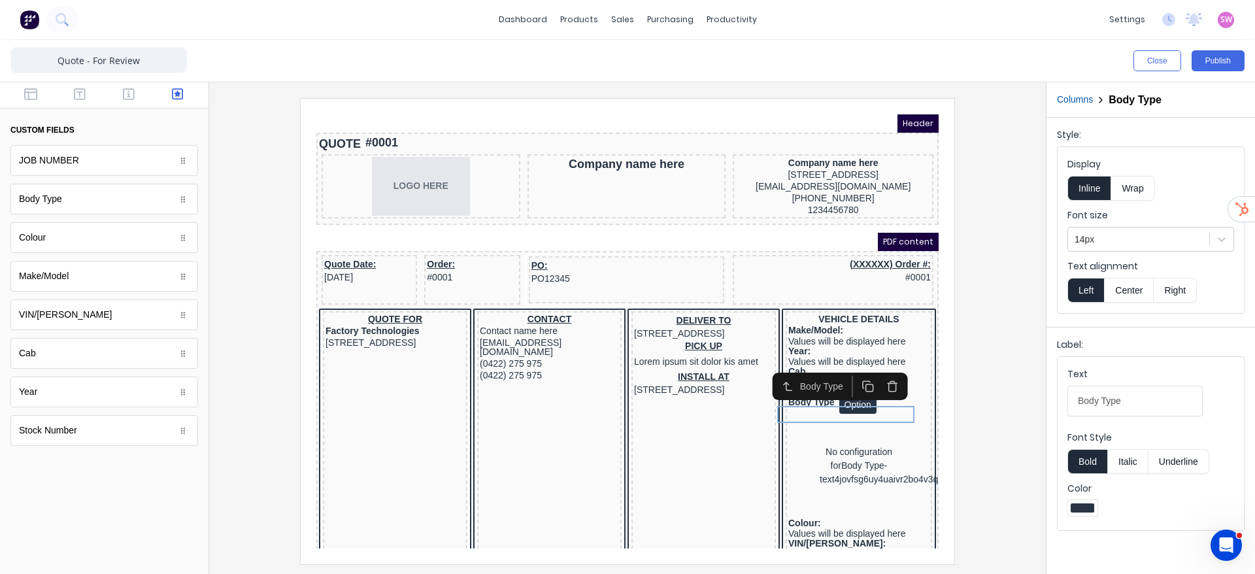
click at [1212, 361] on fieldset "Text Body Type Font Style Bold Italic Underline Color" at bounding box center [1151, 443] width 186 height 173
click at [995, 338] on div at bounding box center [628, 331] width 816 height 466
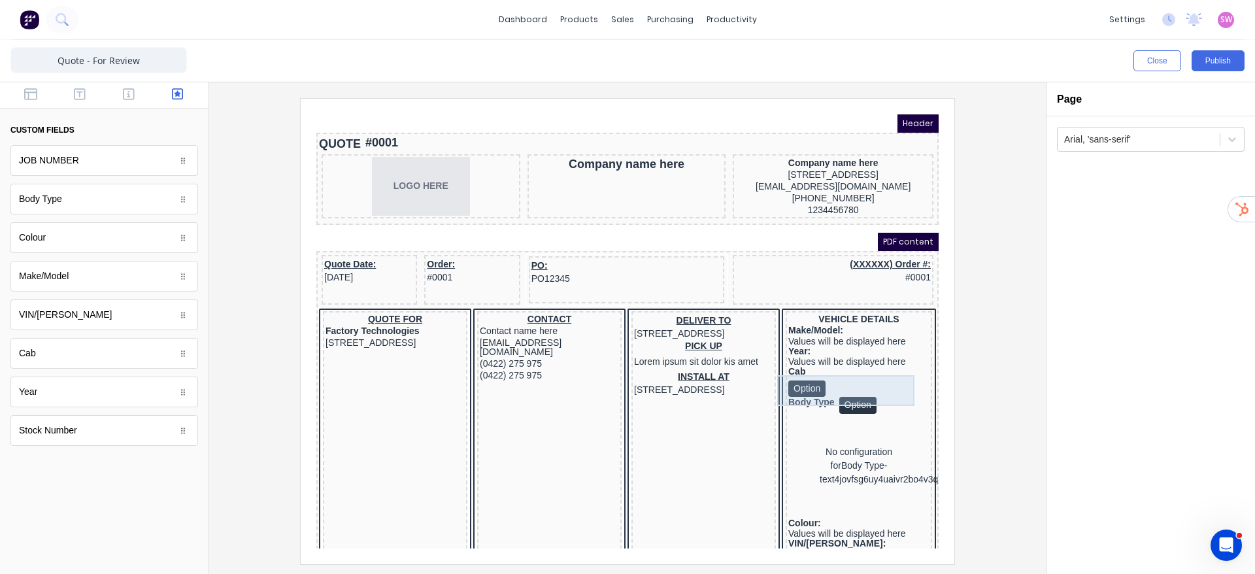
click at [833, 374] on div "Cab Option" at bounding box center [843, 365] width 141 height 31
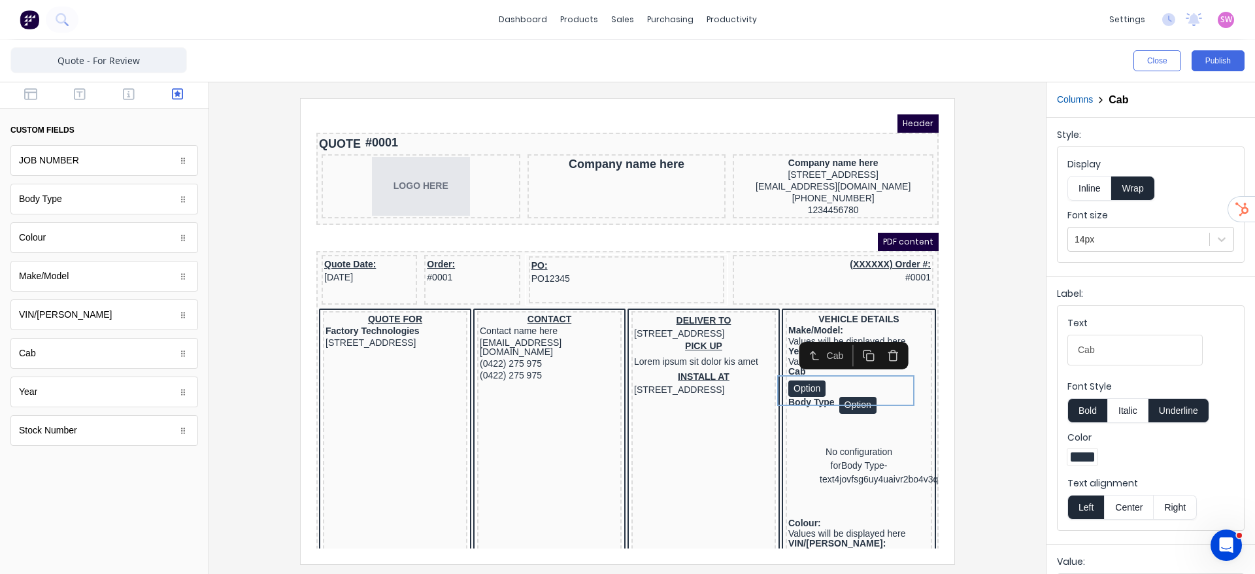
click at [1095, 190] on button "Inline" at bounding box center [1090, 188] width 44 height 25
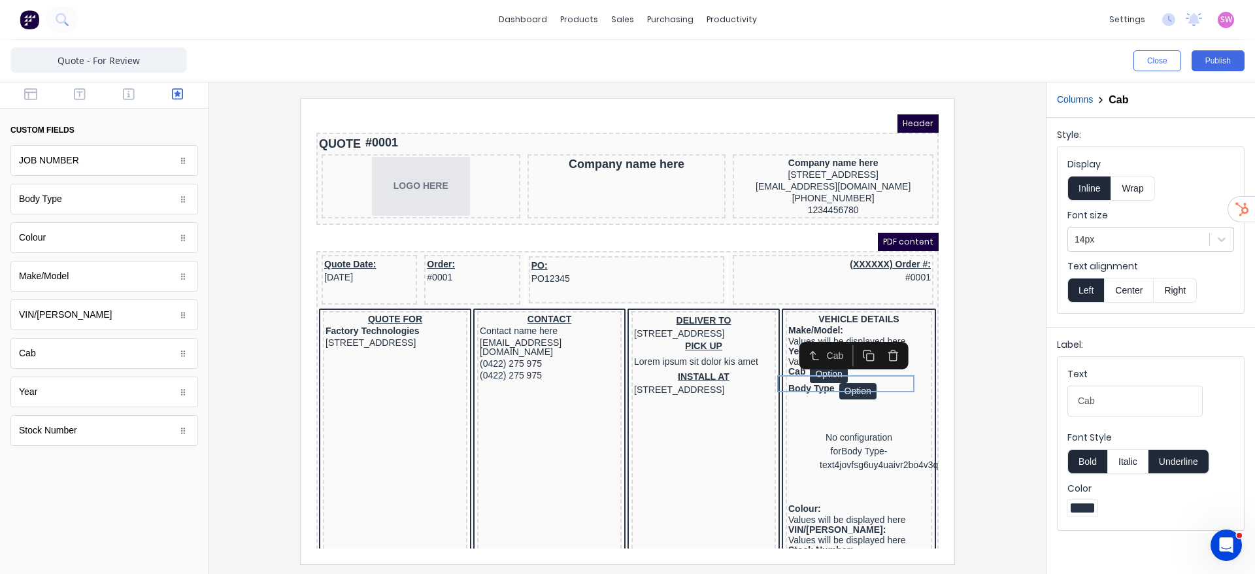
click at [1179, 468] on button "Underline" at bounding box center [1179, 461] width 61 height 25
click at [968, 284] on div at bounding box center [628, 331] width 816 height 466
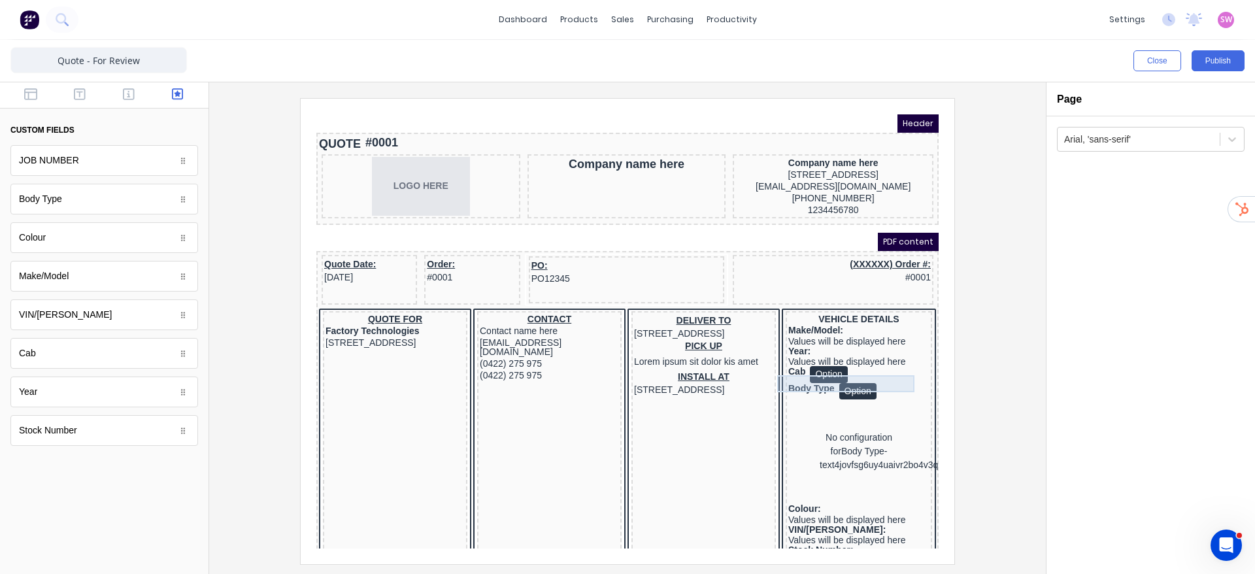
click at [832, 366] on div "Cab Option" at bounding box center [843, 358] width 141 height 17
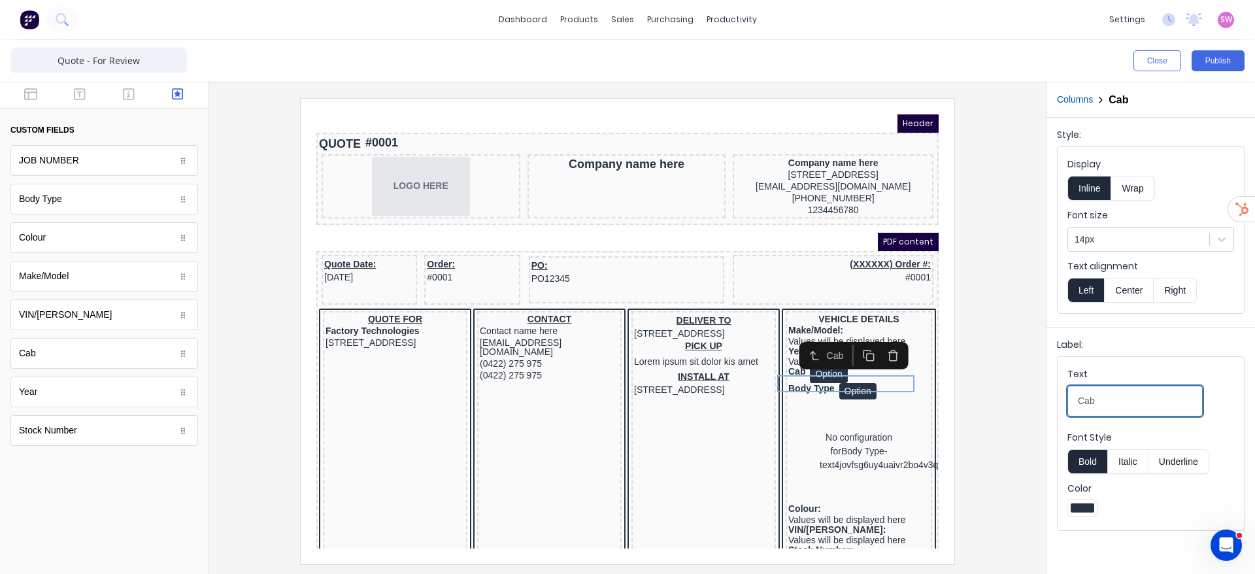
click at [1125, 395] on input "Cab" at bounding box center [1135, 401] width 135 height 31
type input "Cab:"
click at [773, 384] on div "Body Type Option" at bounding box center [843, 375] width 141 height 17
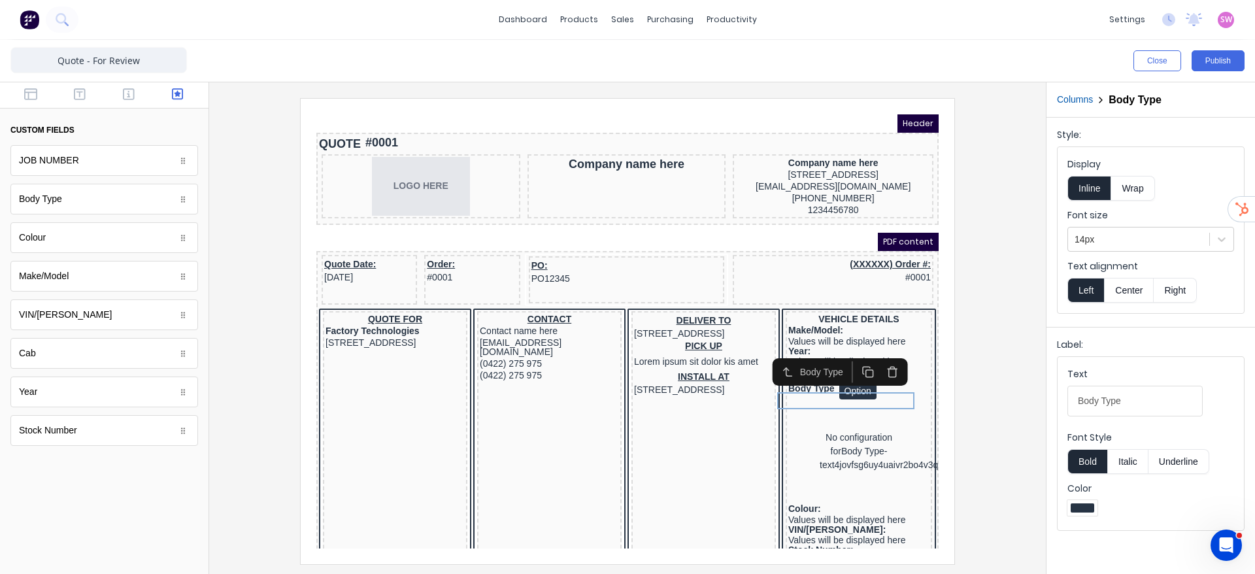
click at [1151, 400] on Type-selectvrv9oaadd6xz2urvsat6n6sdnf6n4zt4ql1395q75s2xrnzln61yt13ye2ve-66cce8ab-8653-43a8-81e8-0e939cd93635_object_label_text "Body Type" at bounding box center [1135, 401] width 135 height 31
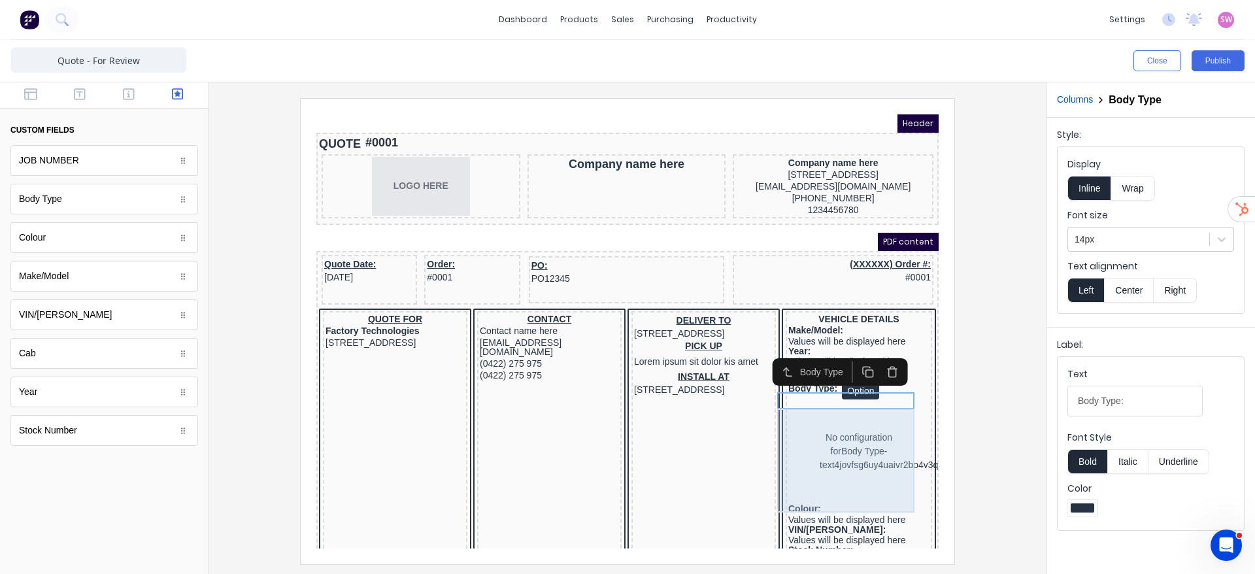
type Type-selectvrv9oaadd6xz2urvsat6n6sdnf6n4zt4ql1395q75s2xrnzln61yt13ye2ve-66cce8ab-8653-43a8-81e8-0e939cd93635_object_label_text "Body Type:"
click at [790, 454] on div "No configuration for Body Type-text4jovfsg6uy4uaivr2bo4v3quqsu6eekh10hjbccs6c2n…" at bounding box center [843, 436] width 141 height 104
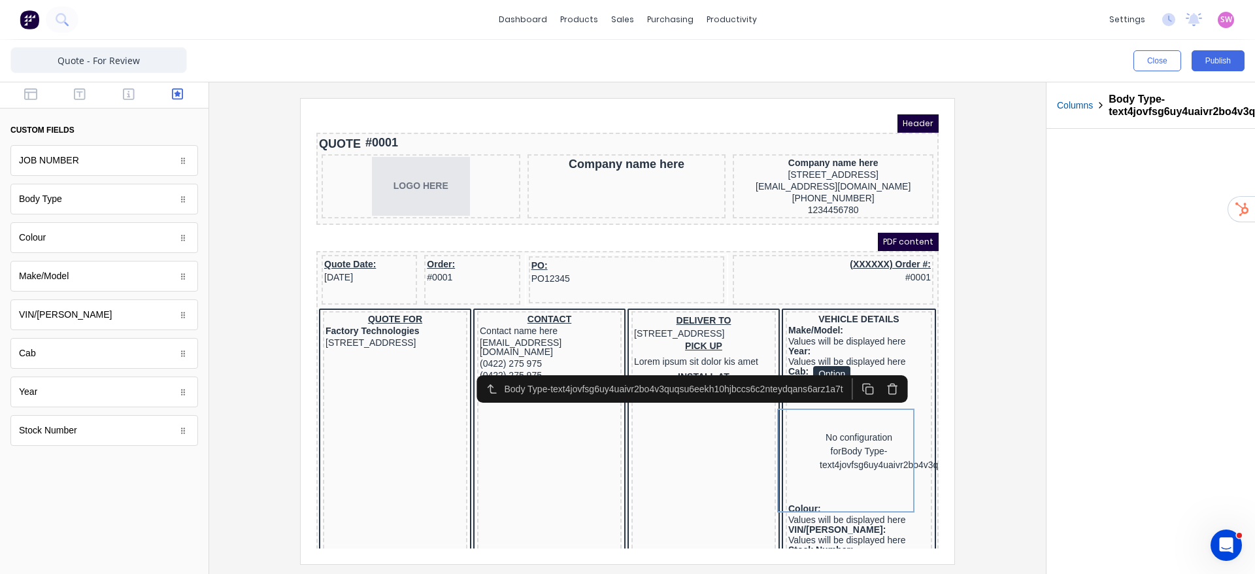
click at [876, 364] on button "button" at bounding box center [877, 373] width 24 height 22
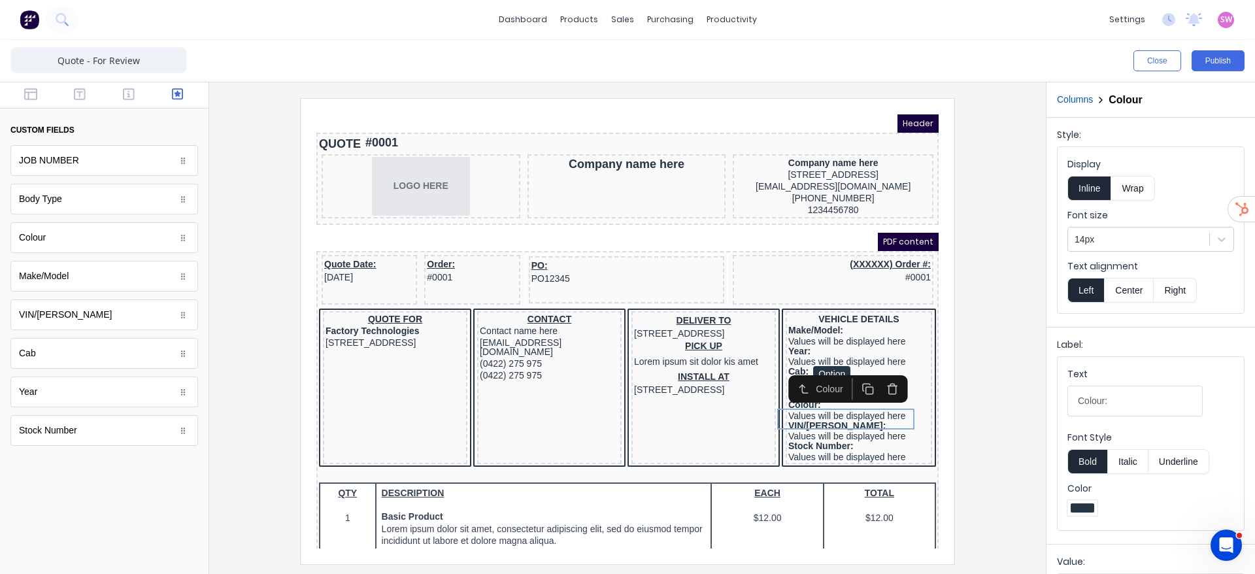
click at [1008, 347] on div at bounding box center [628, 331] width 816 height 466
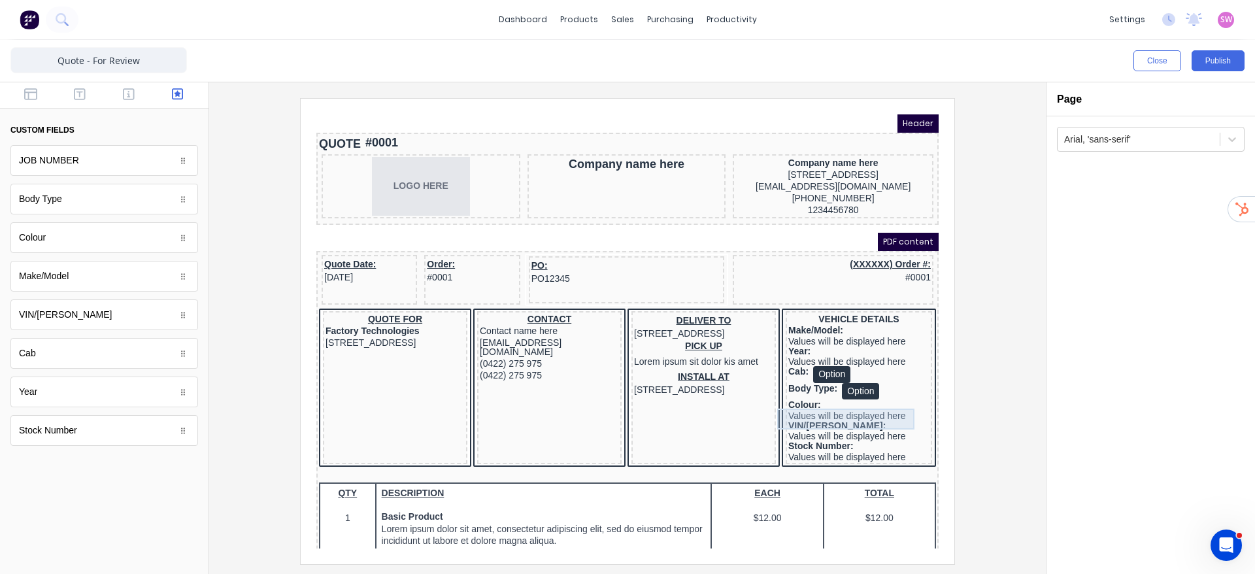
click at [870, 405] on div "Colour: Values will be displayed here" at bounding box center [843, 394] width 141 height 21
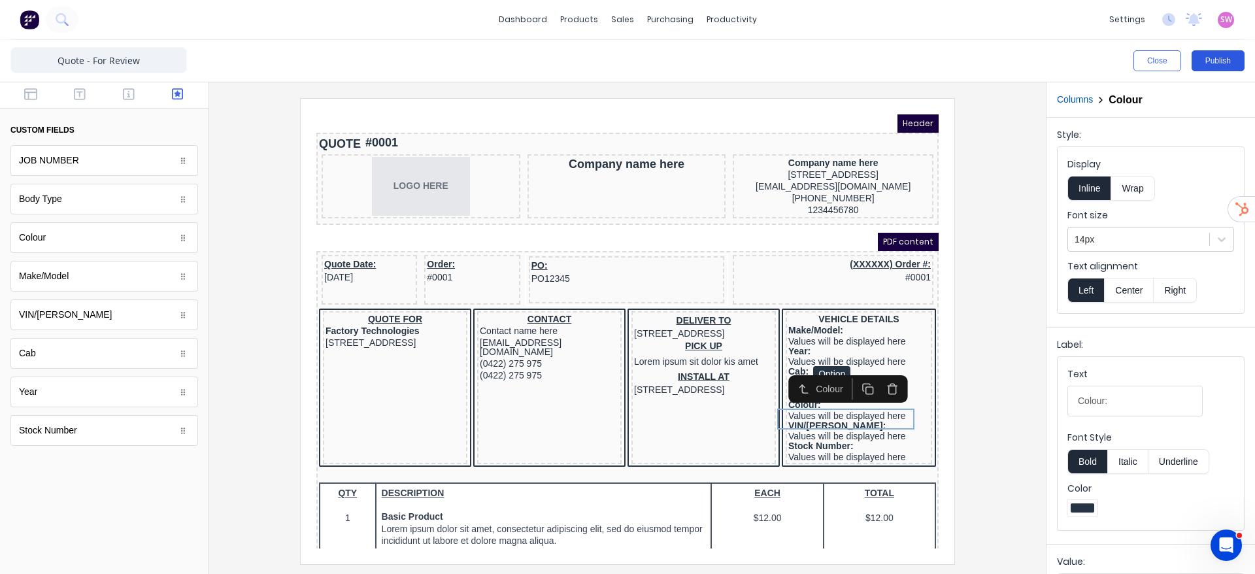
click at [1202, 63] on button "Publish" at bounding box center [1218, 60] width 53 height 21
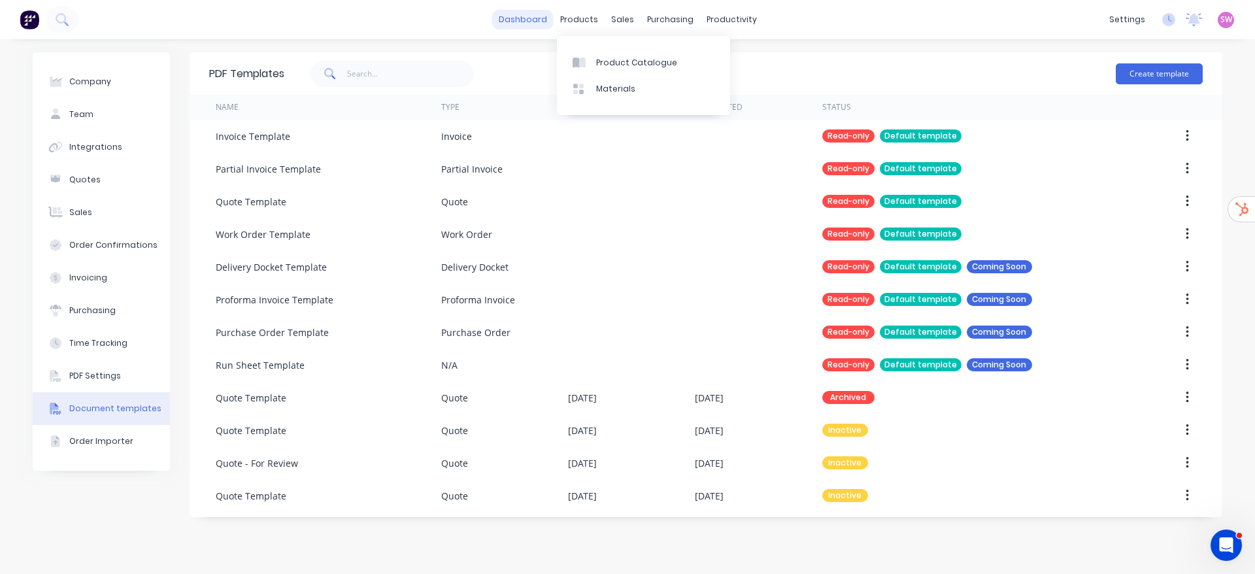
click at [537, 22] on link "dashboard" at bounding box center [522, 20] width 61 height 20
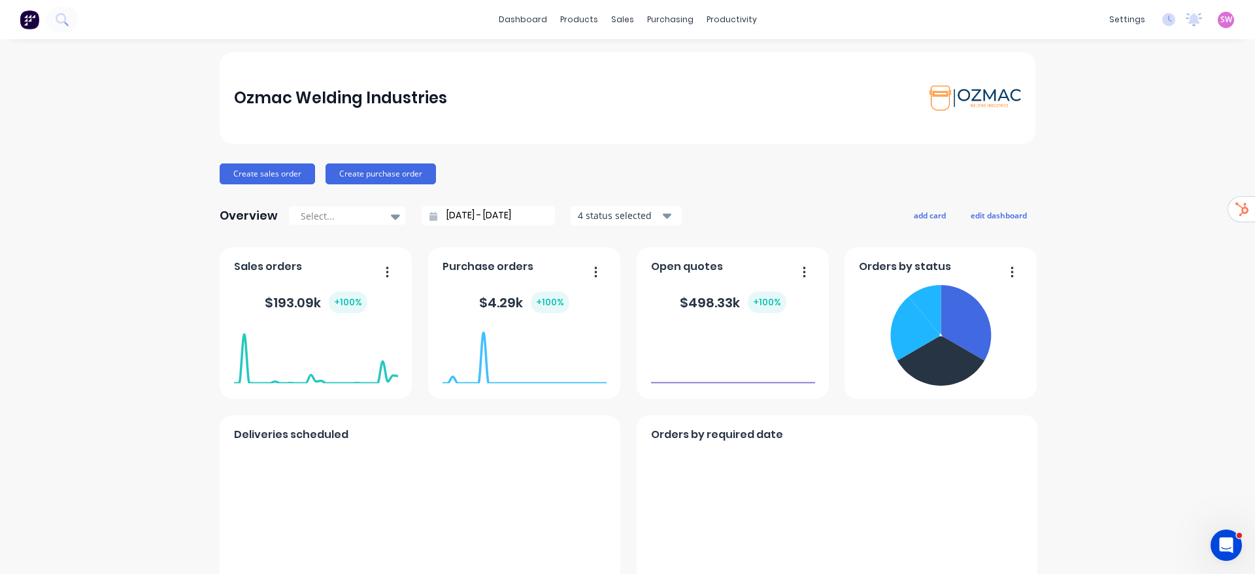
click at [1219, 19] on div "settings No new notifications [PERSON_NAME] all as read You have no notificatio…" at bounding box center [1179, 20] width 152 height 20
click at [1202, 19] on div "settings No new notifications [PERSON_NAME] all as read You have no notificatio…" at bounding box center [1179, 20] width 152 height 20
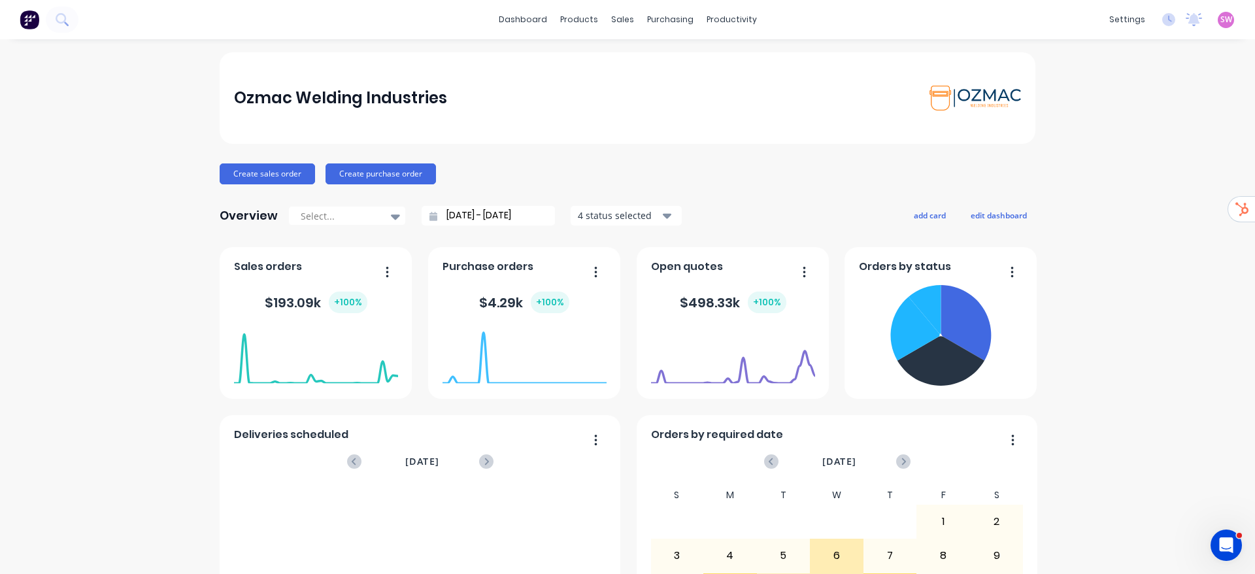
click at [1221, 19] on span "SW" at bounding box center [1227, 20] width 12 height 12
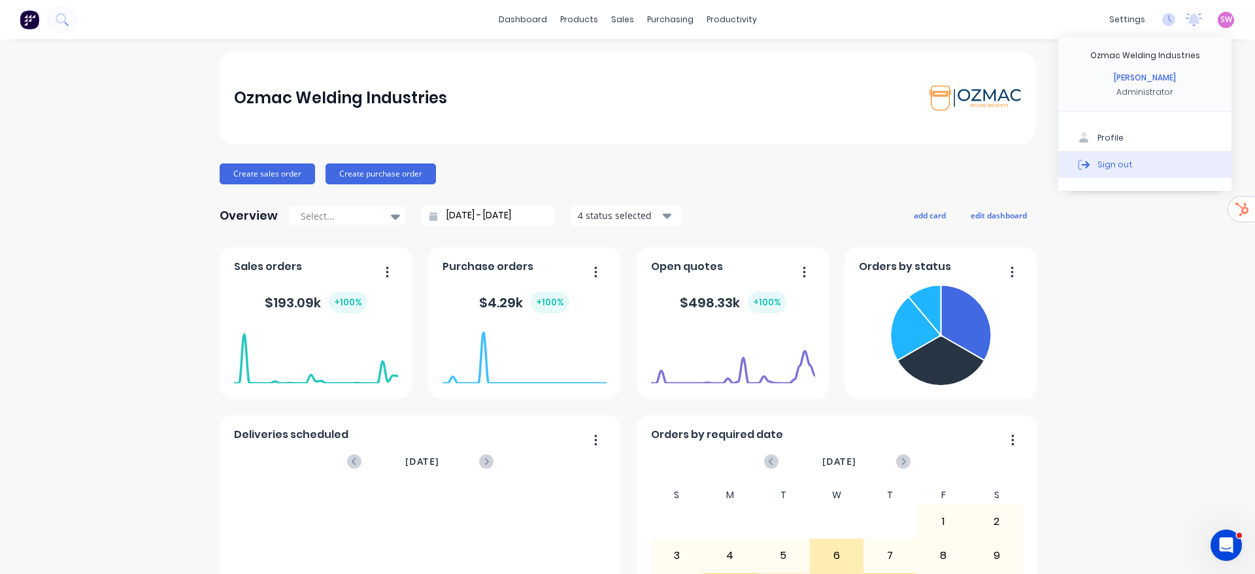
click at [1141, 168] on button "Sign out" at bounding box center [1145, 164] width 173 height 26
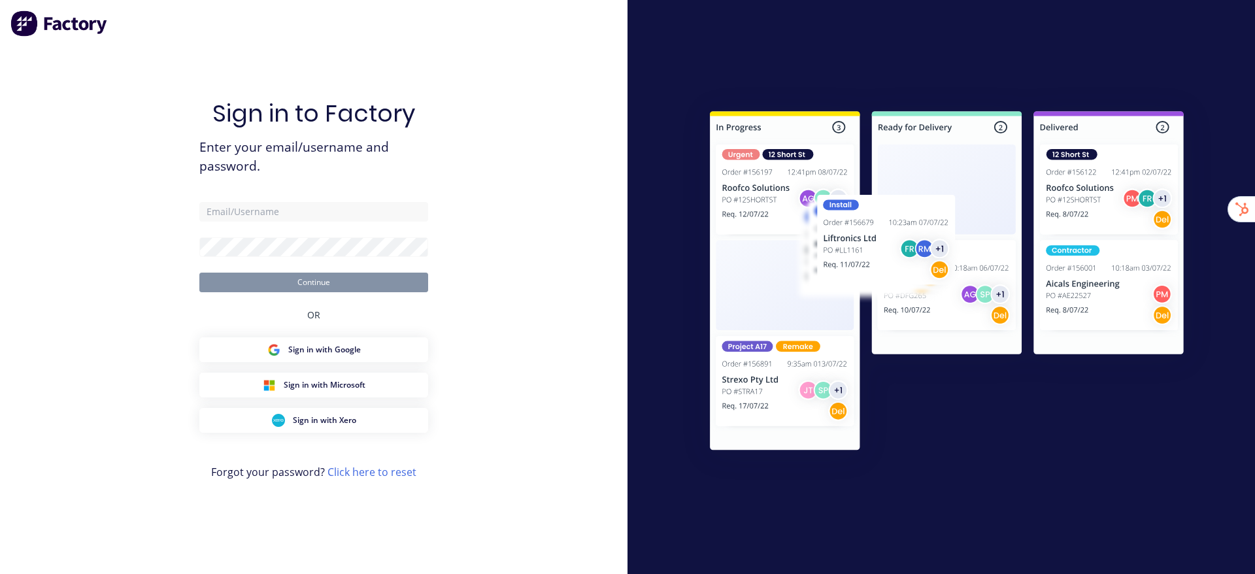
drag, startPoint x: 466, startPoint y: 90, endPoint x: 520, endPoint y: 88, distance: 54.3
click at [466, 90] on div "Sign in to Factory Enter your email/username and password. Continue OR Sign in …" at bounding box center [314, 287] width 628 height 574
type input "[EMAIL_ADDRESS][DOMAIN_NAME]"
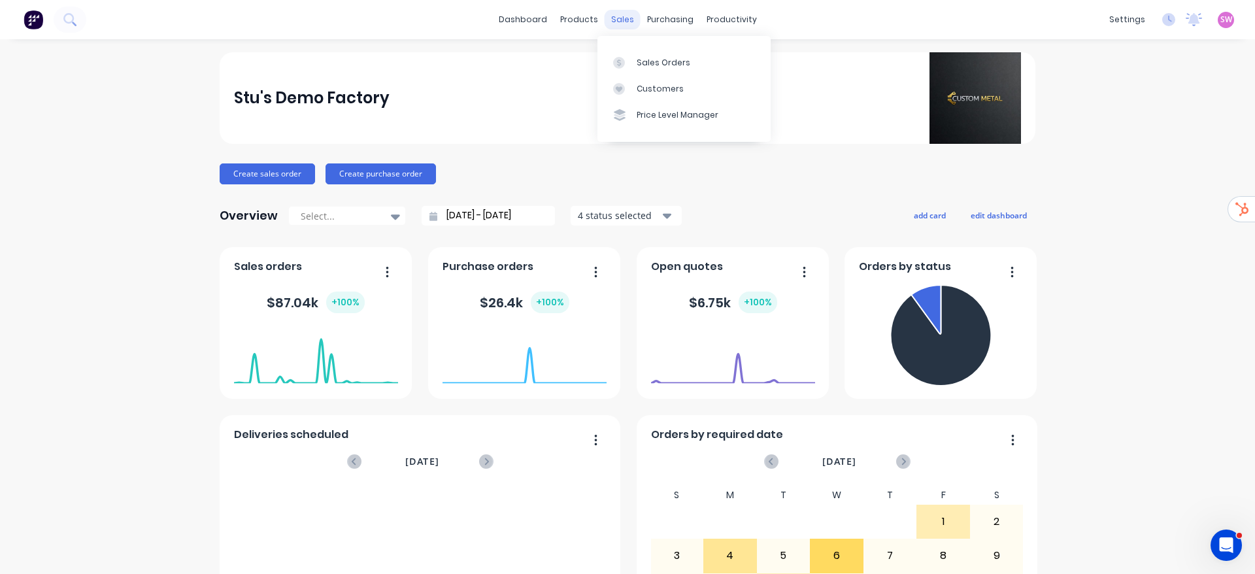
click at [617, 22] on div "sales" at bounding box center [623, 20] width 36 height 20
click at [636, 51] on link "Sales Orders" at bounding box center [684, 62] width 173 height 26
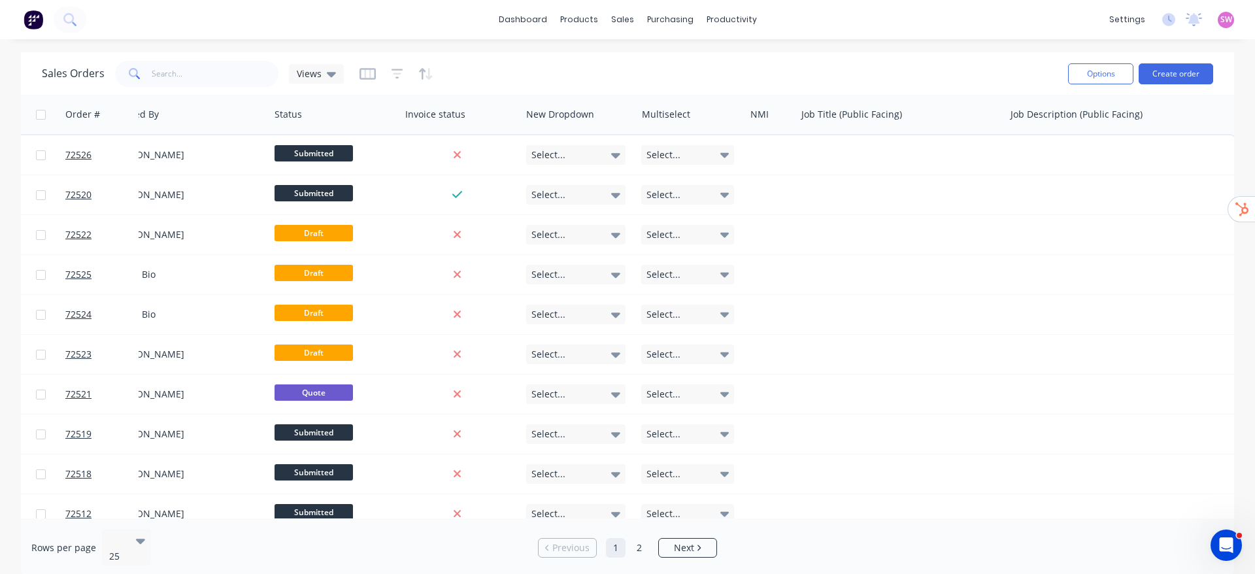
scroll to position [0, 571]
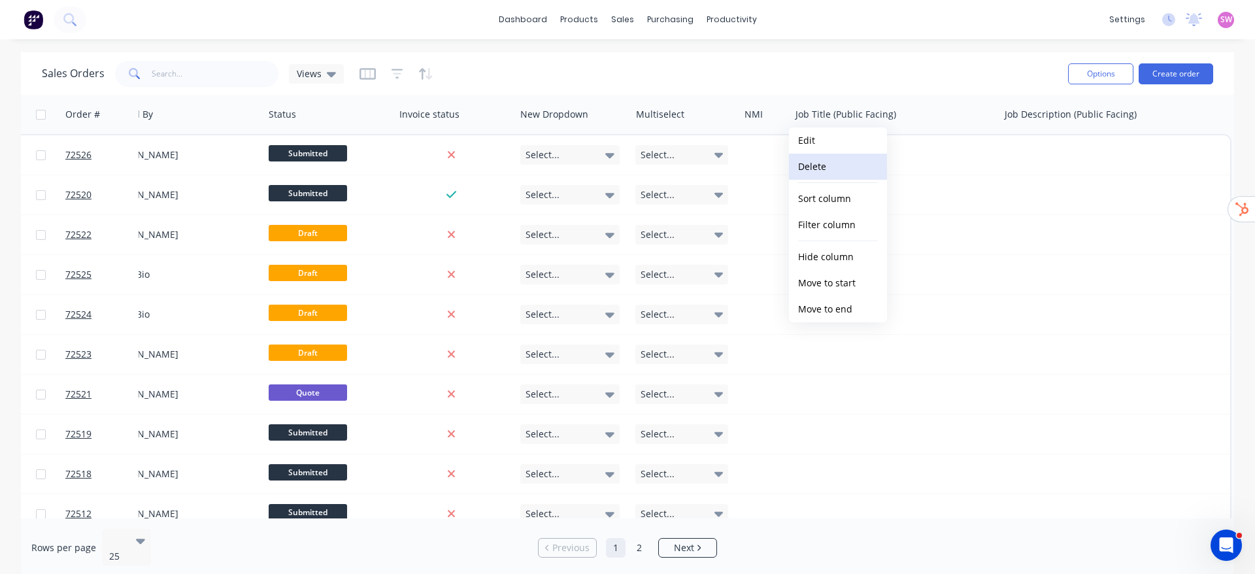
click at [840, 174] on button "Delete" at bounding box center [838, 167] width 98 height 26
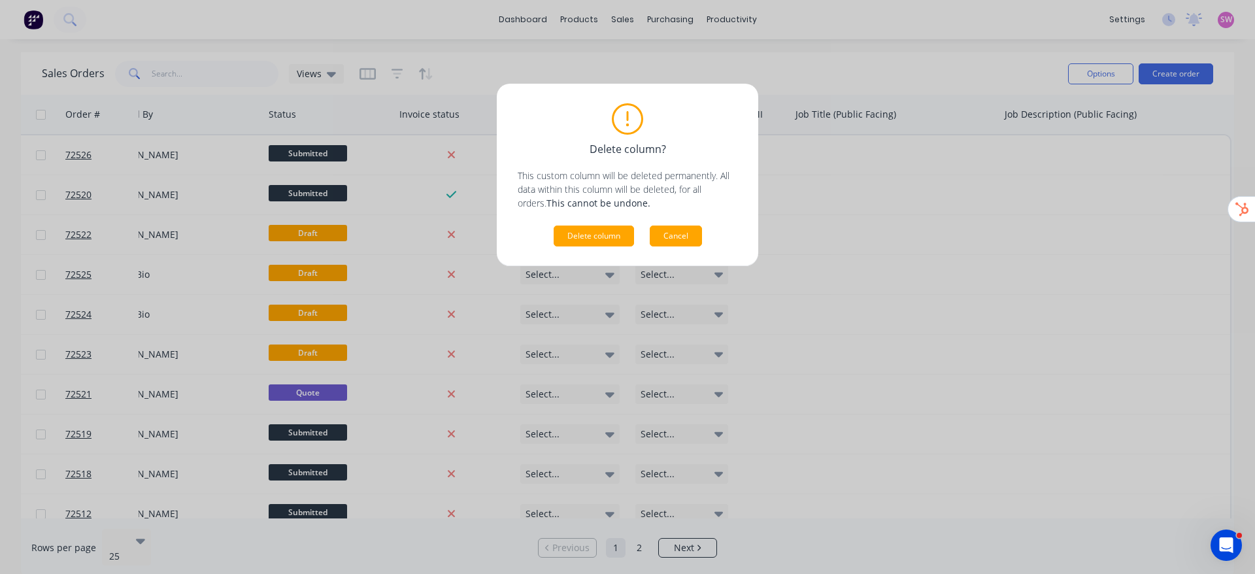
click at [678, 244] on button "Cancel" at bounding box center [676, 236] width 52 height 21
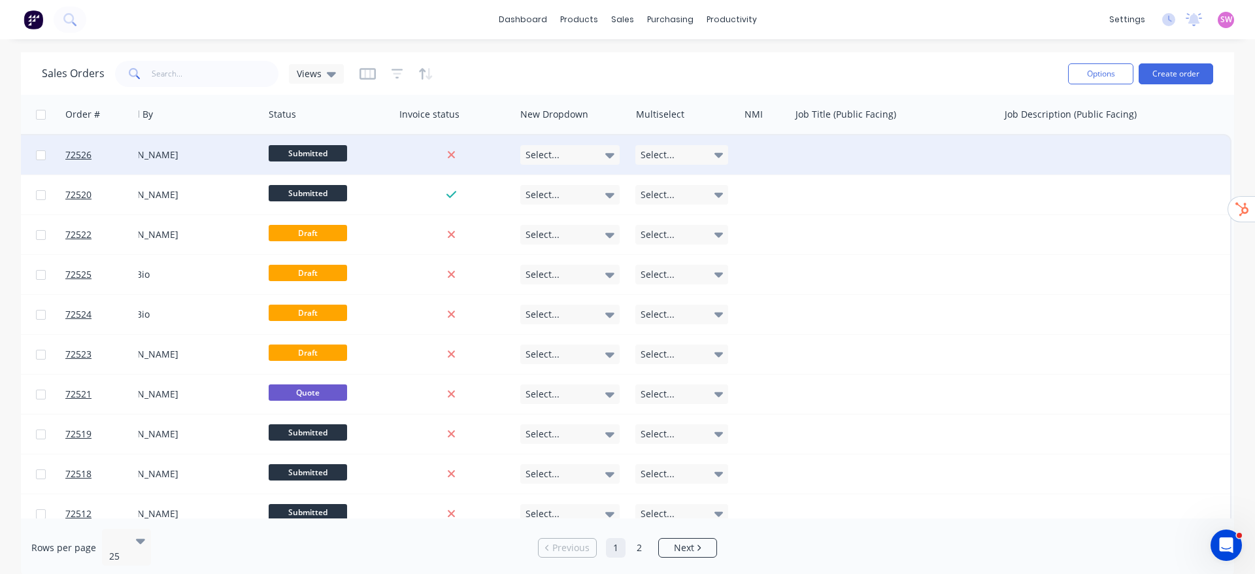
click at [573, 139] on div "Select..." at bounding box center [573, 154] width 116 height 39
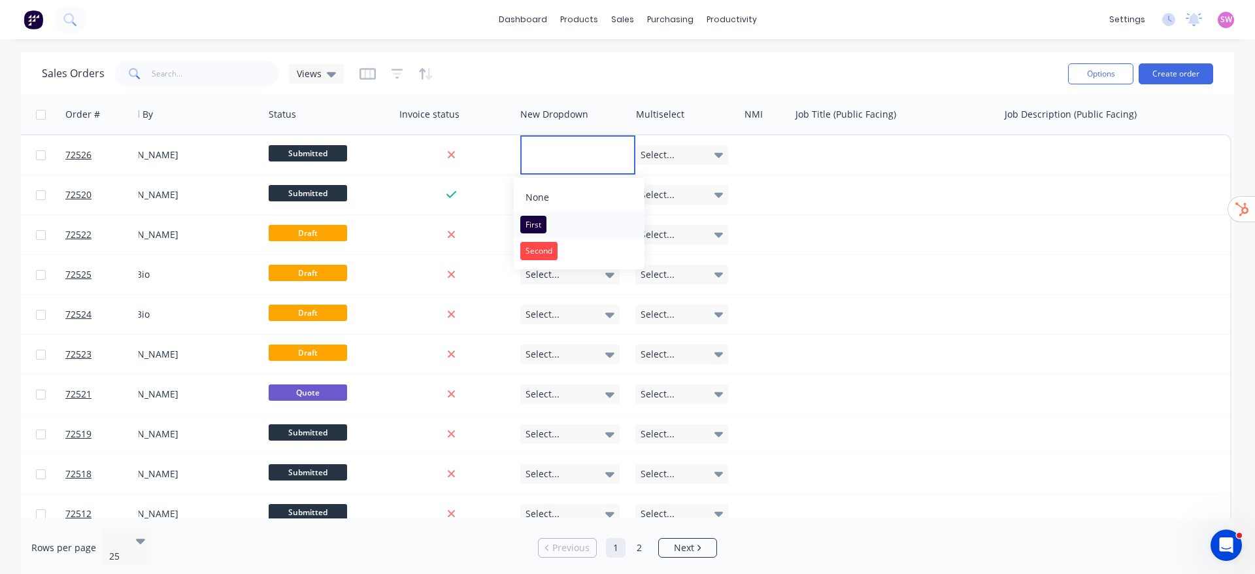
click at [549, 230] on button "First" at bounding box center [579, 224] width 131 height 26
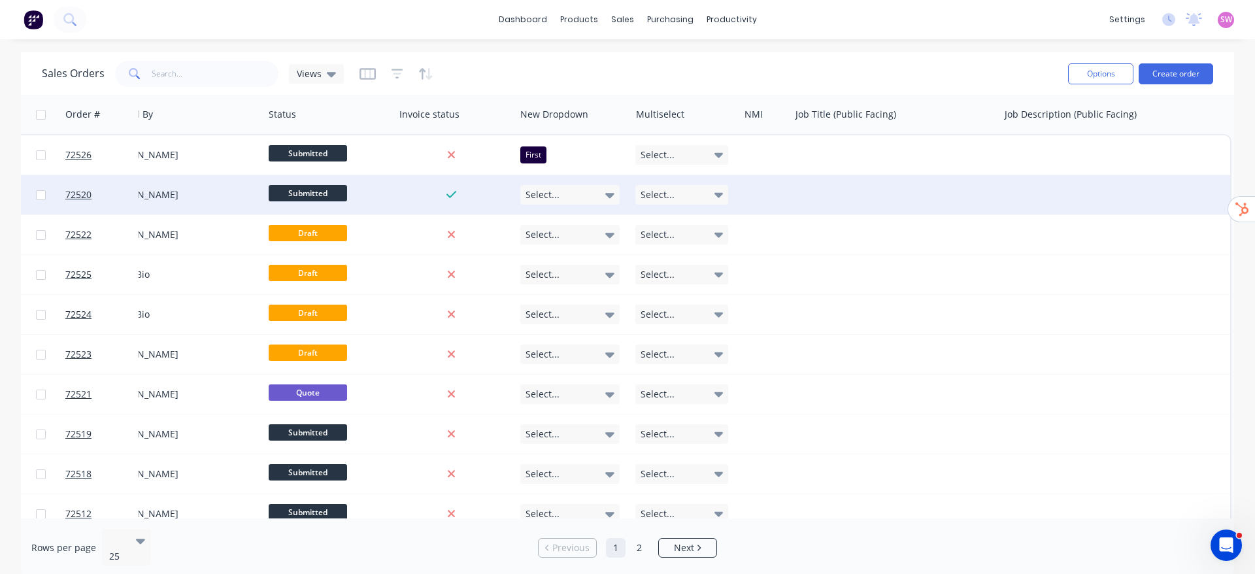
click at [588, 188] on div "Select..." at bounding box center [570, 195] width 100 height 20
click at [536, 283] on div "Second" at bounding box center [538, 291] width 37 height 18
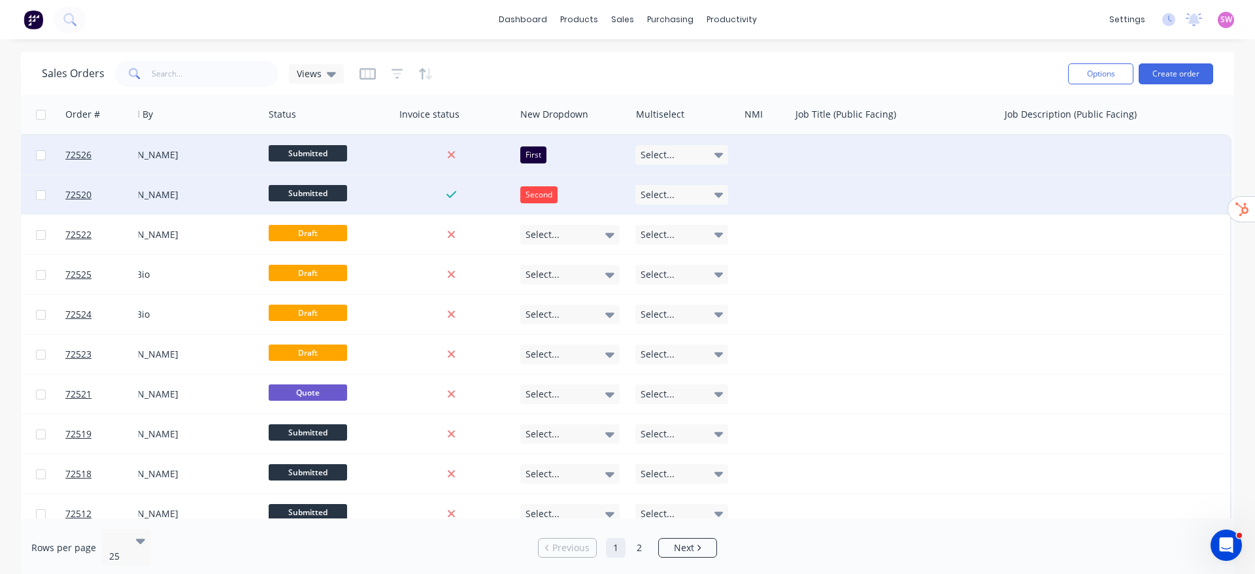
click at [687, 150] on div "Select..." at bounding box center [682, 155] width 93 height 20
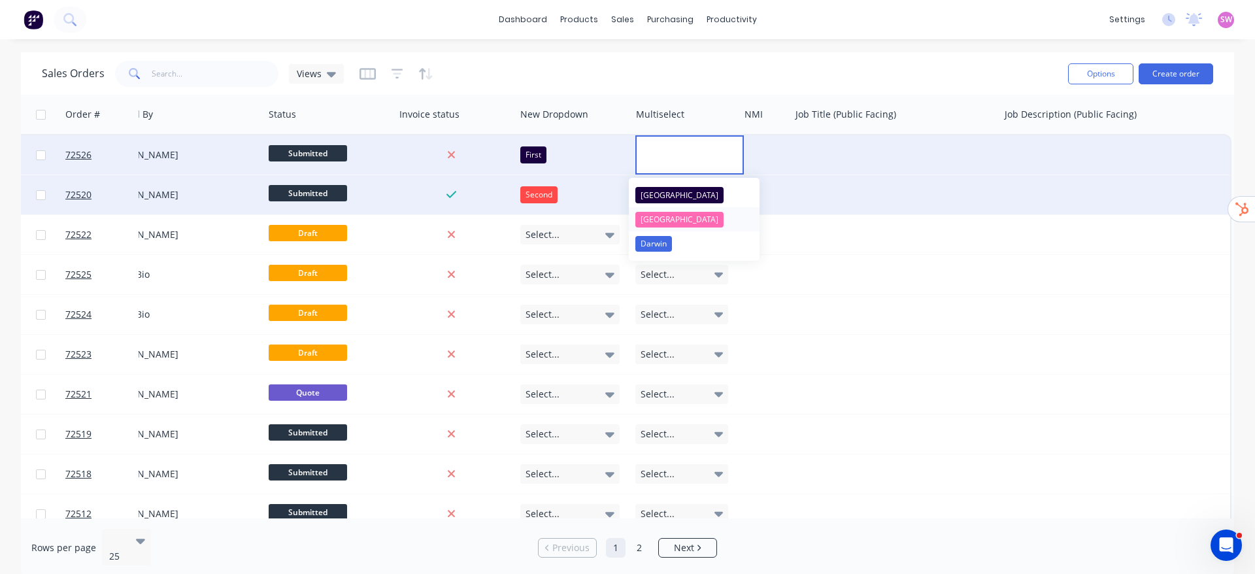
click at [661, 215] on div "[GEOGRAPHIC_DATA]" at bounding box center [680, 220] width 88 height 16
click at [878, 198] on div at bounding box center [894, 194] width 209 height 39
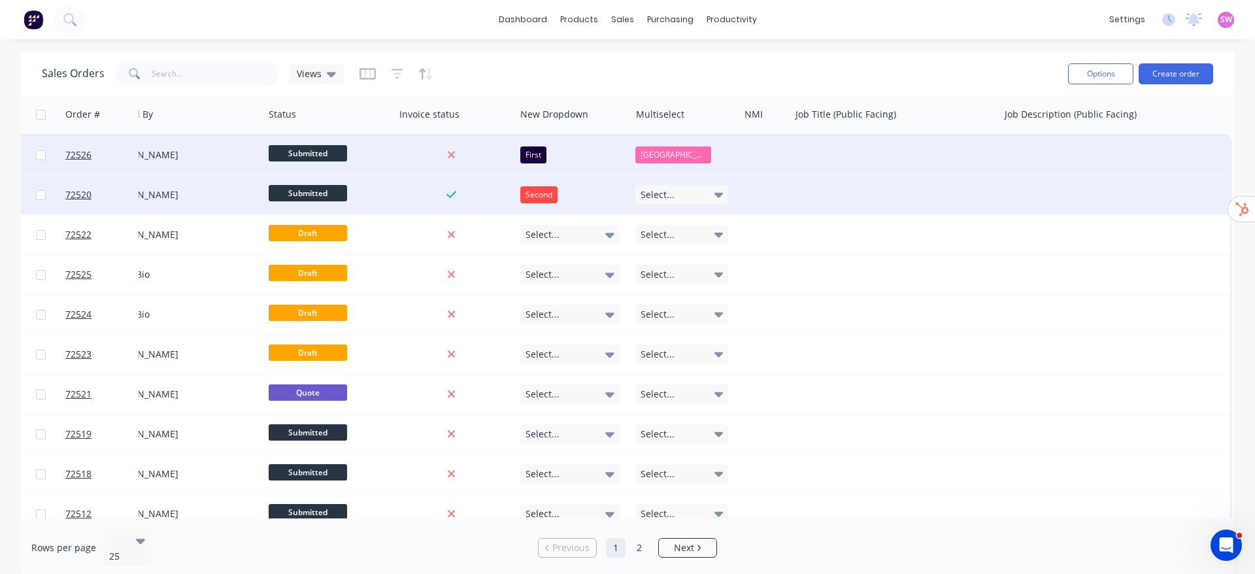
click at [696, 197] on div "Select..." at bounding box center [682, 195] width 93 height 20
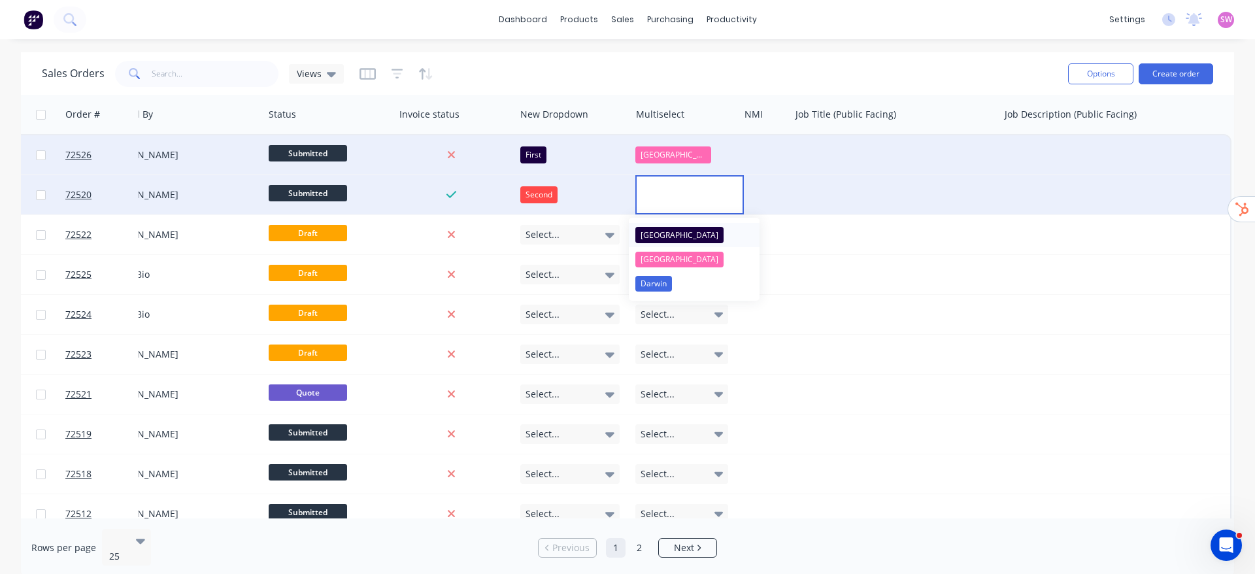
click at [680, 233] on button "[GEOGRAPHIC_DATA]" at bounding box center [694, 235] width 131 height 24
click at [782, 72] on div "Sales Orders Views" at bounding box center [550, 74] width 1016 height 32
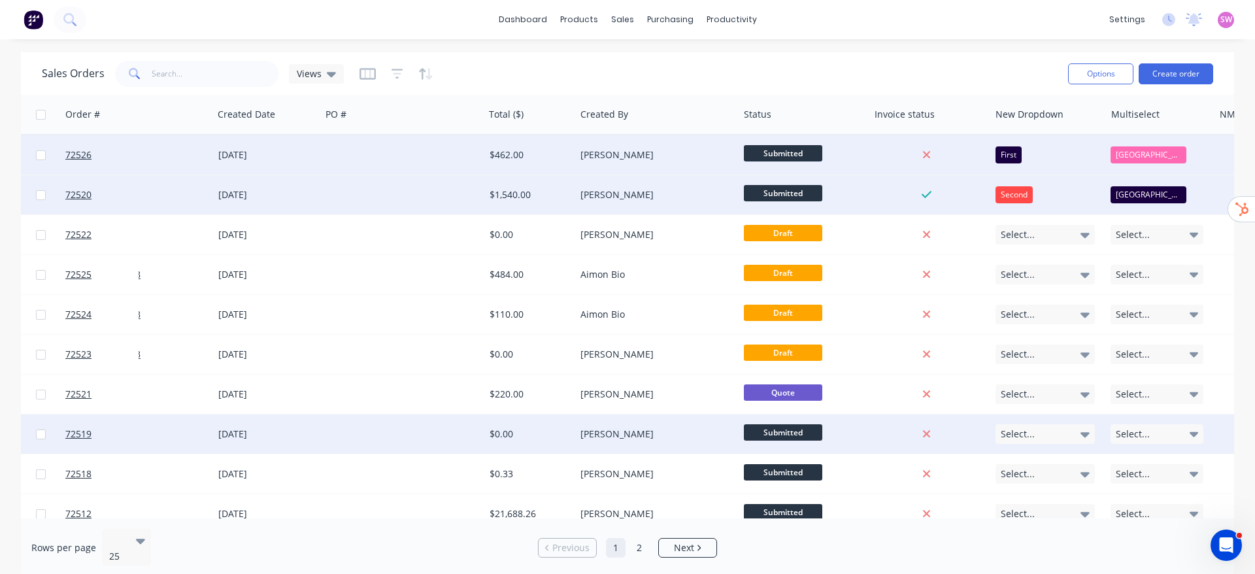
scroll to position [0, 92]
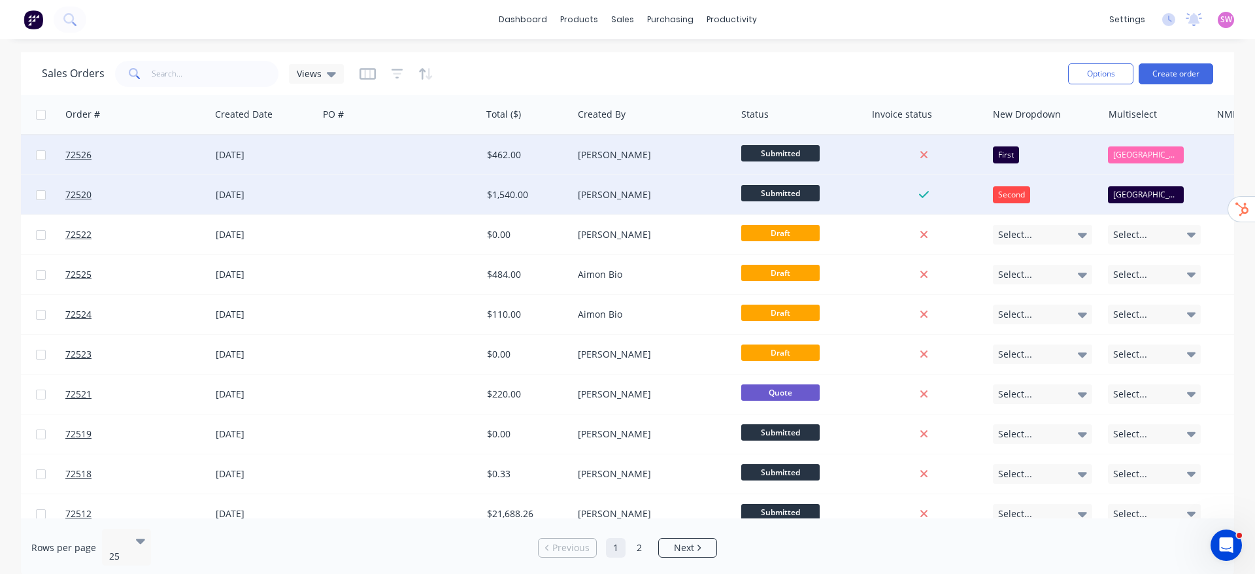
click at [41, 27] on img at bounding box center [34, 20] width 20 height 20
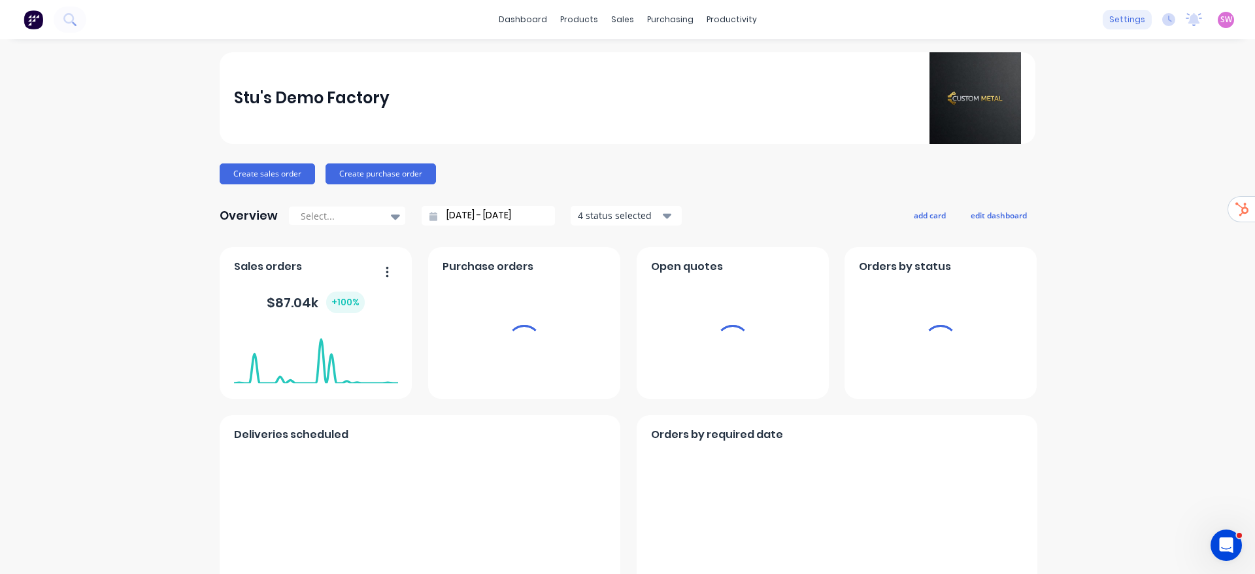
click at [1132, 23] on div "settings" at bounding box center [1127, 20] width 49 height 20
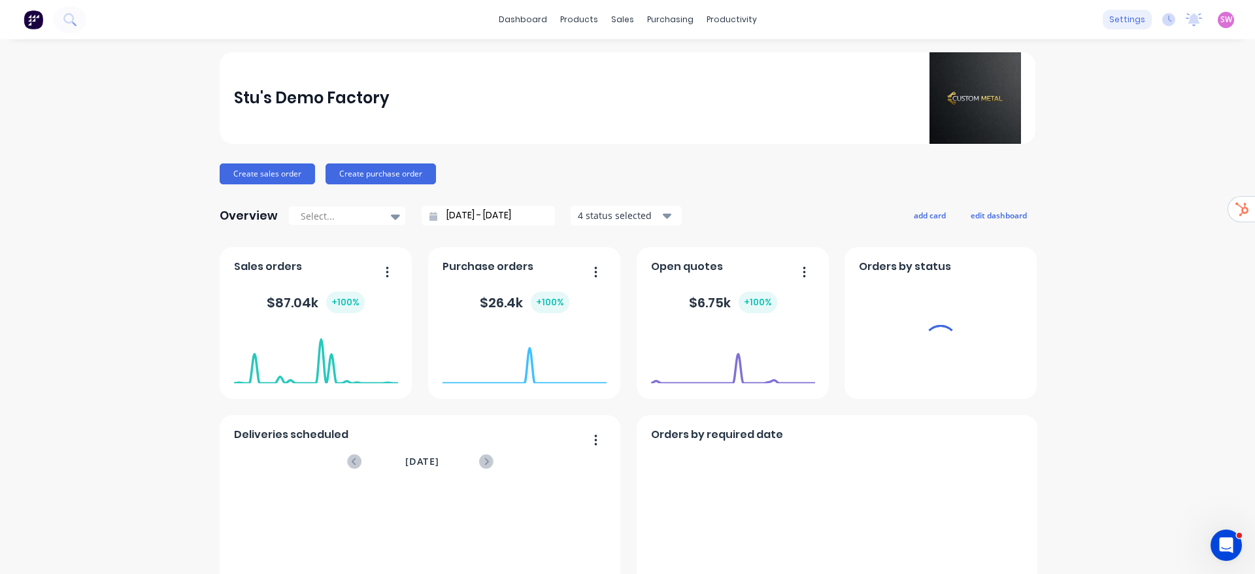
click at [1106, 25] on div "settings" at bounding box center [1127, 20] width 49 height 20
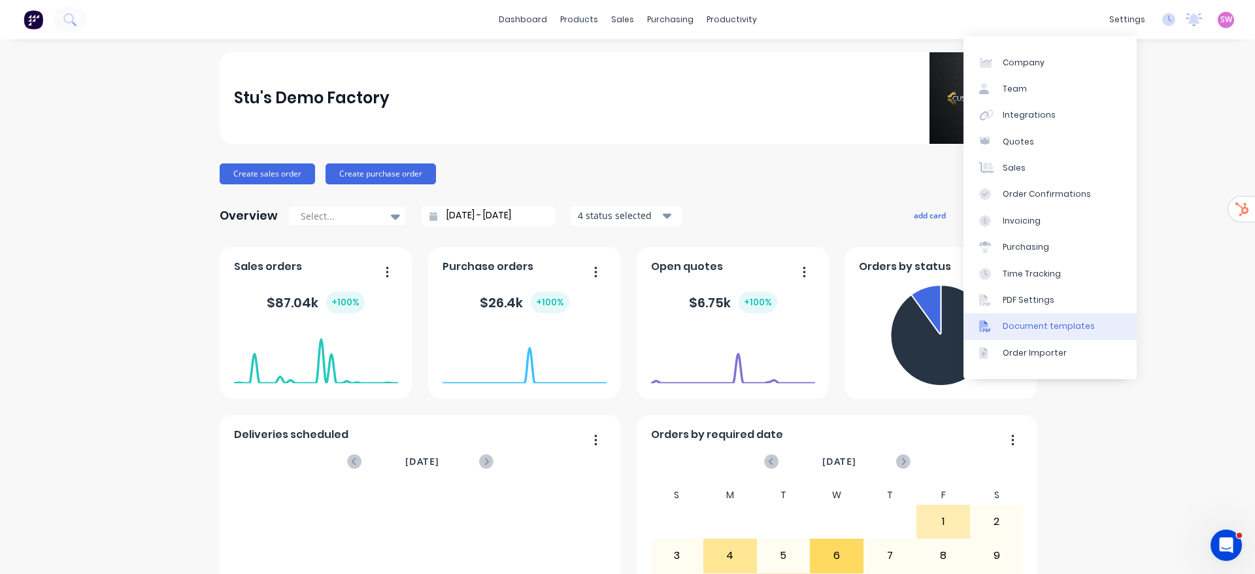
click at [1040, 322] on div "Document templates" at bounding box center [1049, 326] width 92 height 12
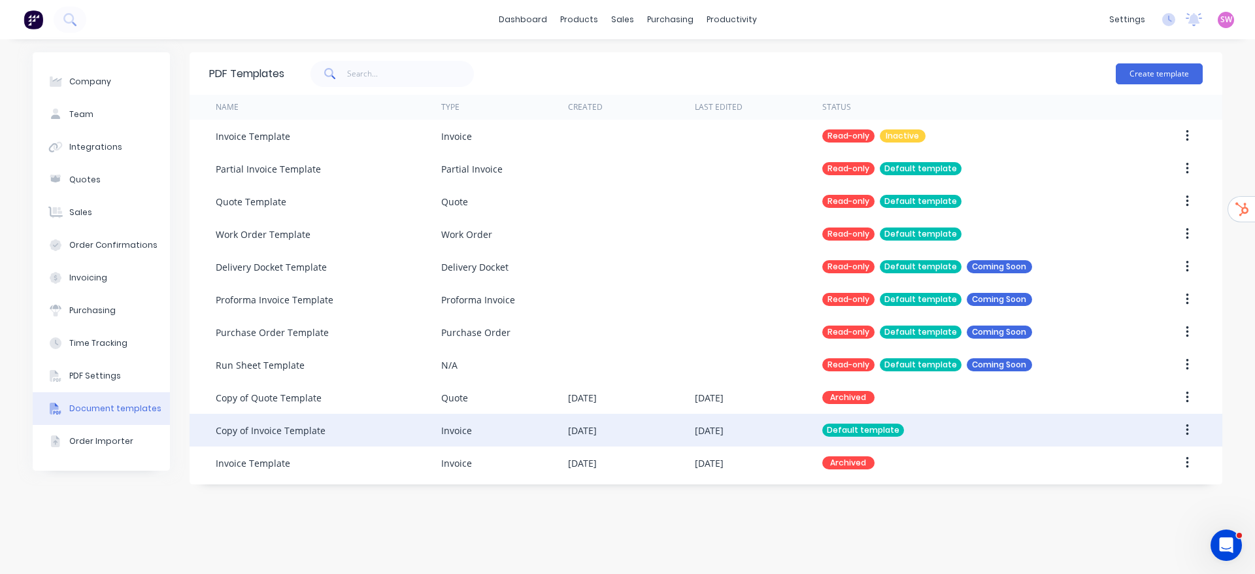
click at [925, 424] on div "Default template" at bounding box center [971, 430] width 296 height 33
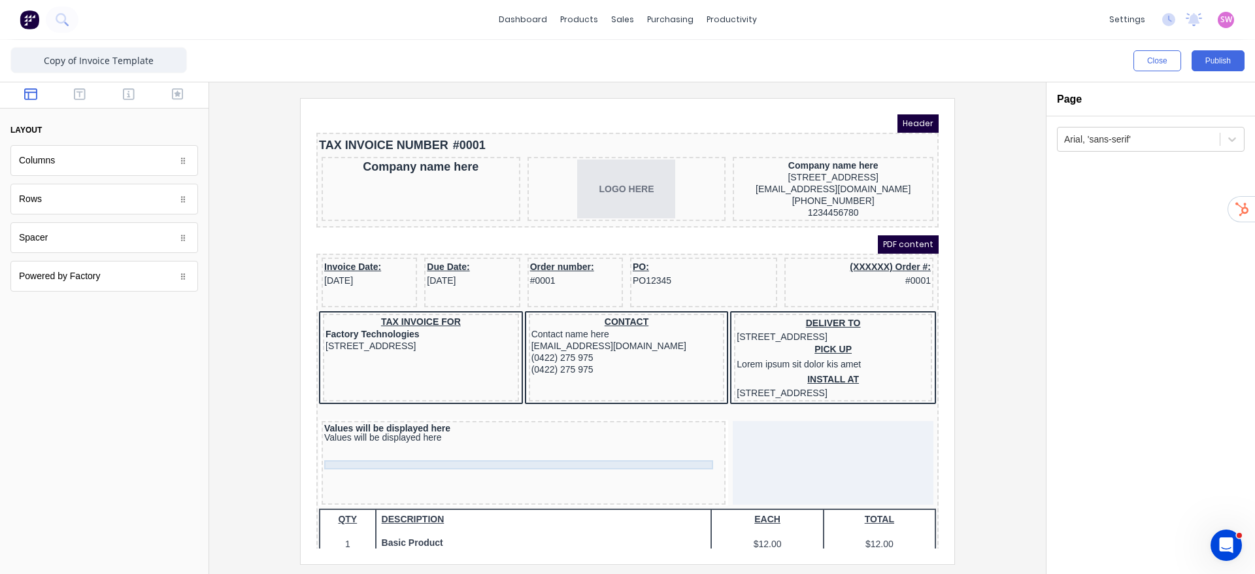
click at [433, 426] on div "Values will be displayed here" at bounding box center [508, 421] width 399 height 9
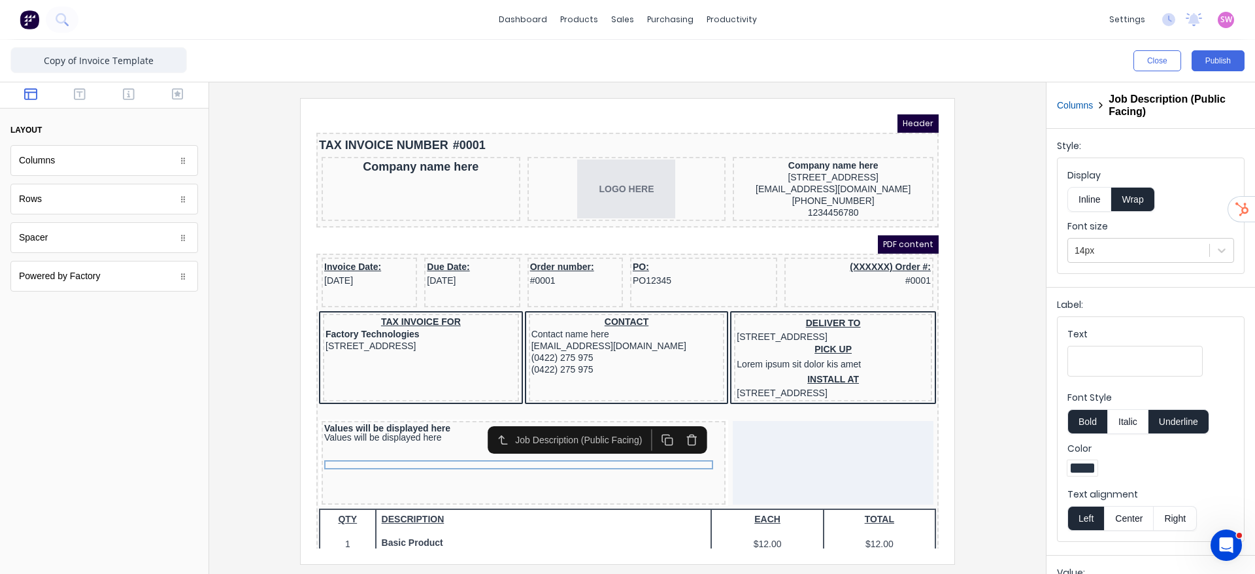
click at [677, 430] on button "button" at bounding box center [676, 425] width 24 height 22
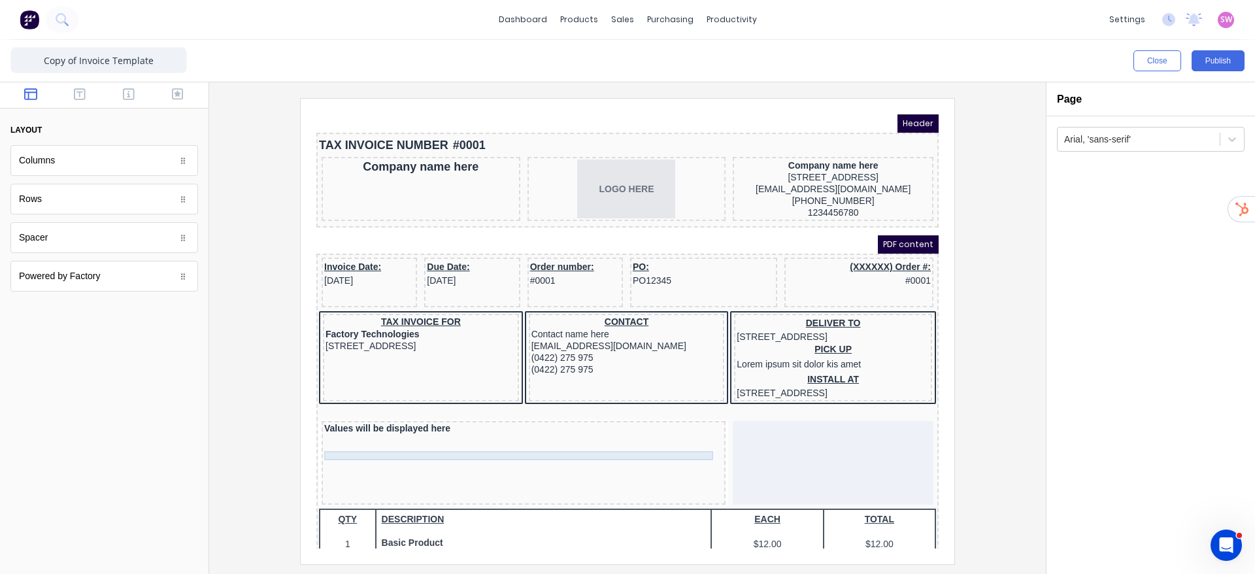
click at [502, 417] on div "Values will be displayed here" at bounding box center [508, 412] width 399 height 9
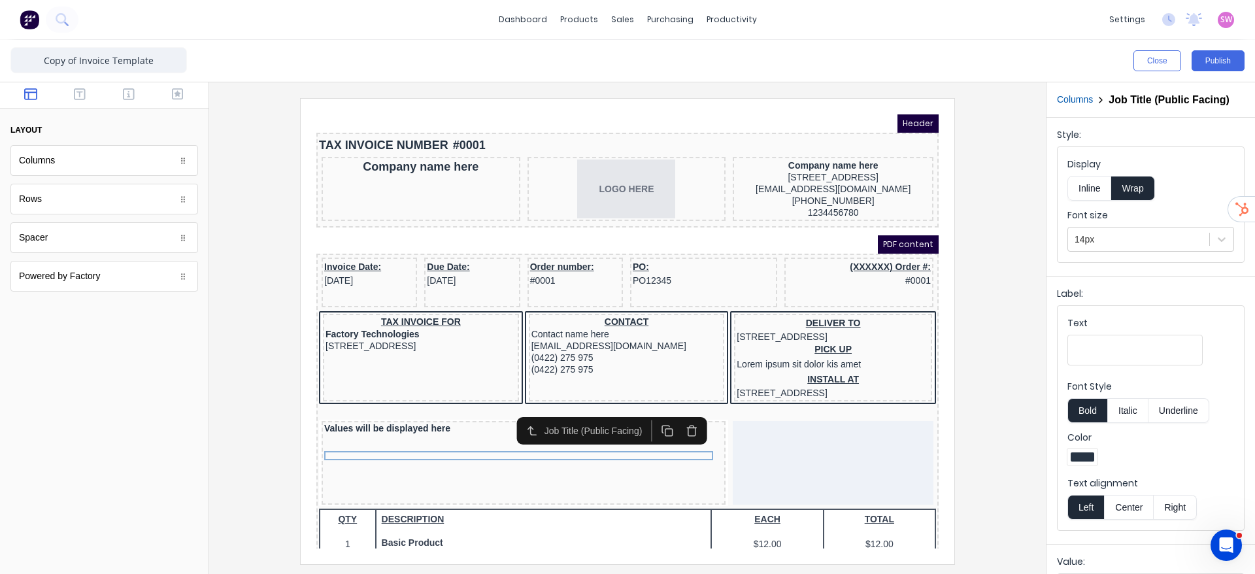
click at [681, 408] on button "button" at bounding box center [676, 416] width 24 height 22
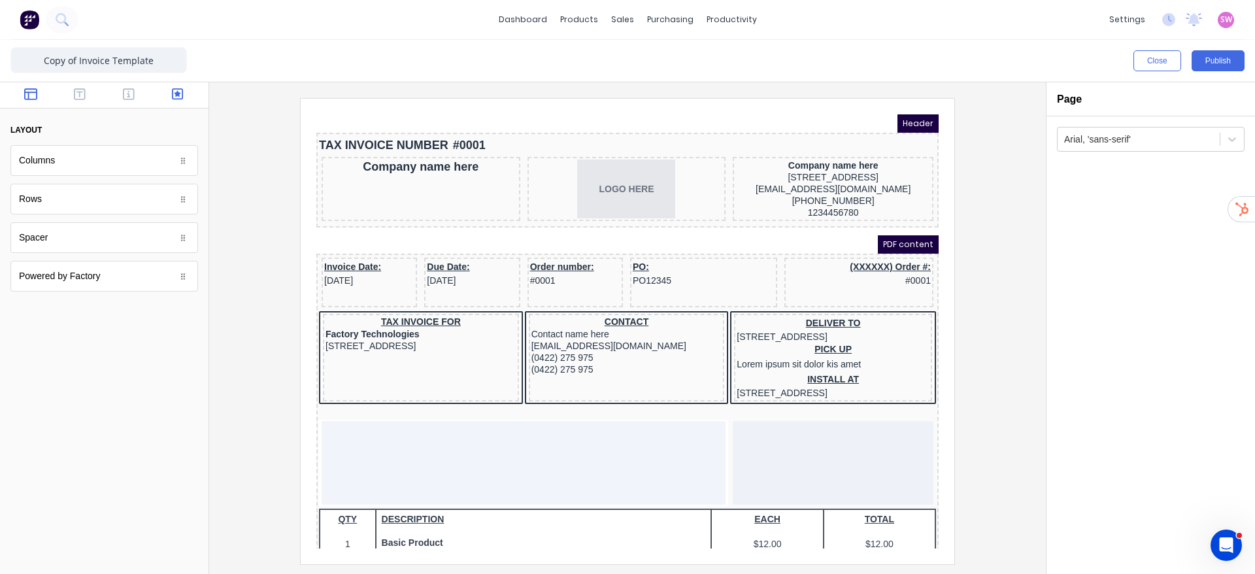
click at [175, 99] on icon "button" at bounding box center [178, 94] width 12 height 12
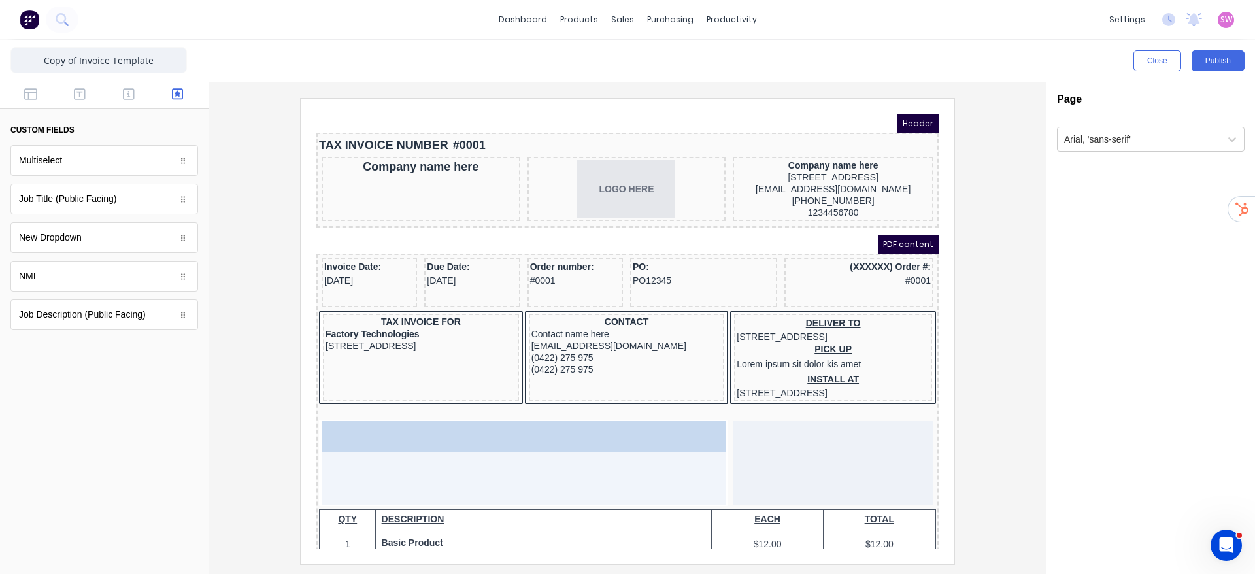
drag, startPoint x: 95, startPoint y: 243, endPoint x: 537, endPoint y: 477, distance: 499.3
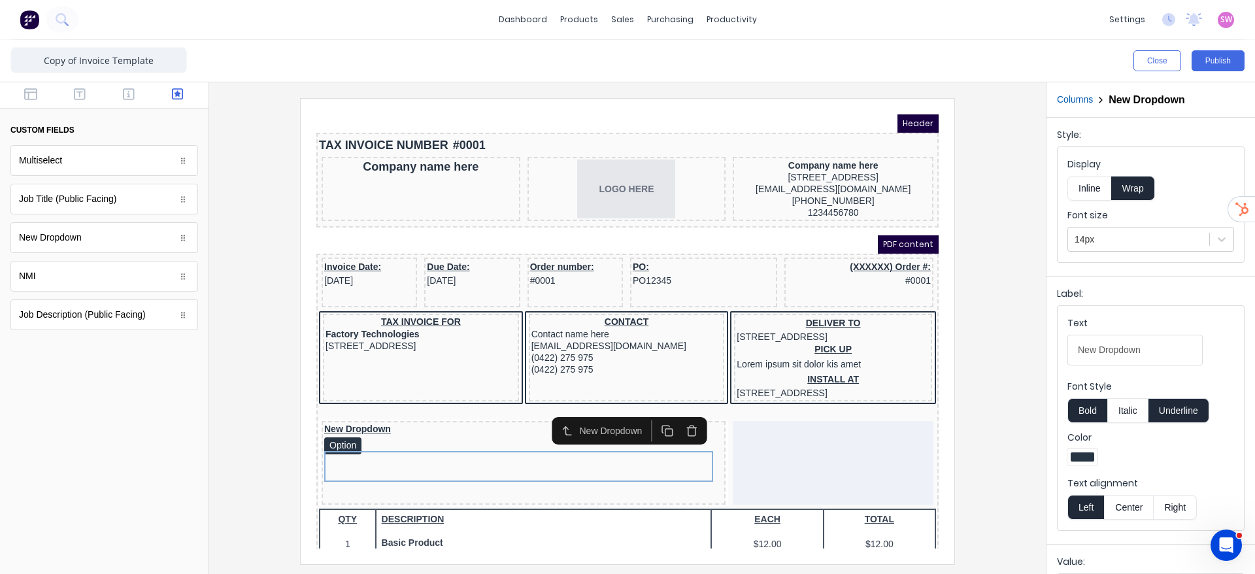
click at [1086, 188] on button "Inline" at bounding box center [1090, 188] width 44 height 25
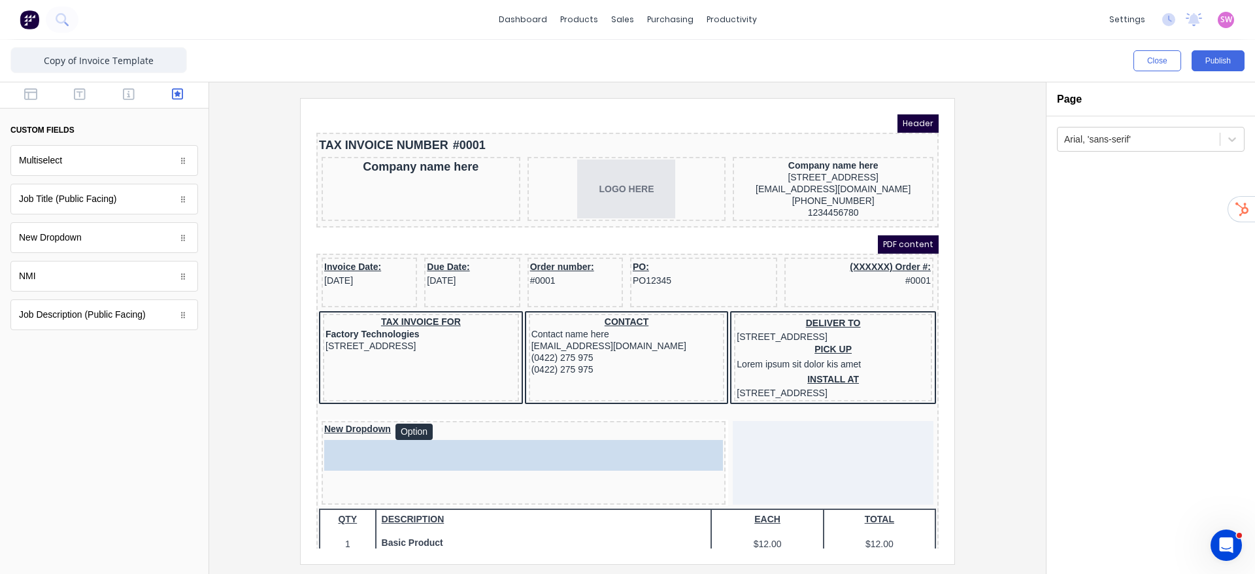
drag, startPoint x: 103, startPoint y: 160, endPoint x: 135, endPoint y: 377, distance: 219.4
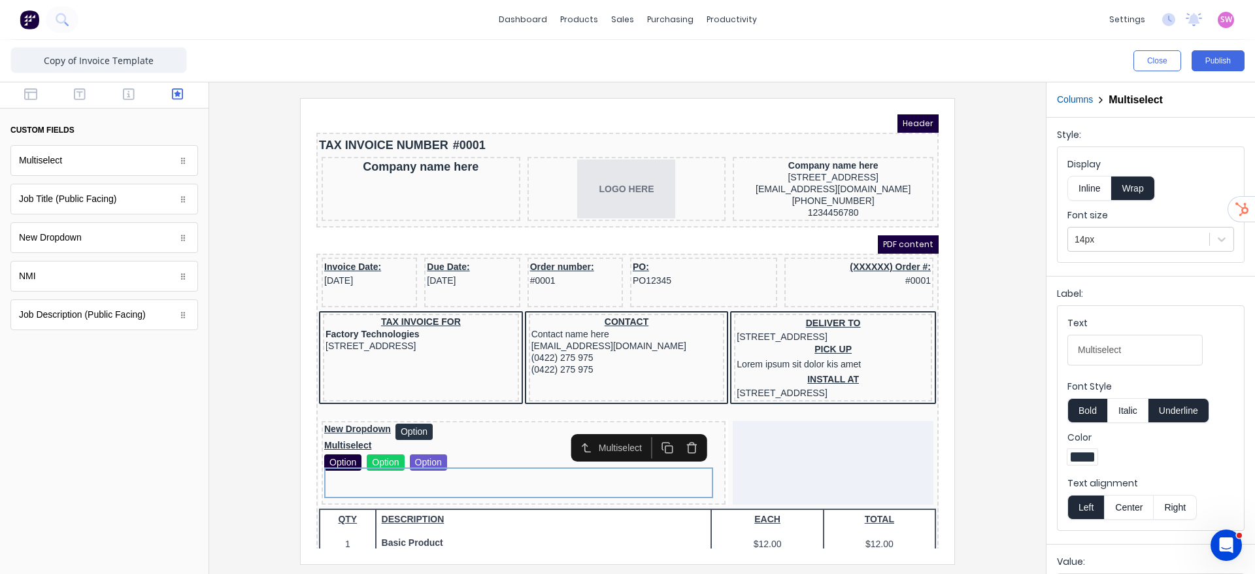
click at [1100, 197] on button "Inline" at bounding box center [1090, 188] width 44 height 25
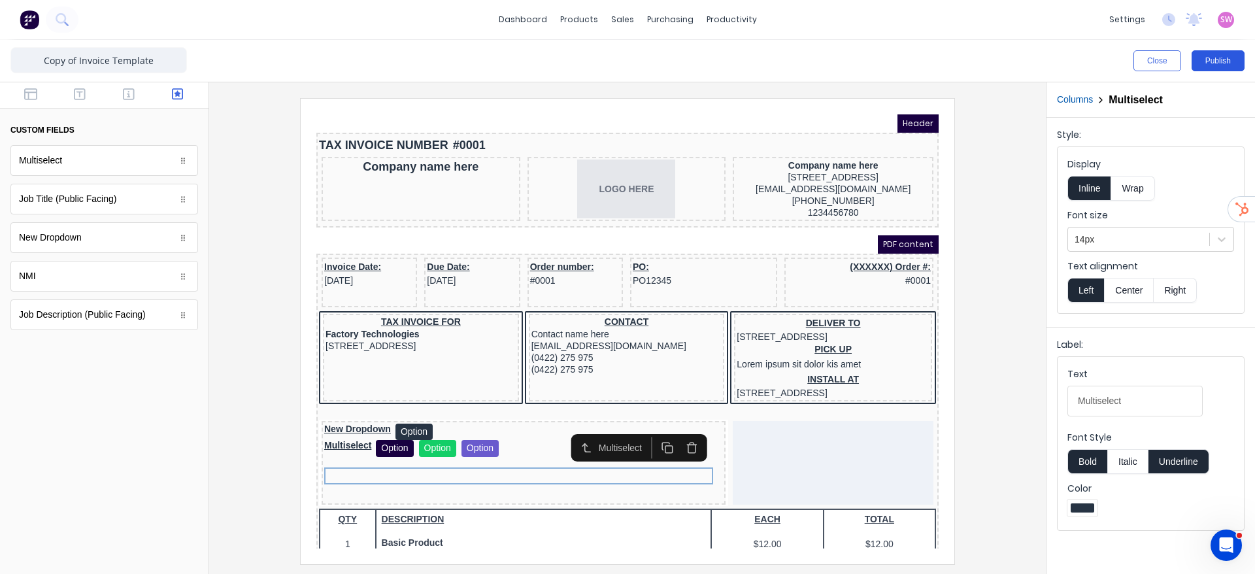
click at [1219, 58] on button "Publish" at bounding box center [1218, 60] width 53 height 21
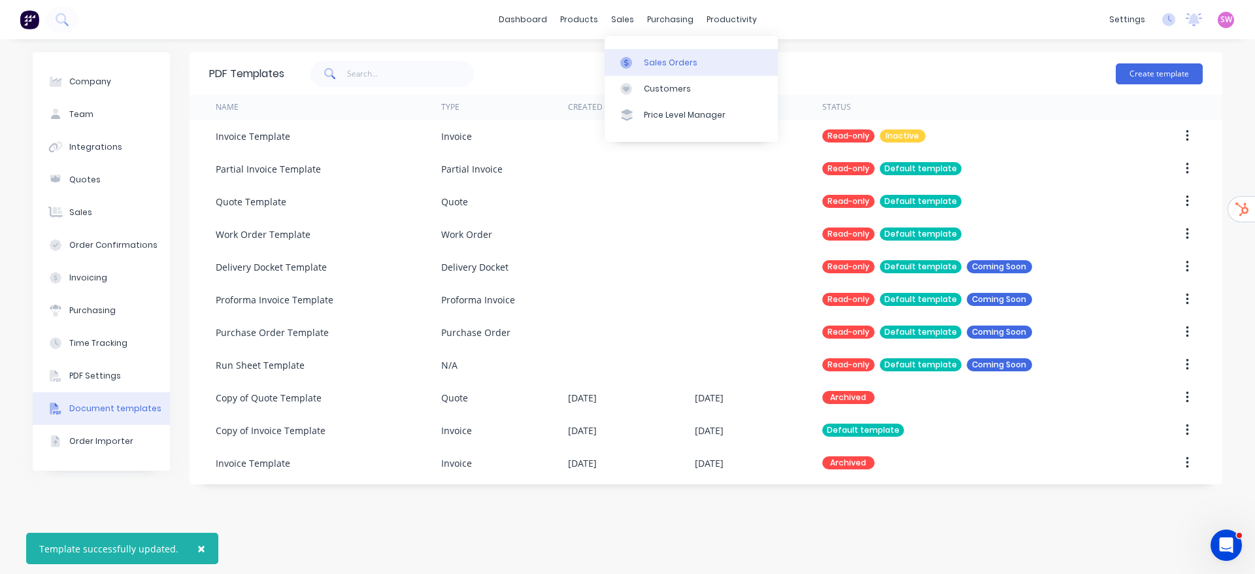
click at [653, 70] on link "Sales Orders" at bounding box center [691, 62] width 173 height 26
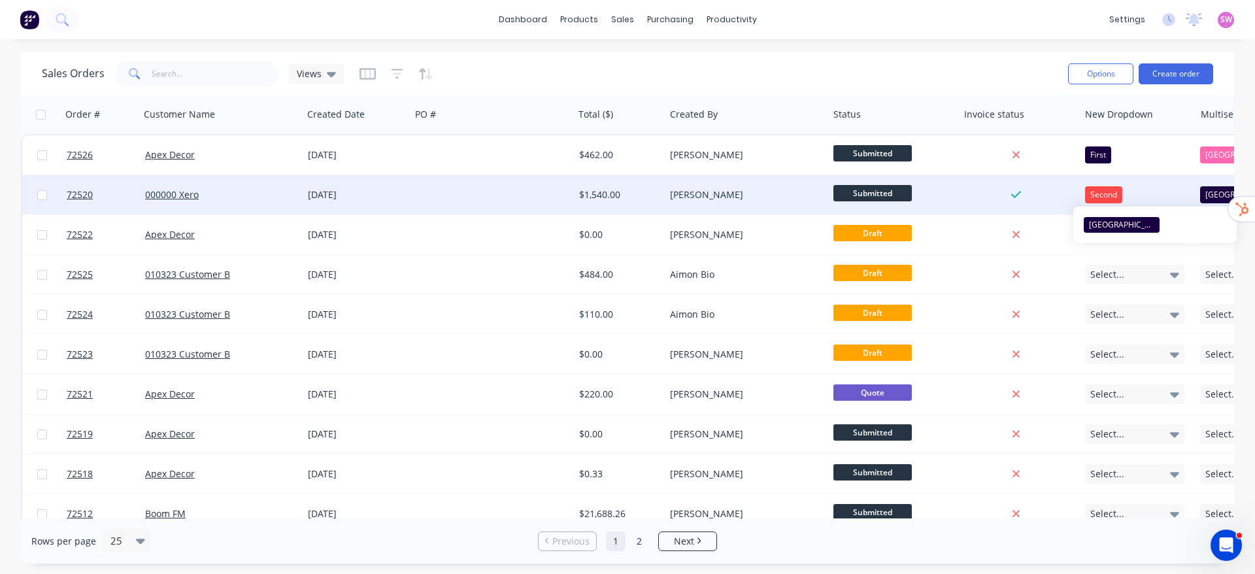
click at [1210, 186] on div "[GEOGRAPHIC_DATA]" at bounding box center [1239, 194] width 76 height 17
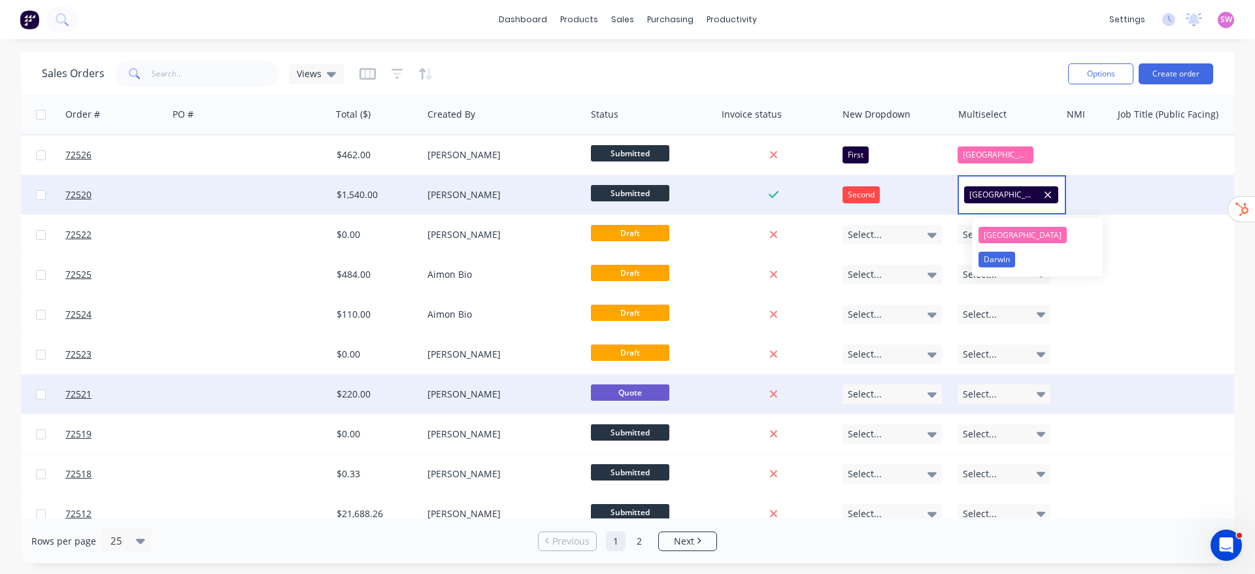
scroll to position [0, 271]
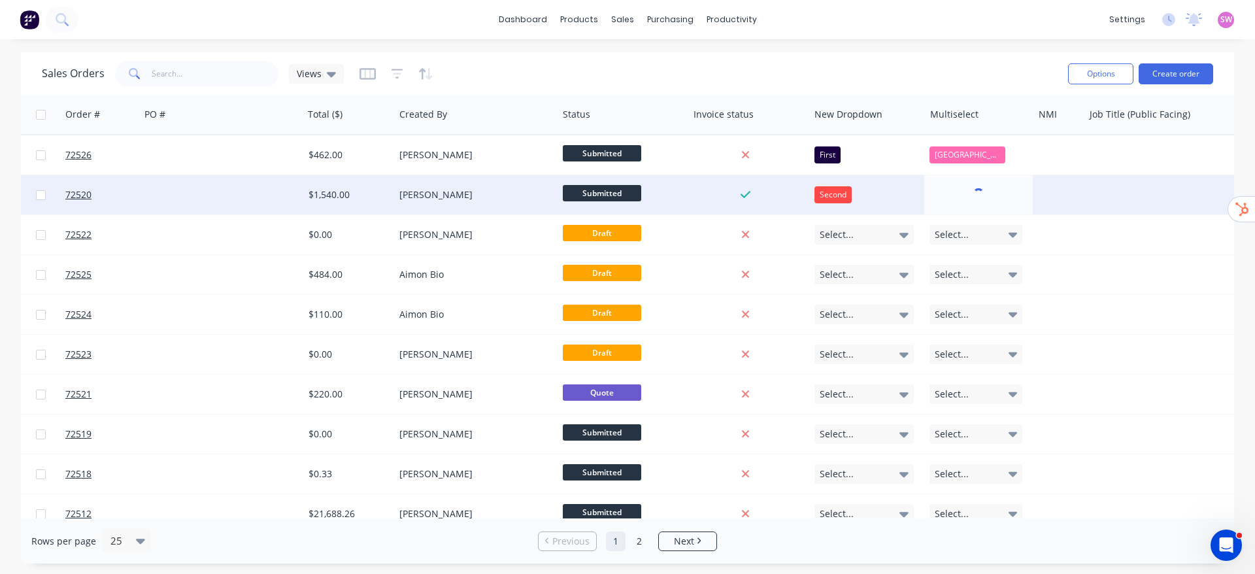
click at [985, 54] on div "Sales Orders Views Options Create order" at bounding box center [628, 73] width 1214 height 43
click at [967, 152] on button "Edit" at bounding box center [979, 141] width 98 height 26
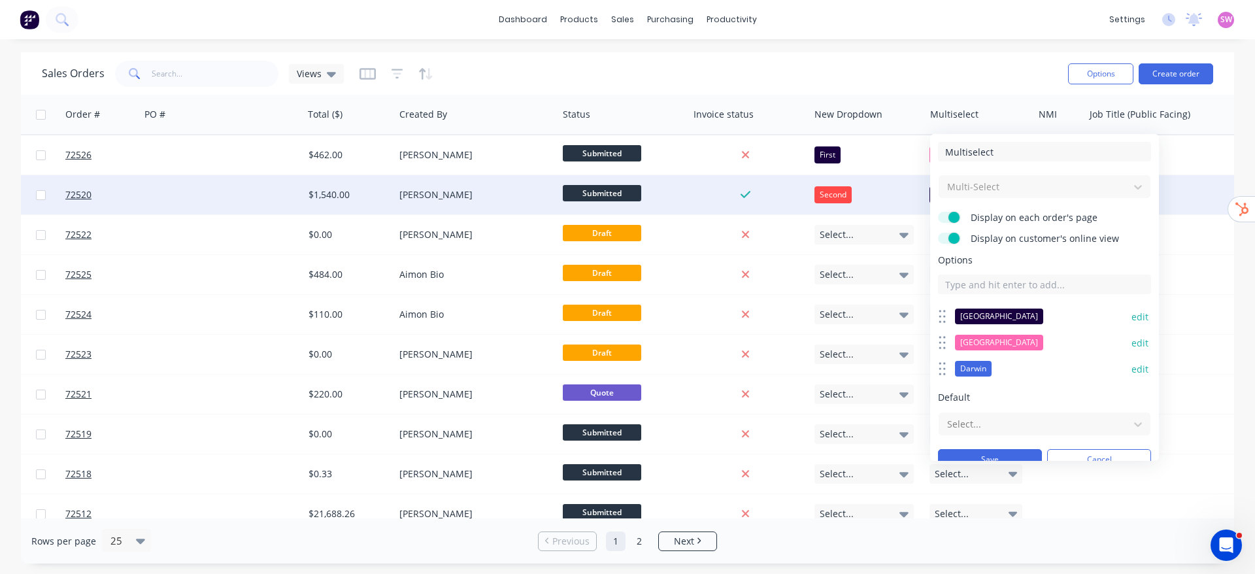
click at [1132, 341] on button "edit" at bounding box center [1140, 343] width 17 height 13
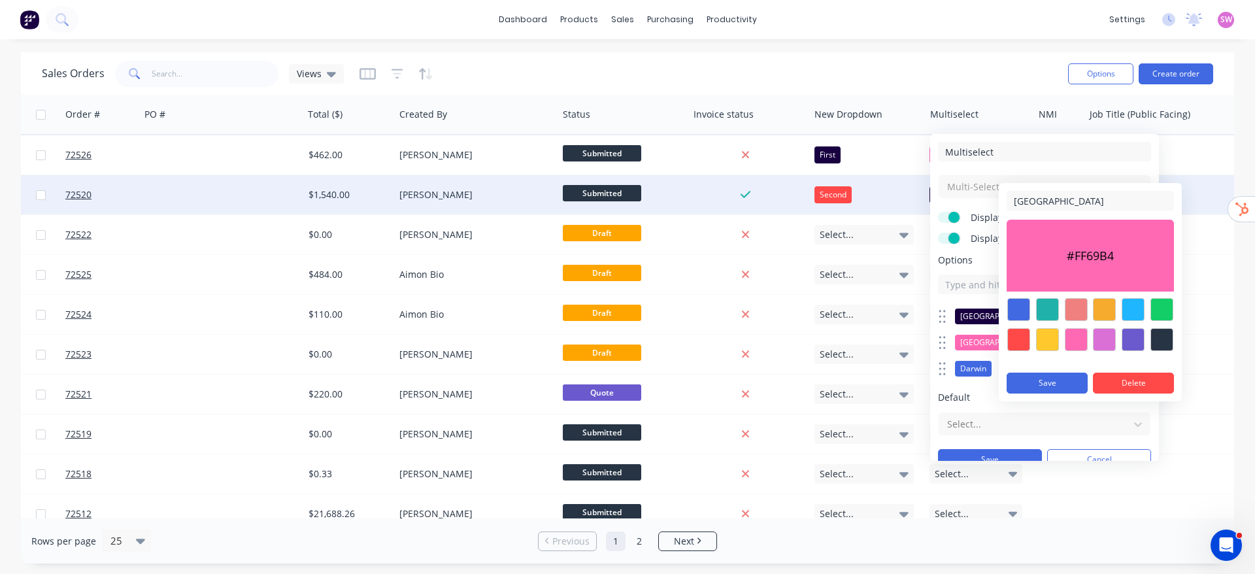
click at [1078, 339] on div at bounding box center [1076, 339] width 23 height 23
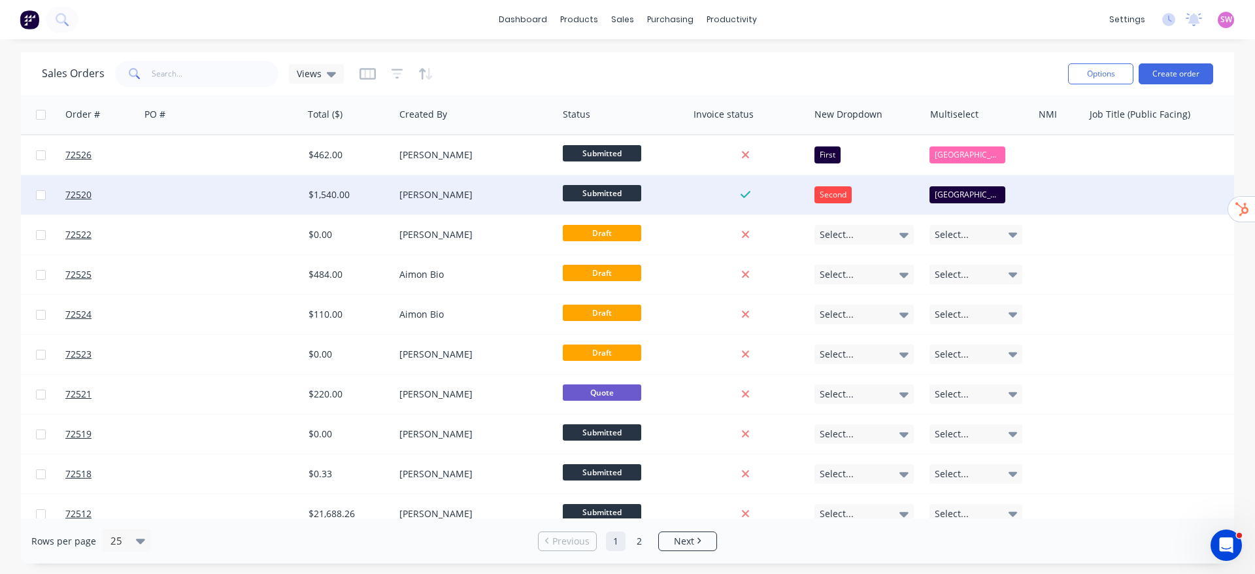
click at [1039, 71] on div "Sales Orders Views" at bounding box center [550, 74] width 1016 height 32
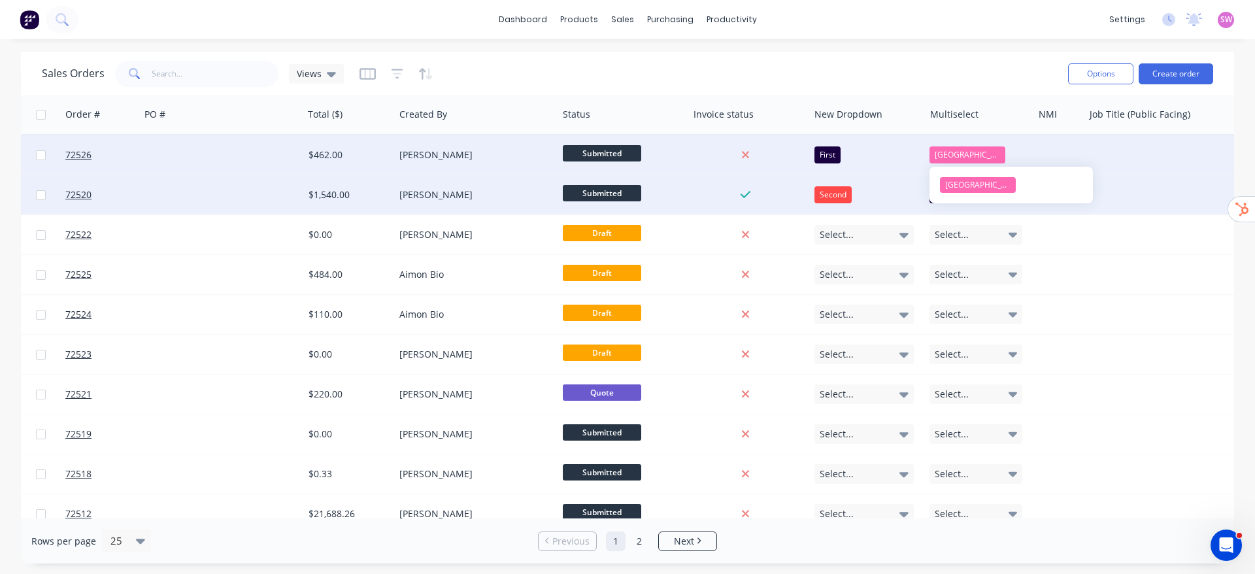
click at [981, 156] on div "[GEOGRAPHIC_DATA]" at bounding box center [976, 154] width 93 height 17
click at [958, 218] on div "Darwin" at bounding box center [954, 220] width 37 height 16
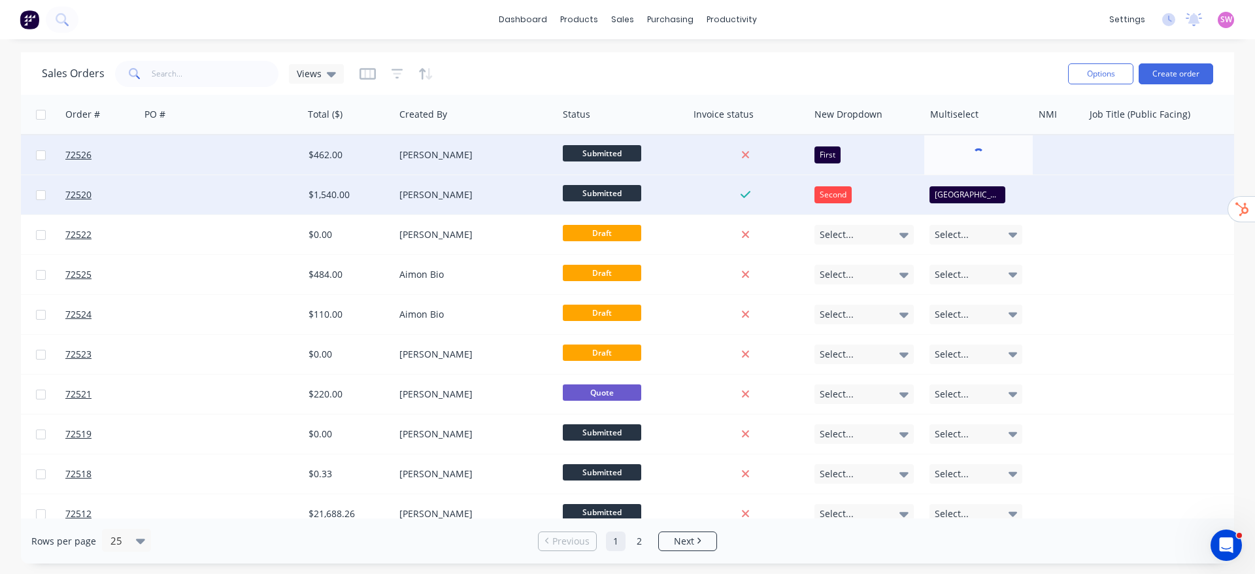
click at [979, 73] on div "Sales Orders Views" at bounding box center [550, 74] width 1016 height 32
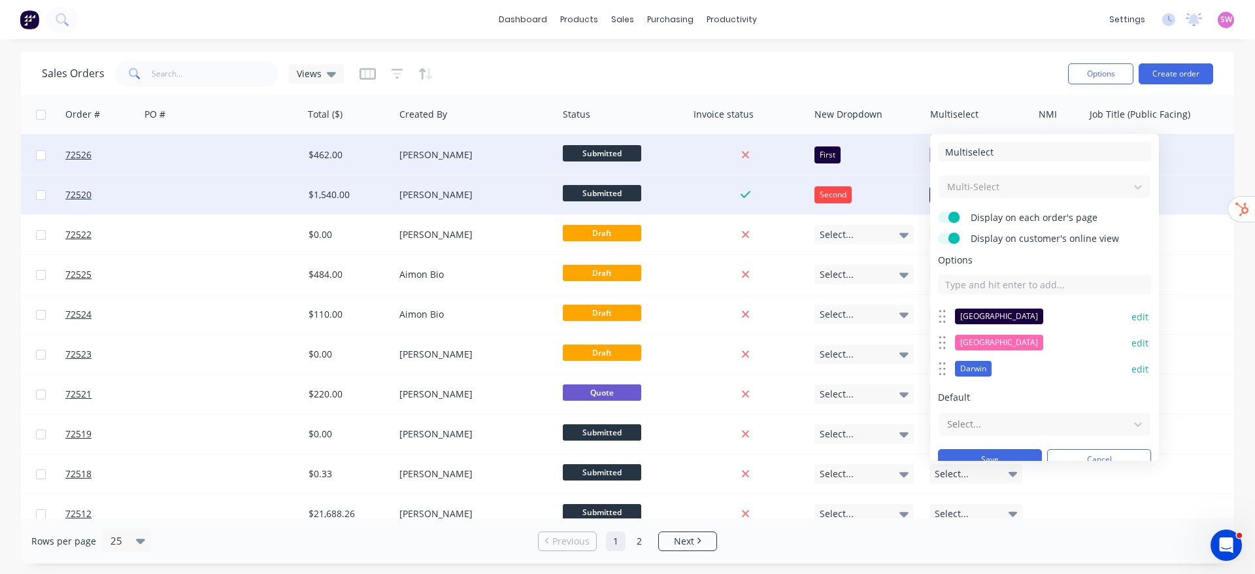
click at [1132, 366] on button "edit" at bounding box center [1140, 369] width 17 height 13
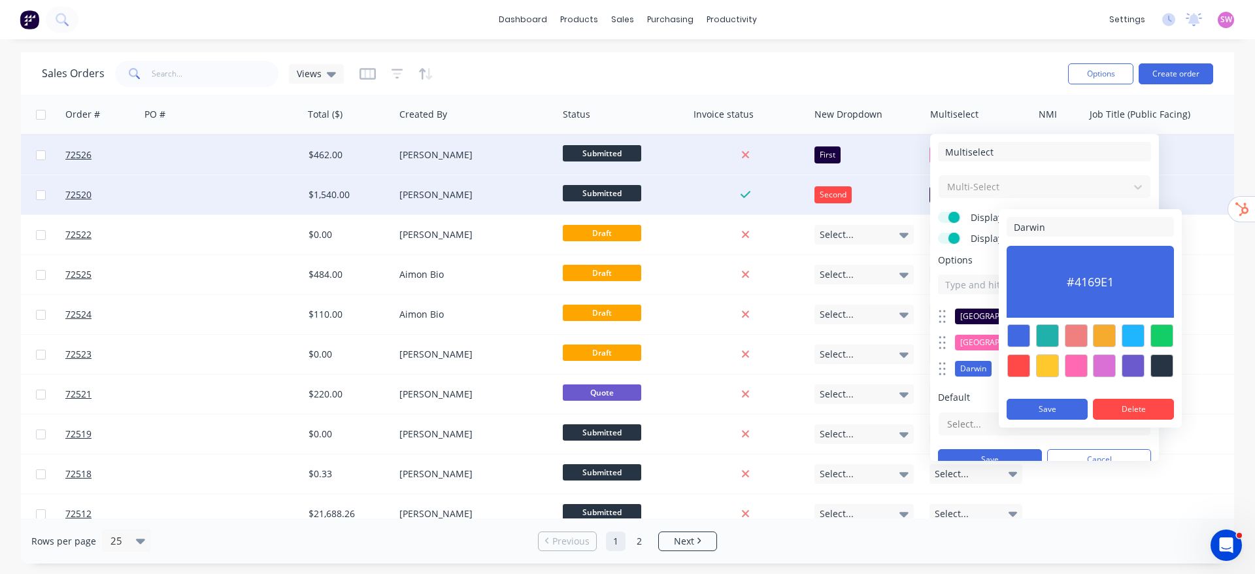
click at [1168, 326] on div at bounding box center [1162, 335] width 23 height 23
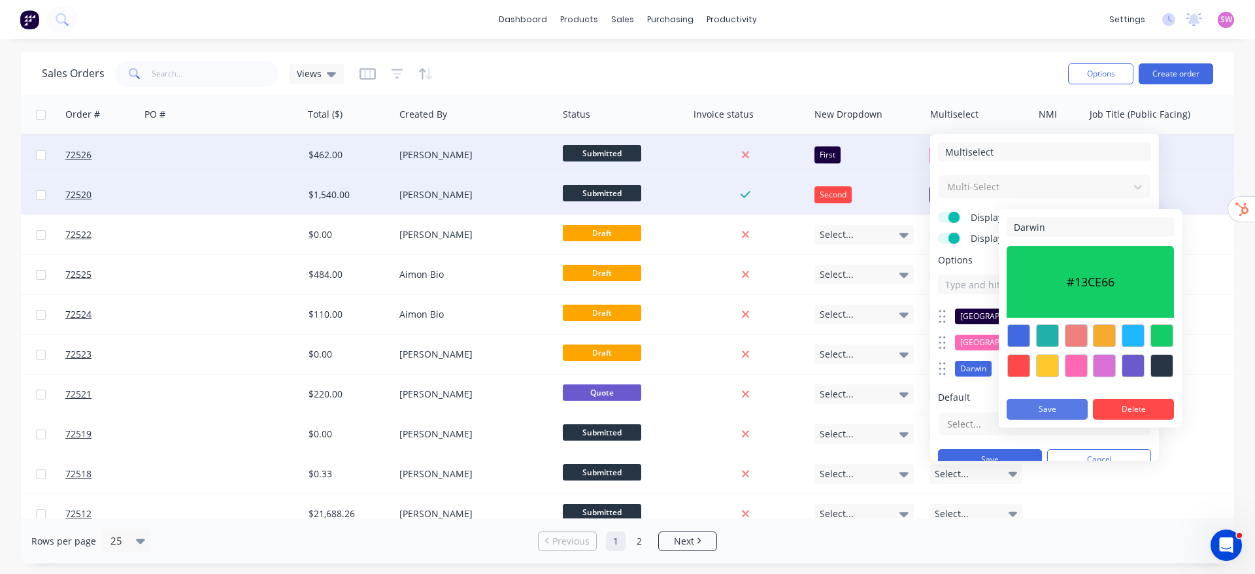
click at [1038, 405] on button "Save" at bounding box center [1047, 409] width 81 height 21
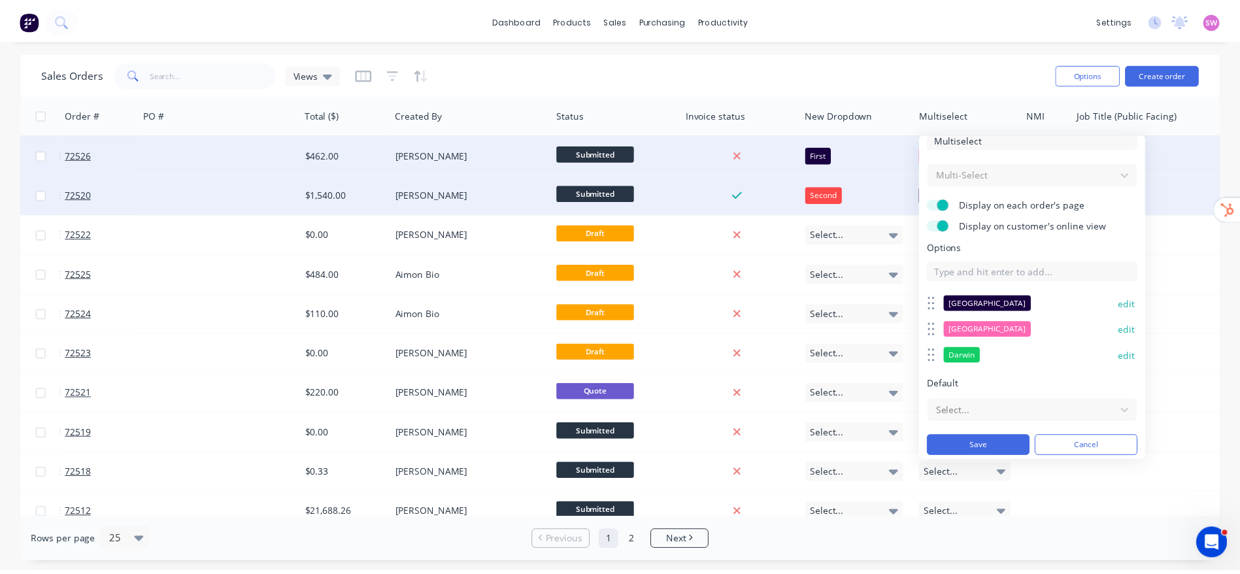
scroll to position [17, 0]
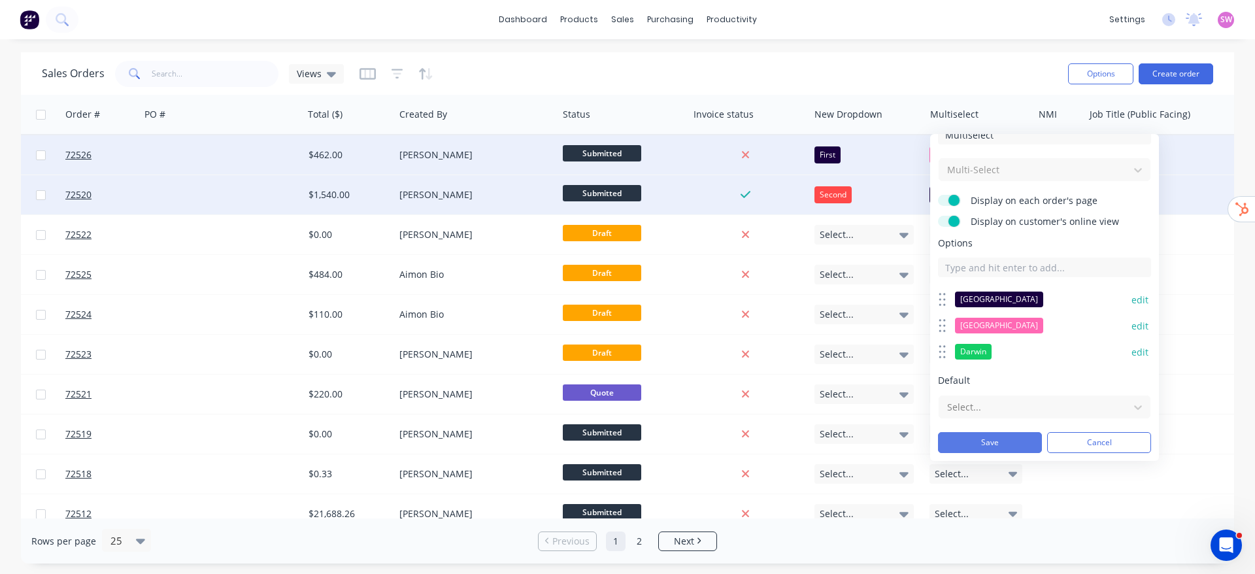
click at [998, 448] on button "Save" at bounding box center [990, 442] width 104 height 21
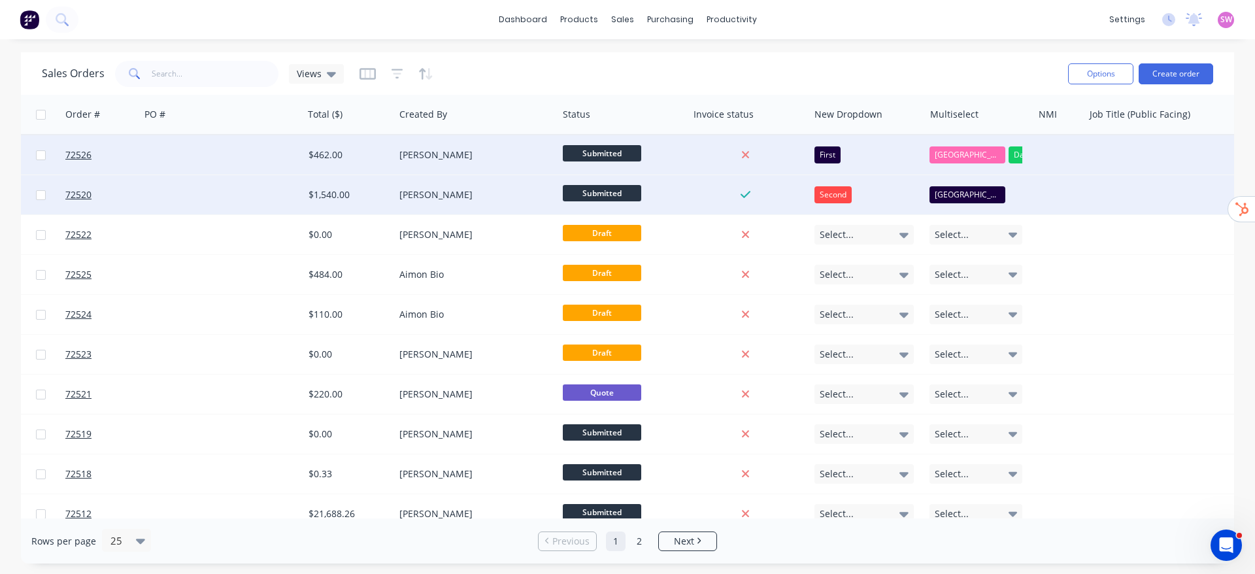
click at [838, 153] on div "First" at bounding box center [828, 154] width 26 height 17
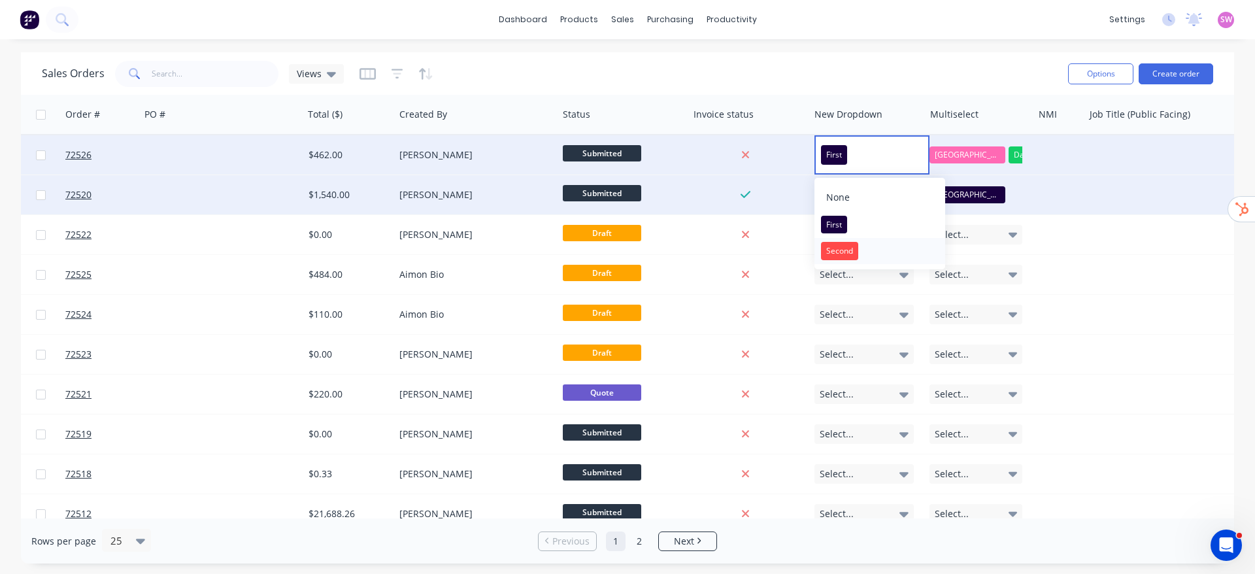
click at [835, 256] on div "Second" at bounding box center [839, 251] width 37 height 18
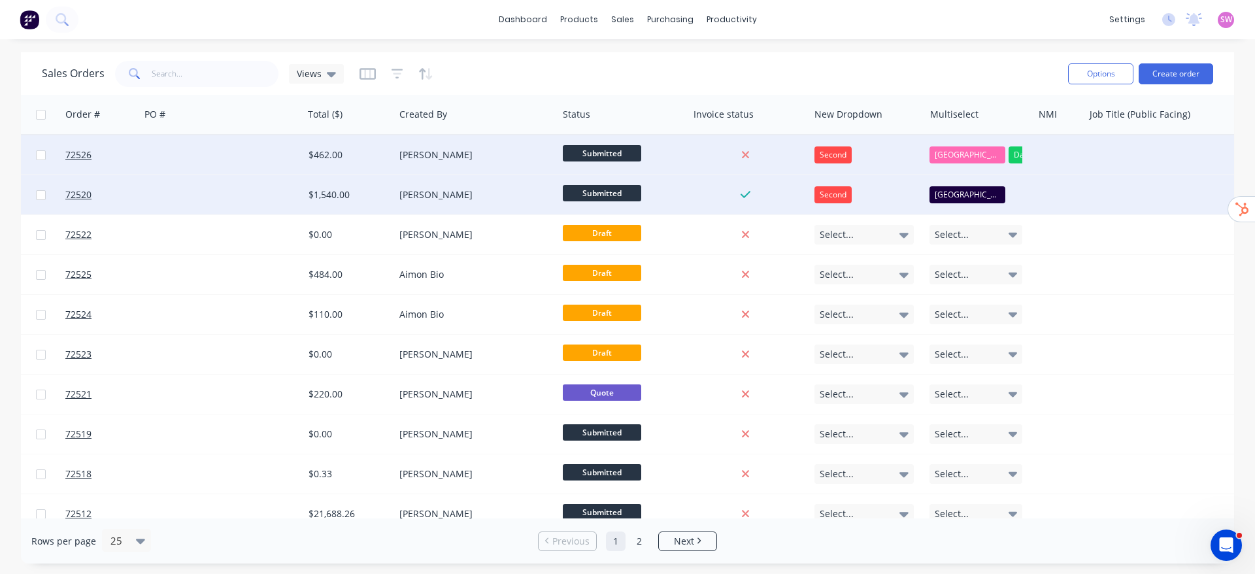
click at [911, 65] on div "Sales Orders Views" at bounding box center [550, 74] width 1016 height 32
click at [694, 154] on div at bounding box center [746, 155] width 105 height 12
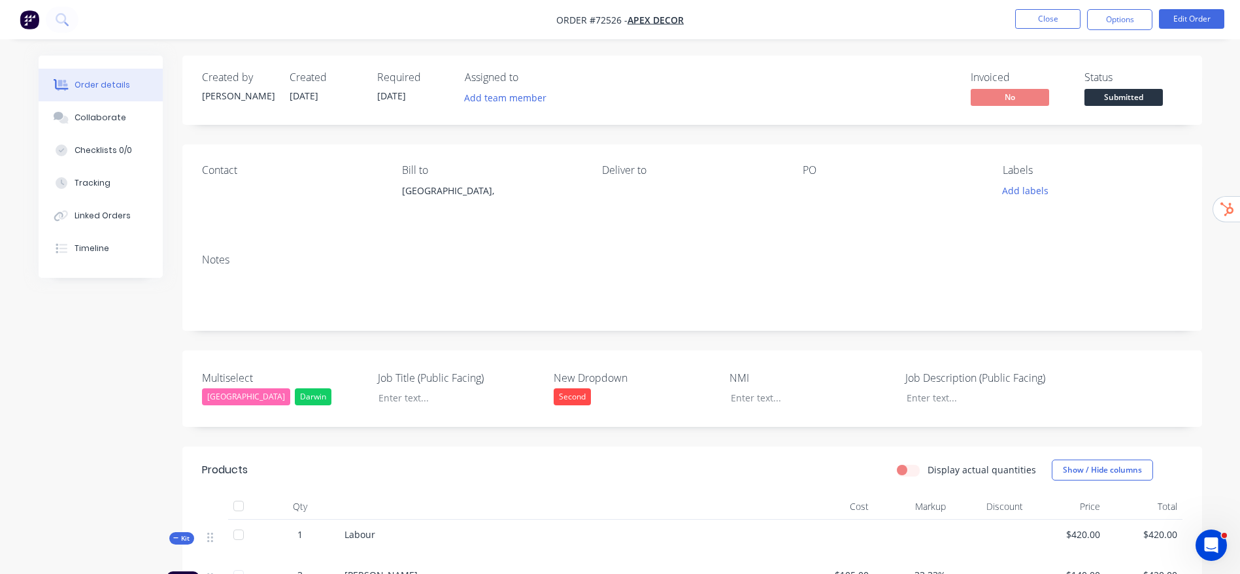
click at [1153, 22] on ul "Close Options Edit Order" at bounding box center [1120, 19] width 241 height 21
click at [1147, 25] on button "Options" at bounding box center [1119, 19] width 65 height 21
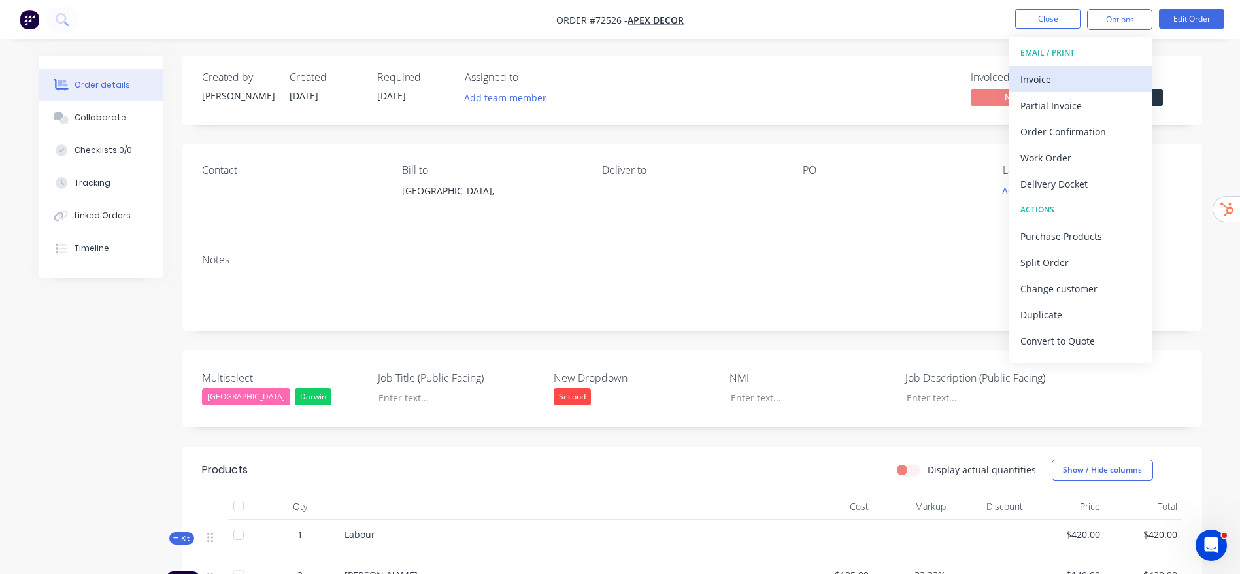
click at [1090, 78] on div "Invoice" at bounding box center [1081, 79] width 120 height 19
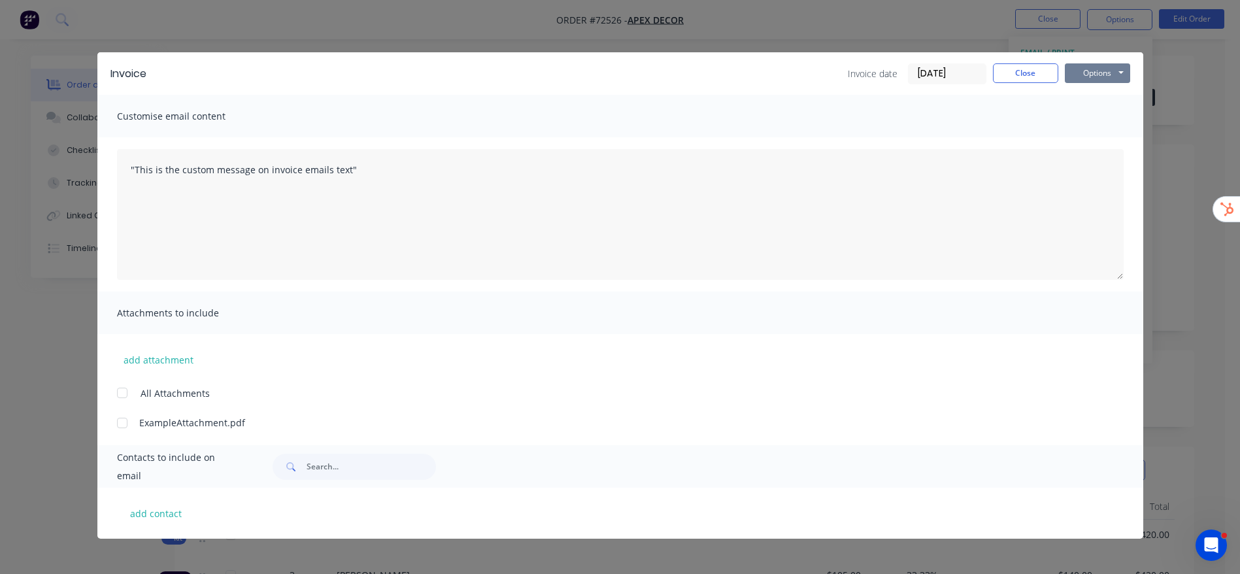
click at [1109, 67] on button "Options" at bounding box center [1097, 73] width 65 height 20
click at [1113, 100] on button "Preview" at bounding box center [1107, 97] width 84 height 22
